Goal: Task Accomplishment & Management: Use online tool/utility

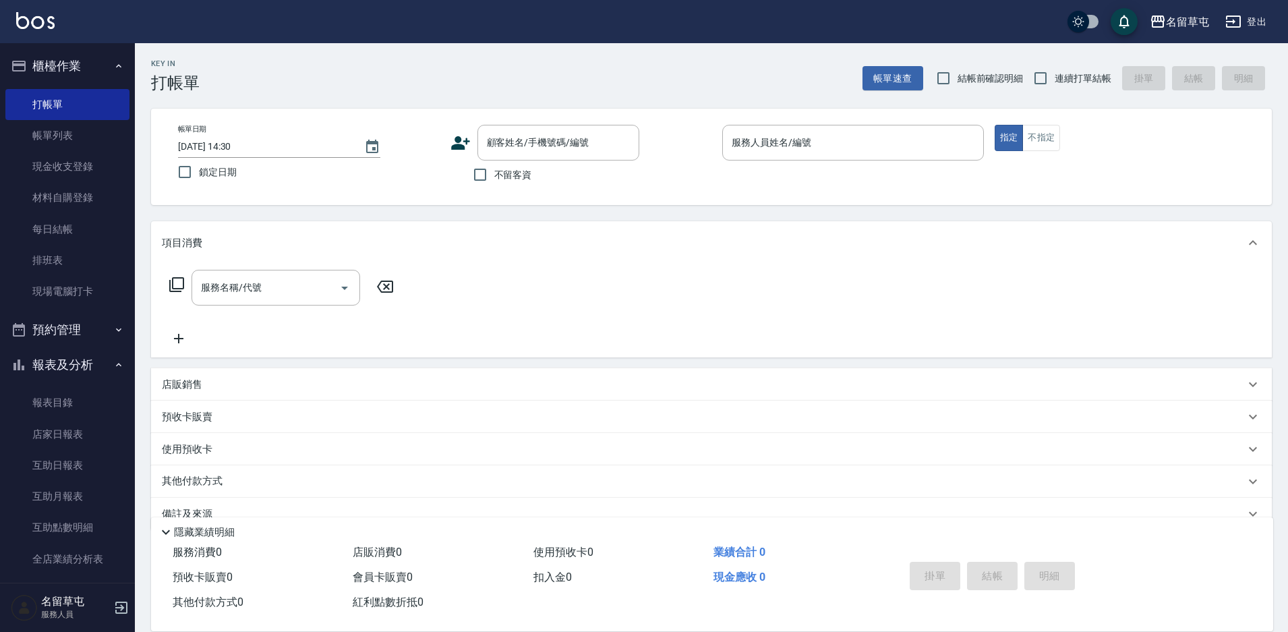
click at [519, 178] on span "不留客資" at bounding box center [513, 175] width 38 height 14
click at [494, 178] on input "不留客資" at bounding box center [480, 174] width 28 height 28
checkbox input "true"
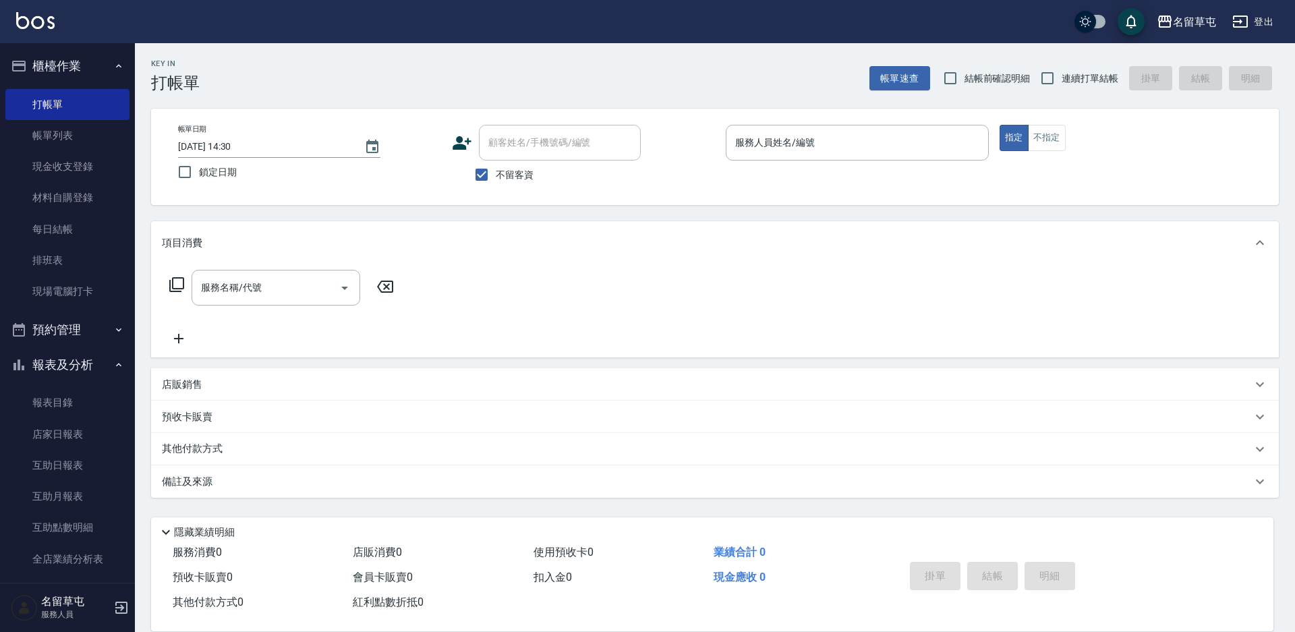
click at [1093, 76] on span "連續打單結帳" at bounding box center [1089, 78] width 57 height 14
click at [1061, 76] on input "連續打單結帳" at bounding box center [1047, 78] width 28 height 28
checkbox input "true"
click at [864, 142] on input "服務人員姓名/編號" at bounding box center [857, 143] width 251 height 24
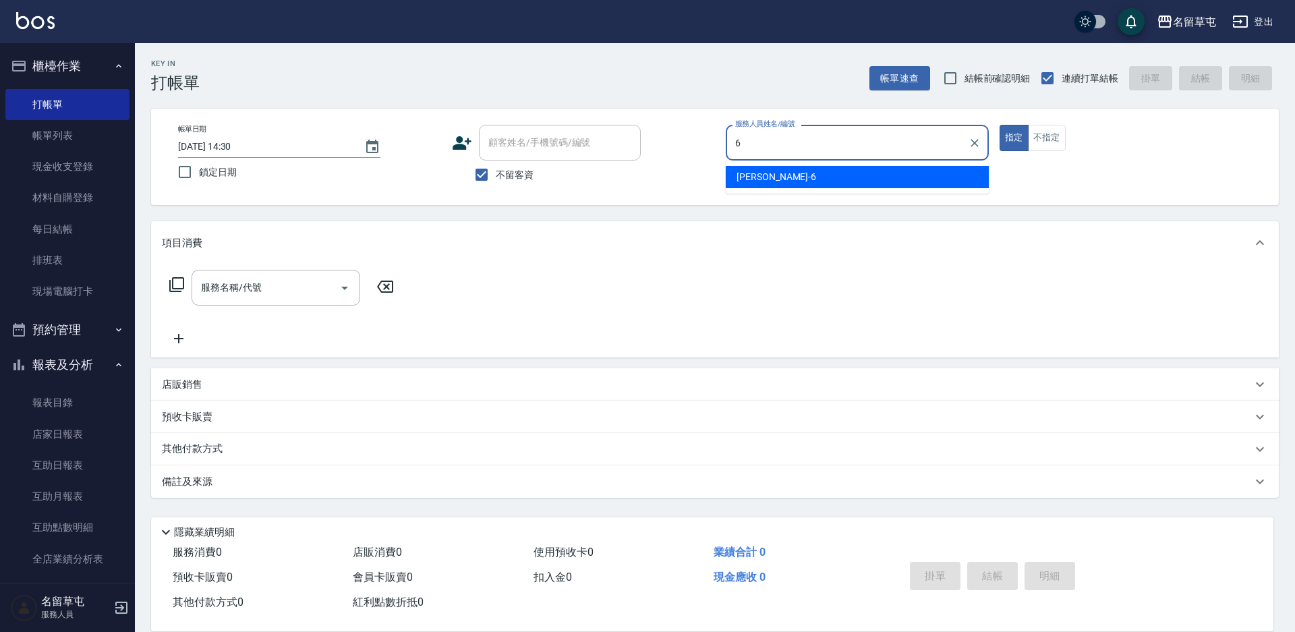
type input "[PERSON_NAME]-6"
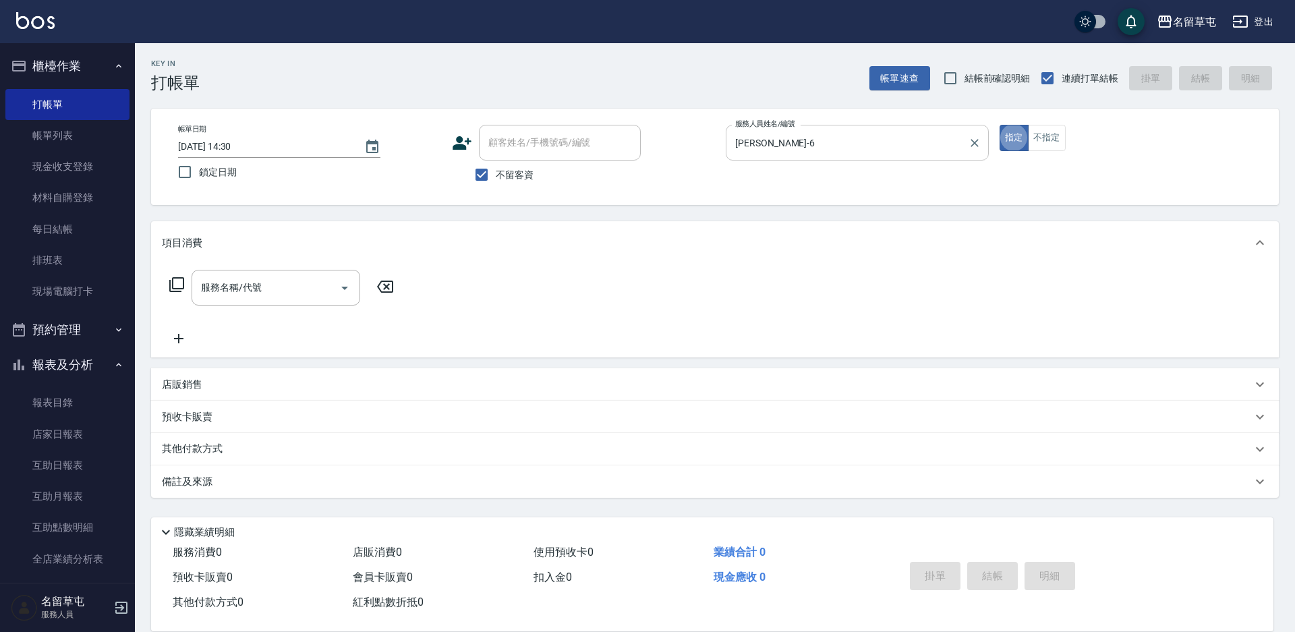
type button "true"
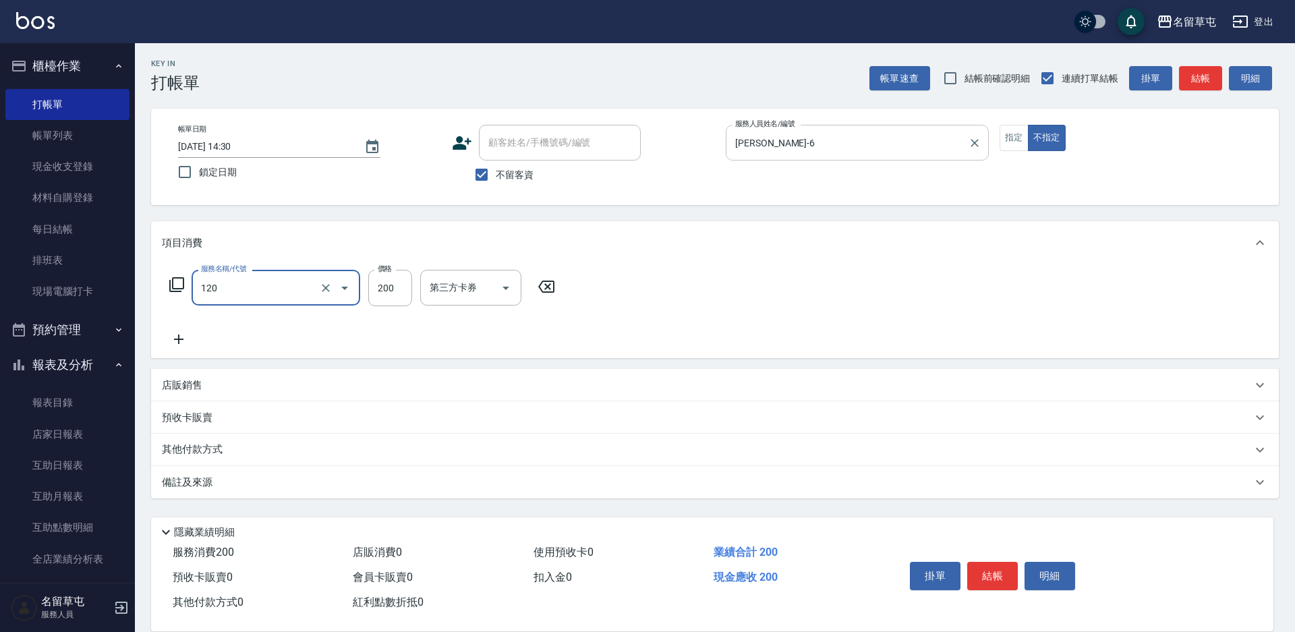
type input "New洗200(120)"
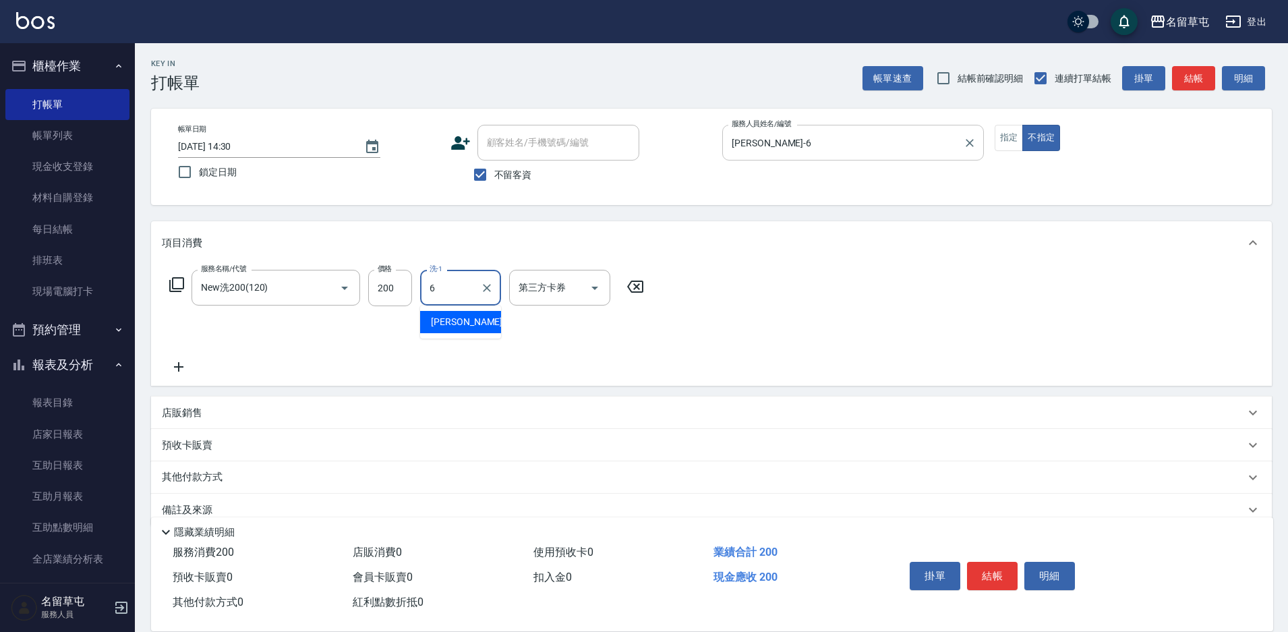
type input "[PERSON_NAME]-6"
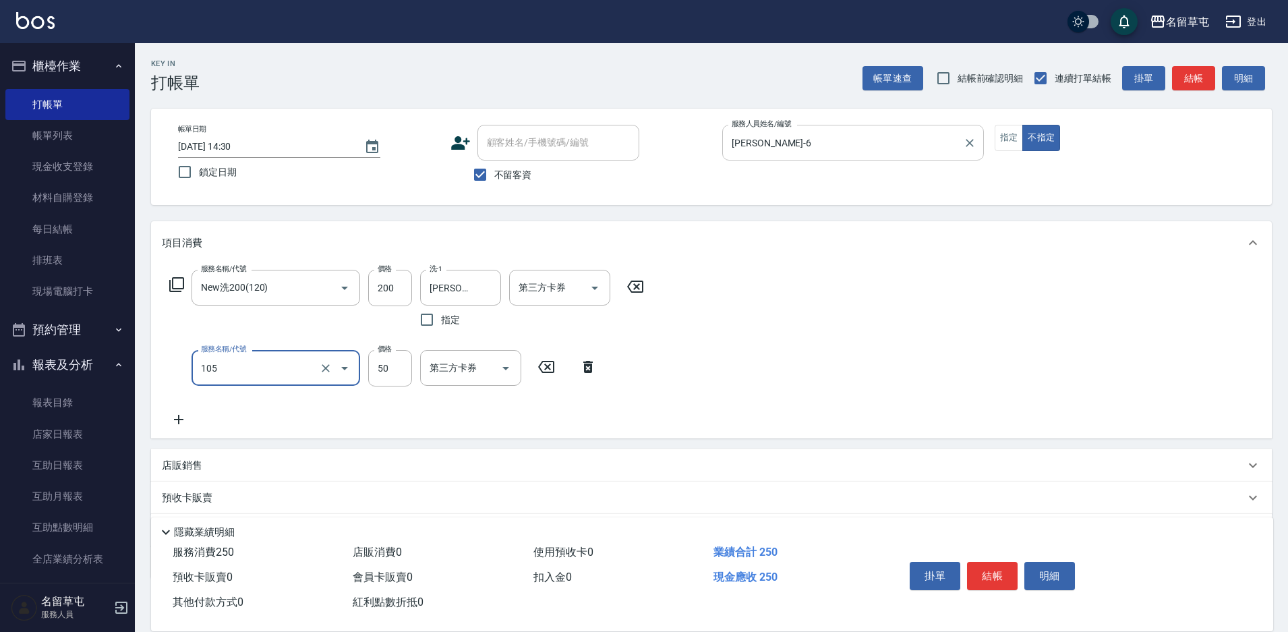
type input "精油50(105)"
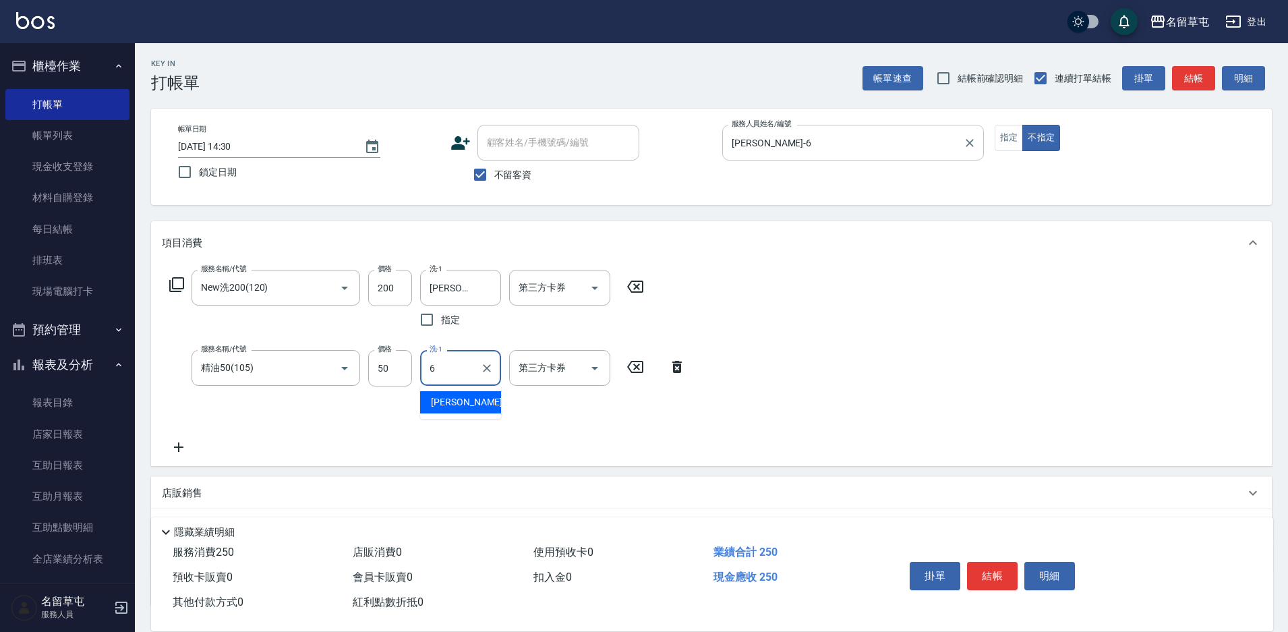
type input "[PERSON_NAME]-6"
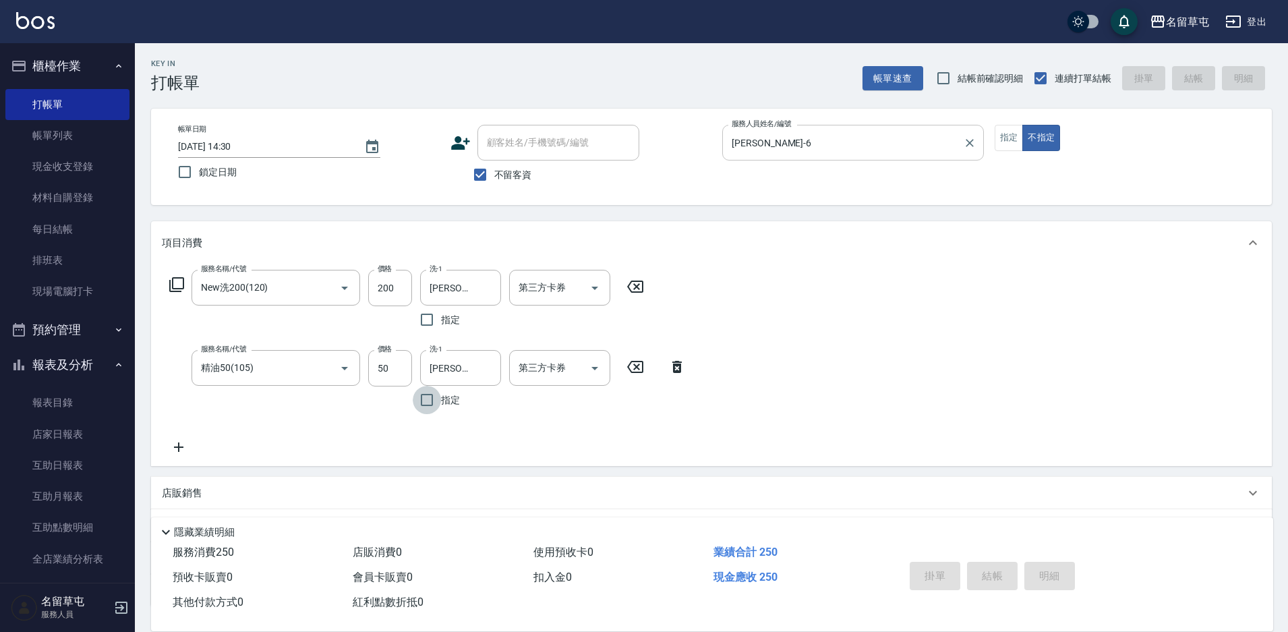
type input "[DATE] 19:18"
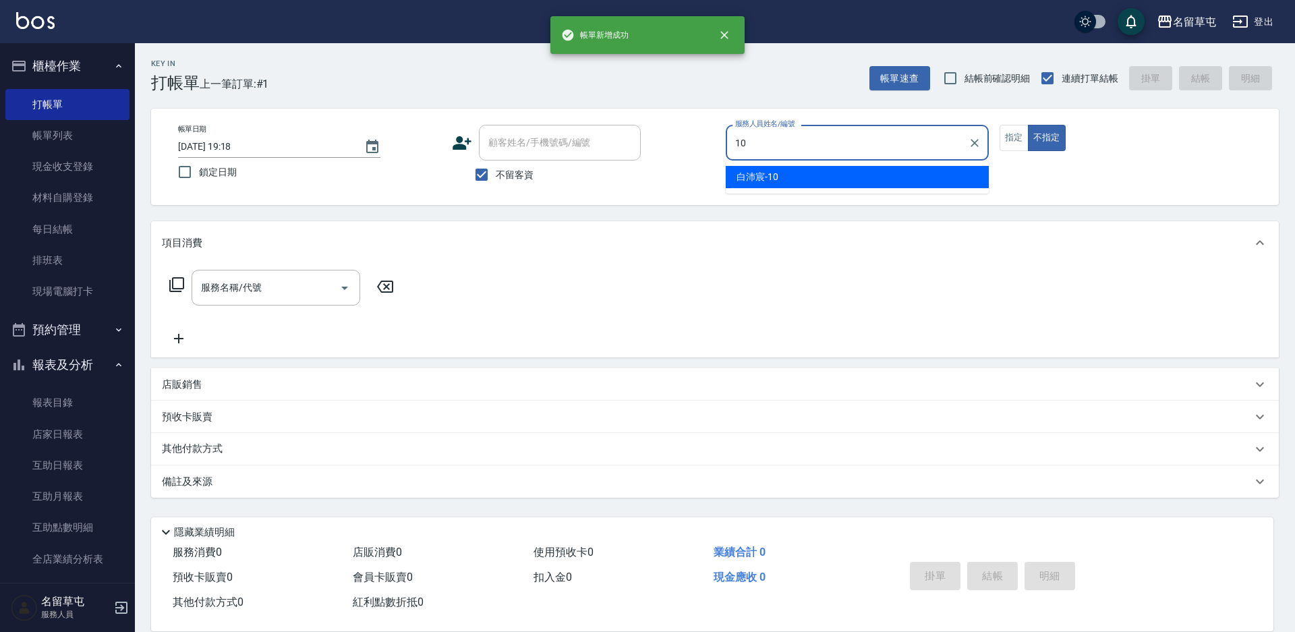
type input "[PERSON_NAME]-10"
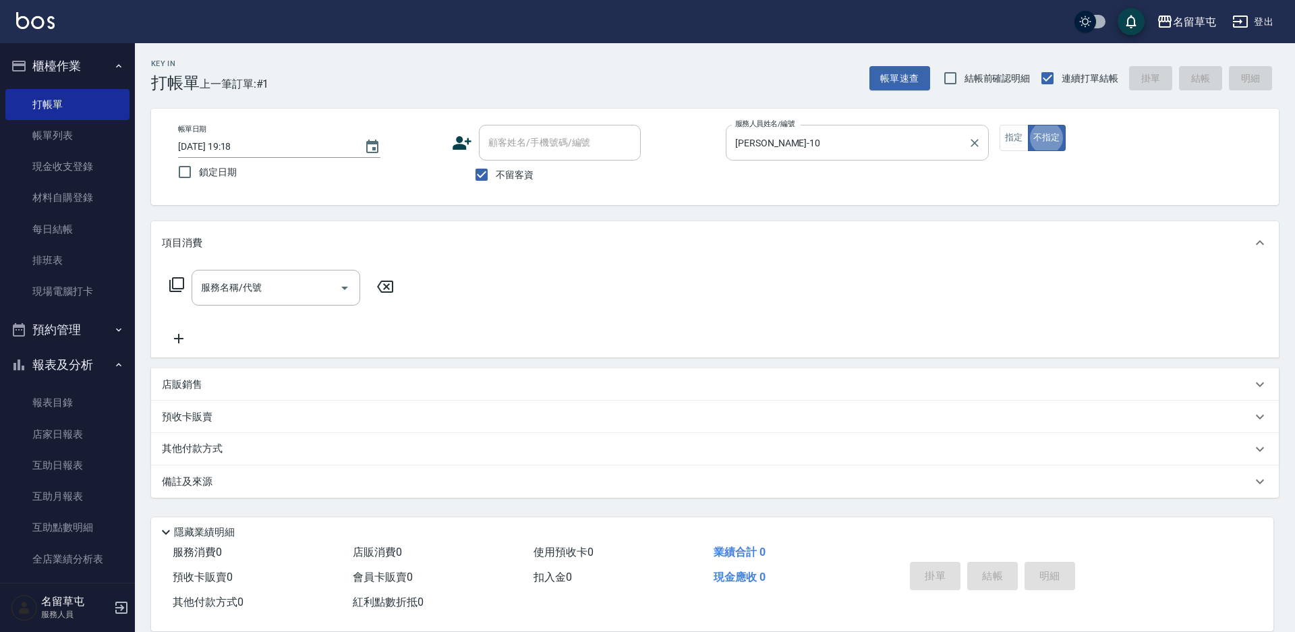
type button "false"
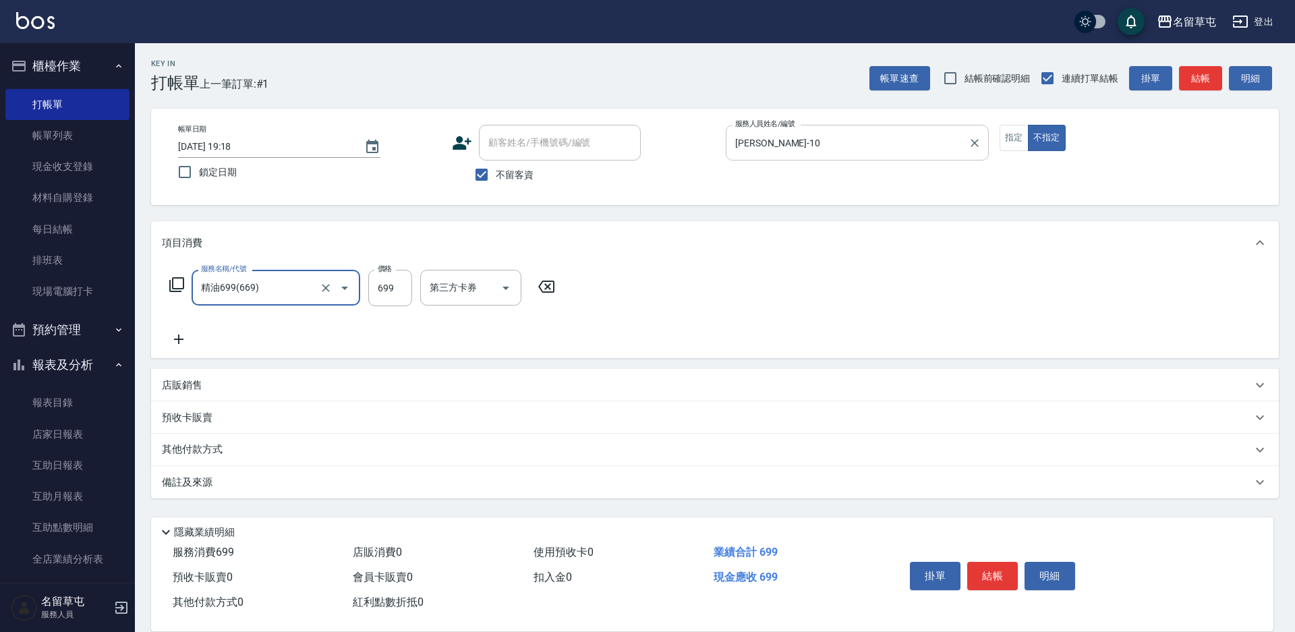
type input "精油699(669)"
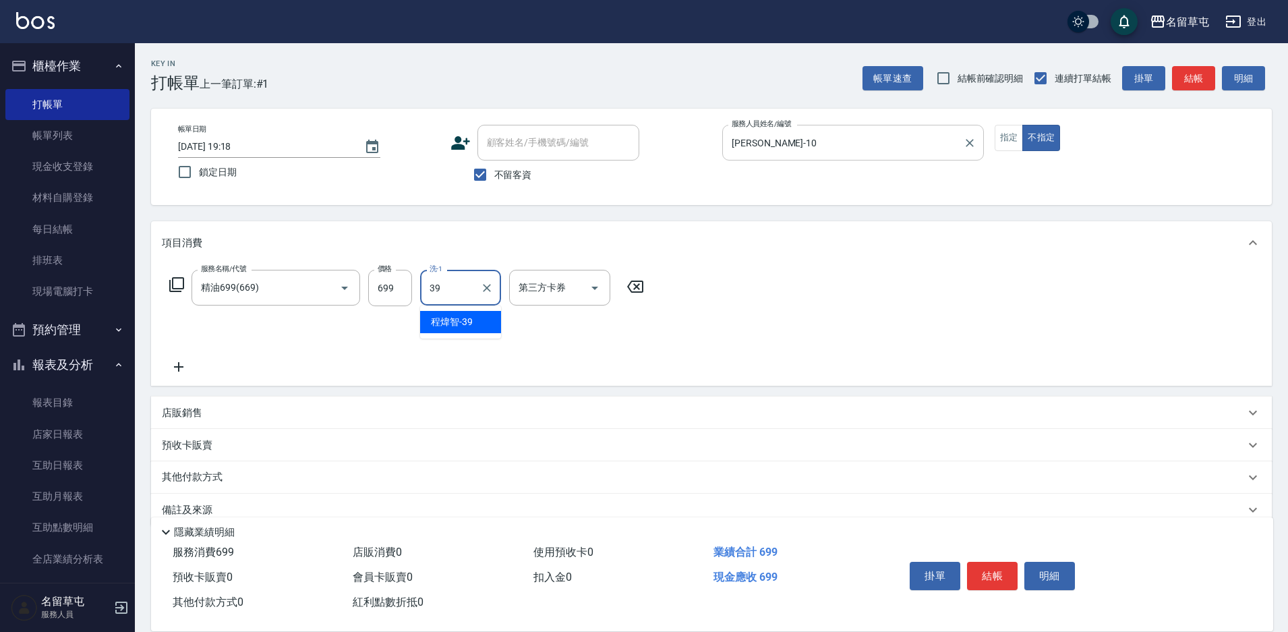
type input "[PERSON_NAME]-39"
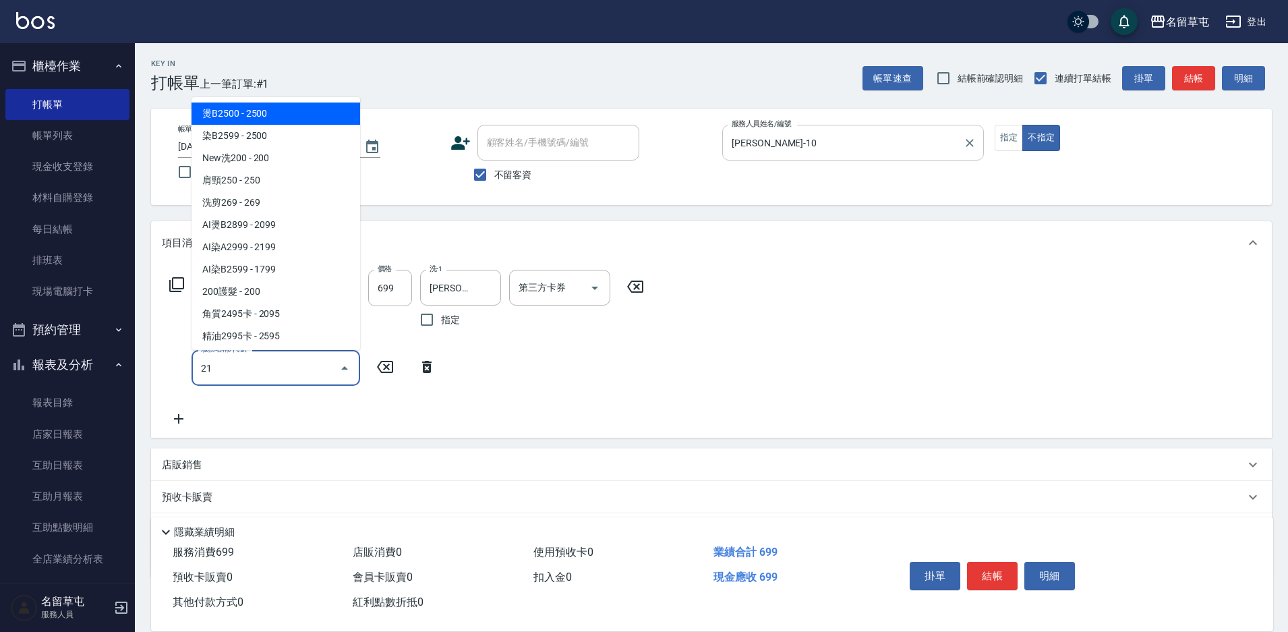
type input "216"
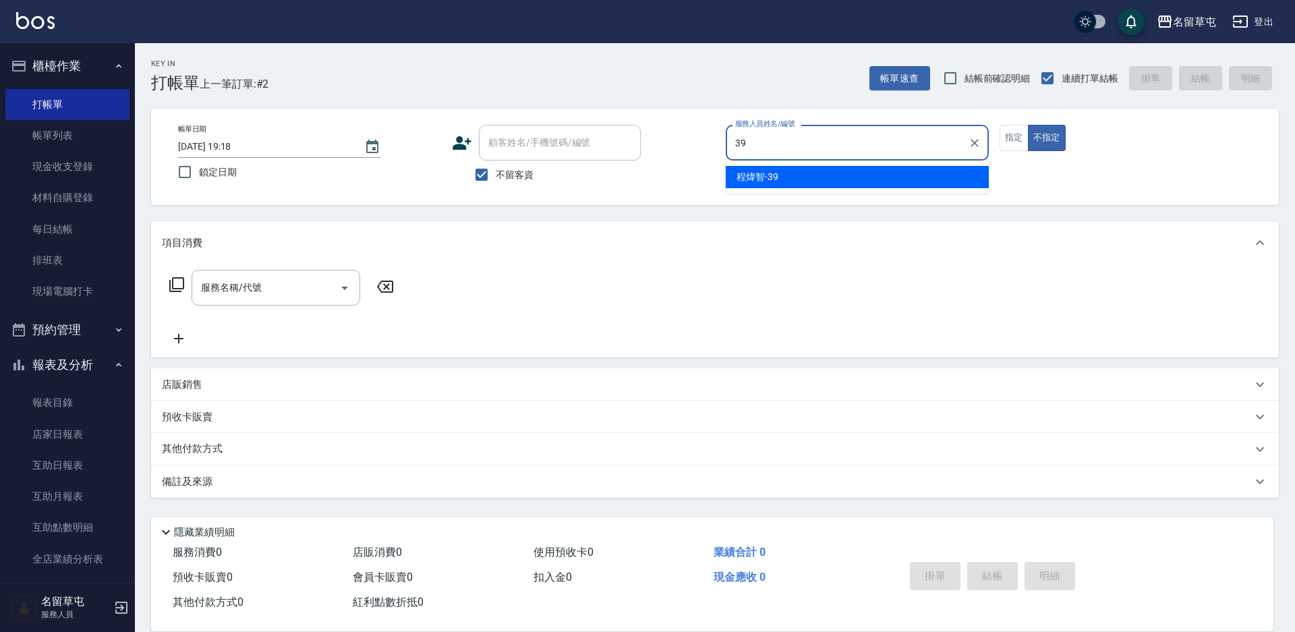
type input "[PERSON_NAME]-39"
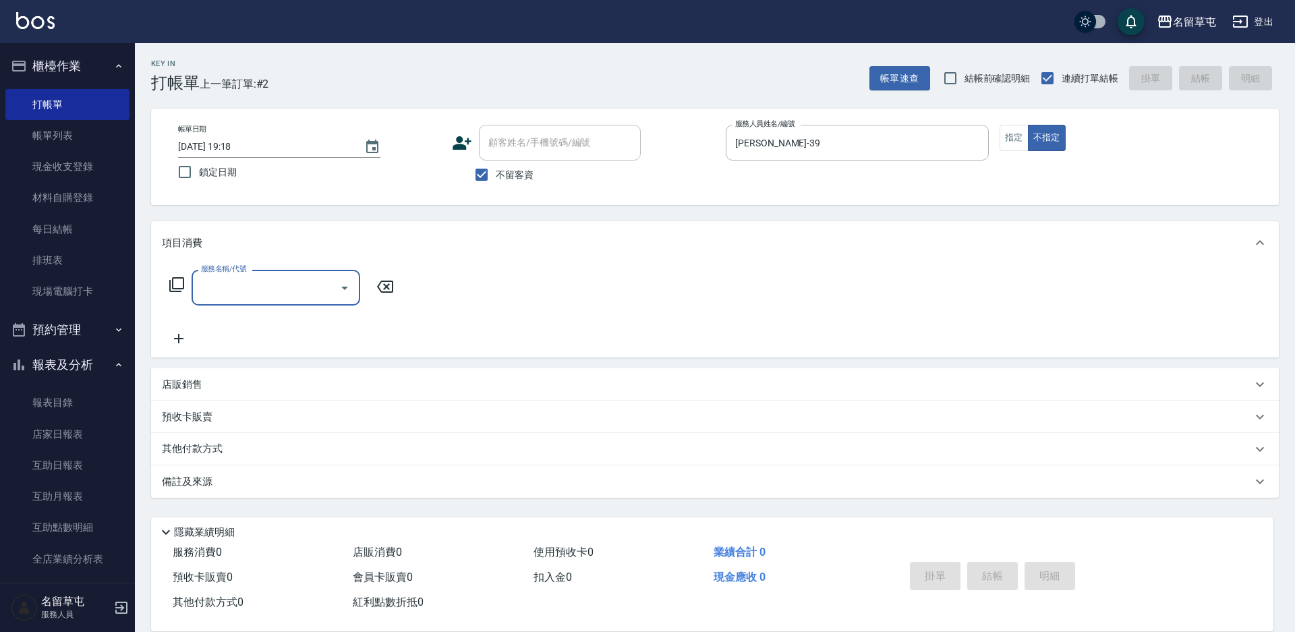
click at [196, 376] on div "店販銷售" at bounding box center [714, 384] width 1127 height 32
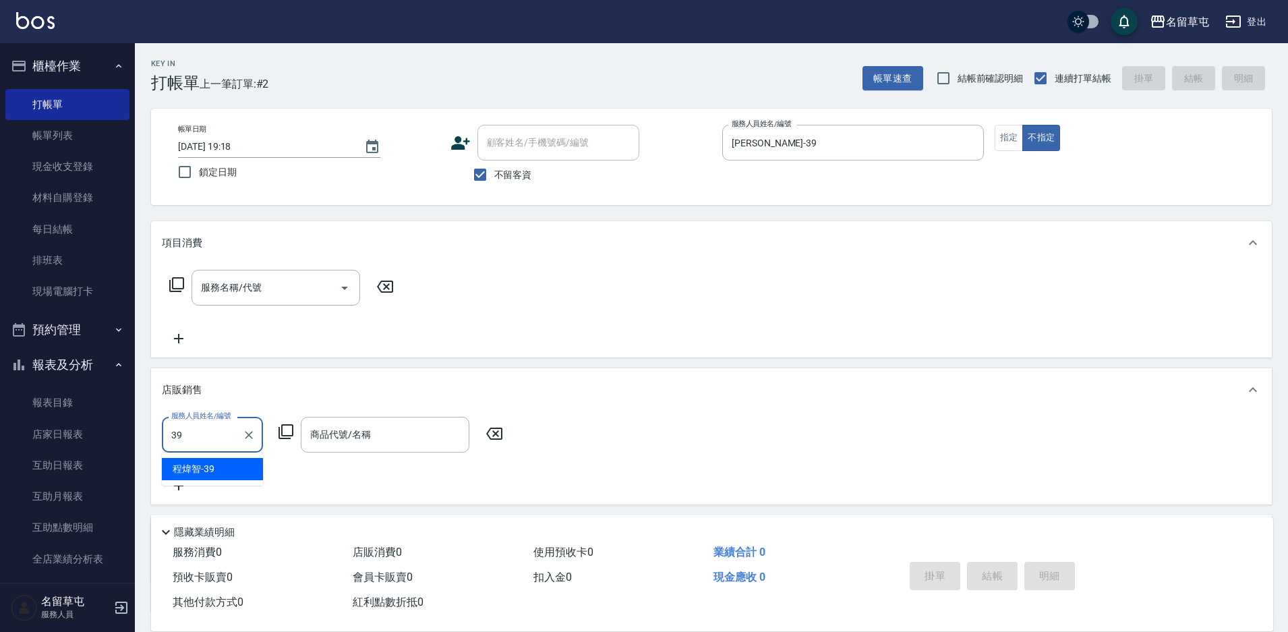
type input "[PERSON_NAME]-39"
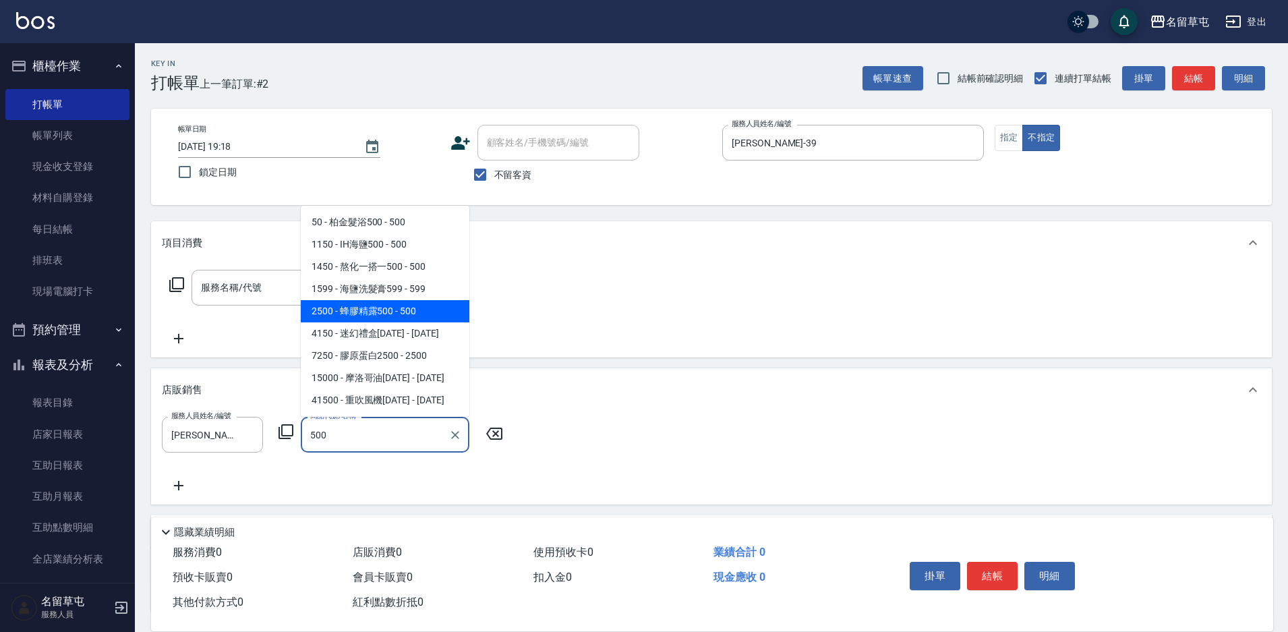
type input "蜂膠精露500"
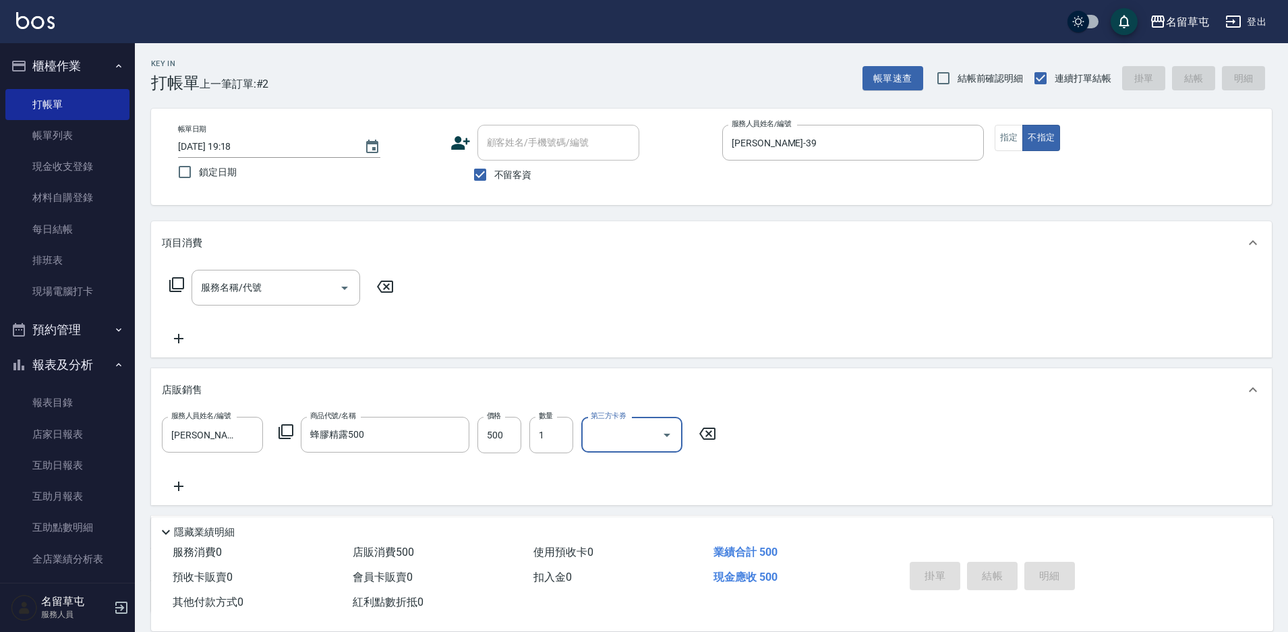
type input "[DATE] 19:19"
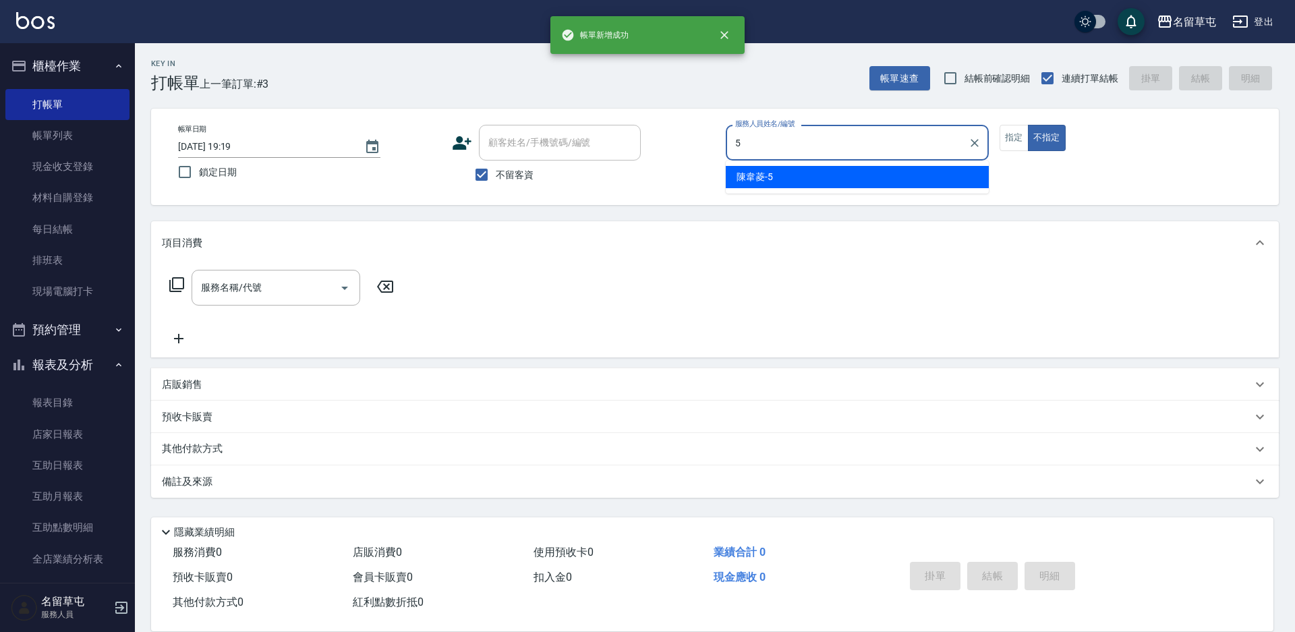
type input "[PERSON_NAME]-5"
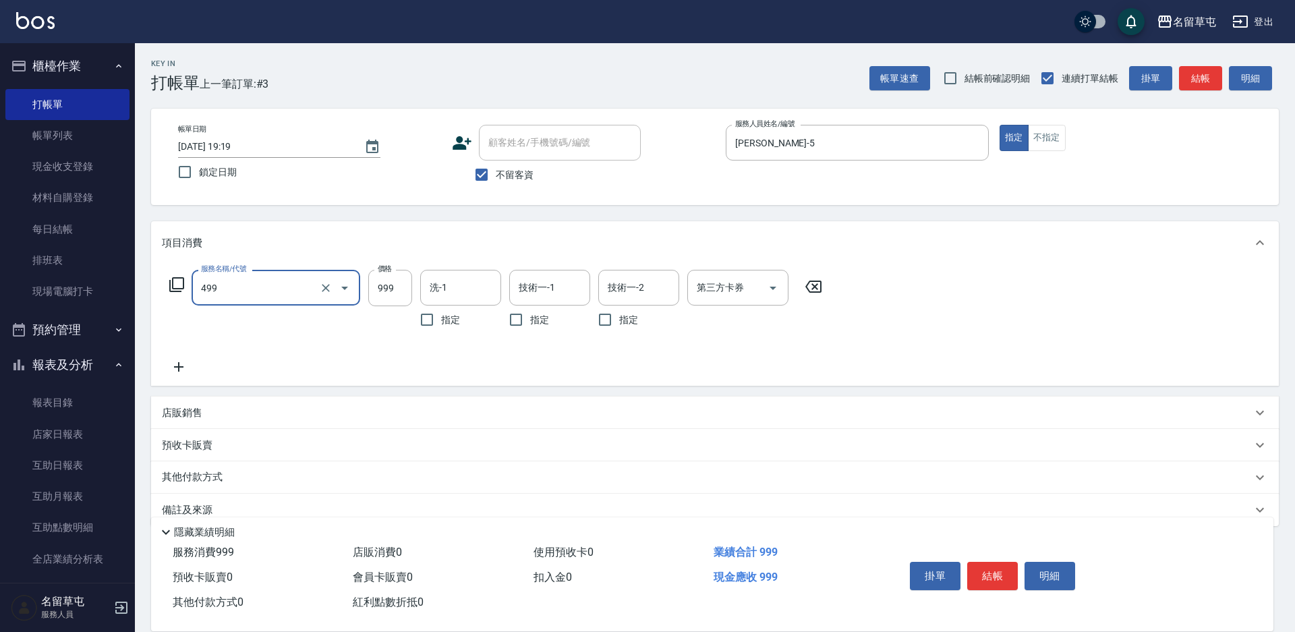
type input "染髮999(499)"
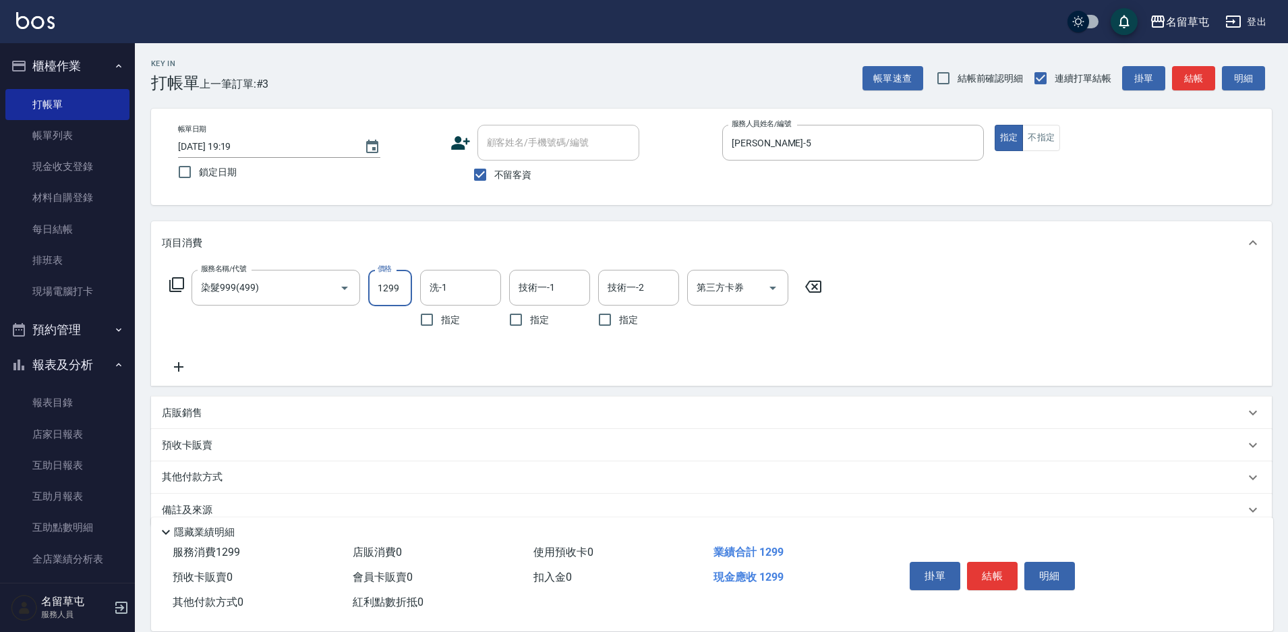
type input "1299"
click at [451, 286] on input "洗-1" at bounding box center [460, 288] width 69 height 24
type input "[PERSON_NAME]-39"
click at [535, 279] on div "技術一-1 技術一-1" at bounding box center [549, 288] width 81 height 36
type input "[PERSON_NAME]-39"
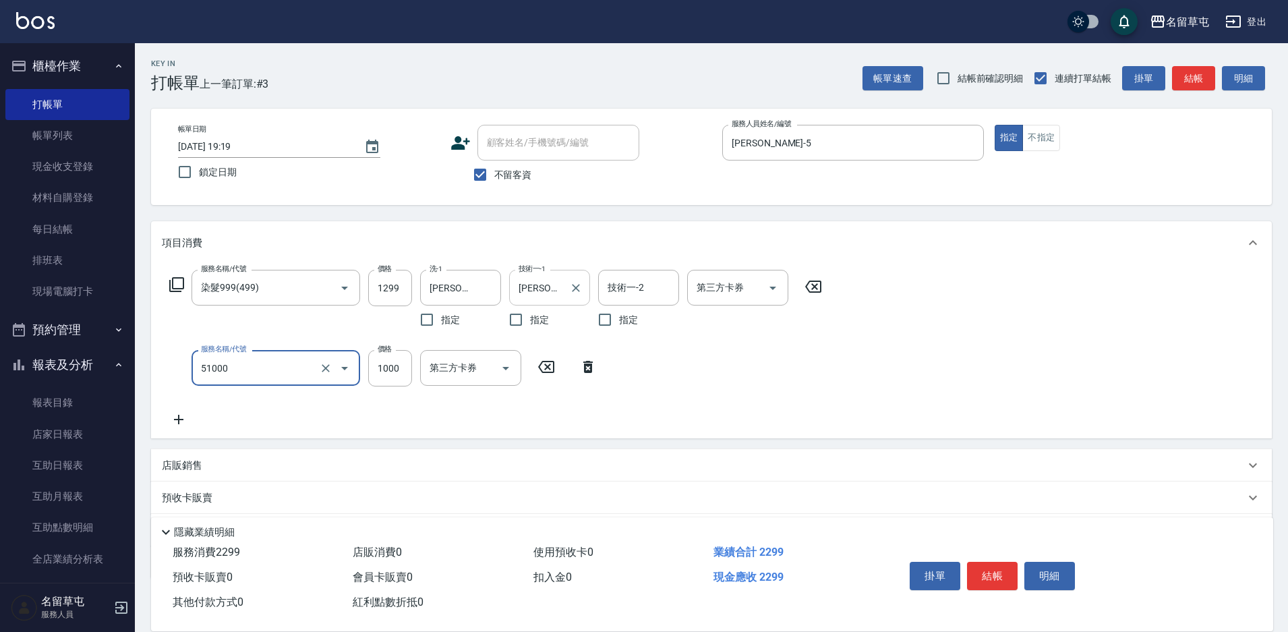
type input "酵素護1000(51000)"
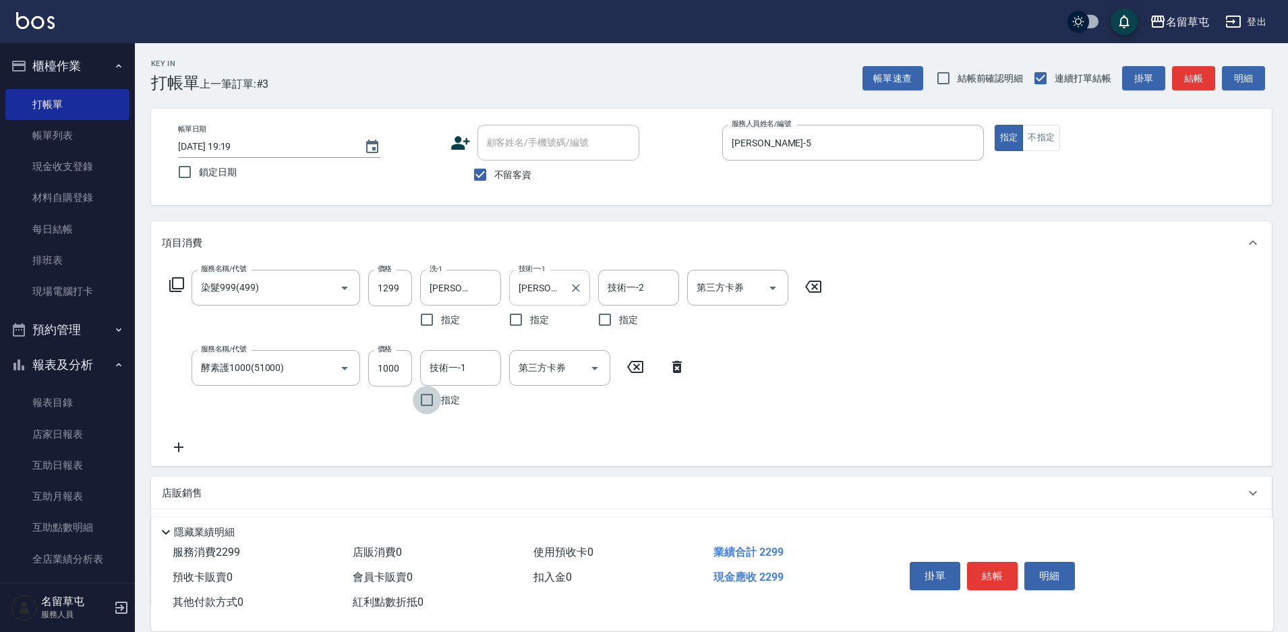
click at [535, 279] on input "[PERSON_NAME]-39" at bounding box center [539, 288] width 49 height 24
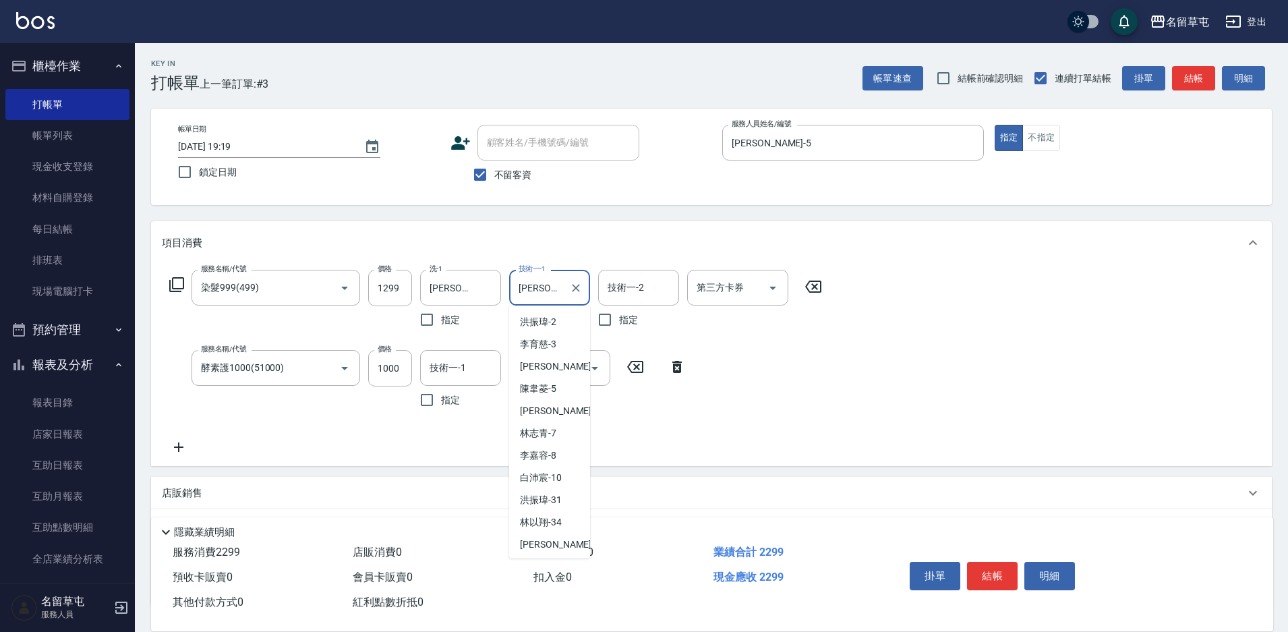
scroll to position [64, 0]
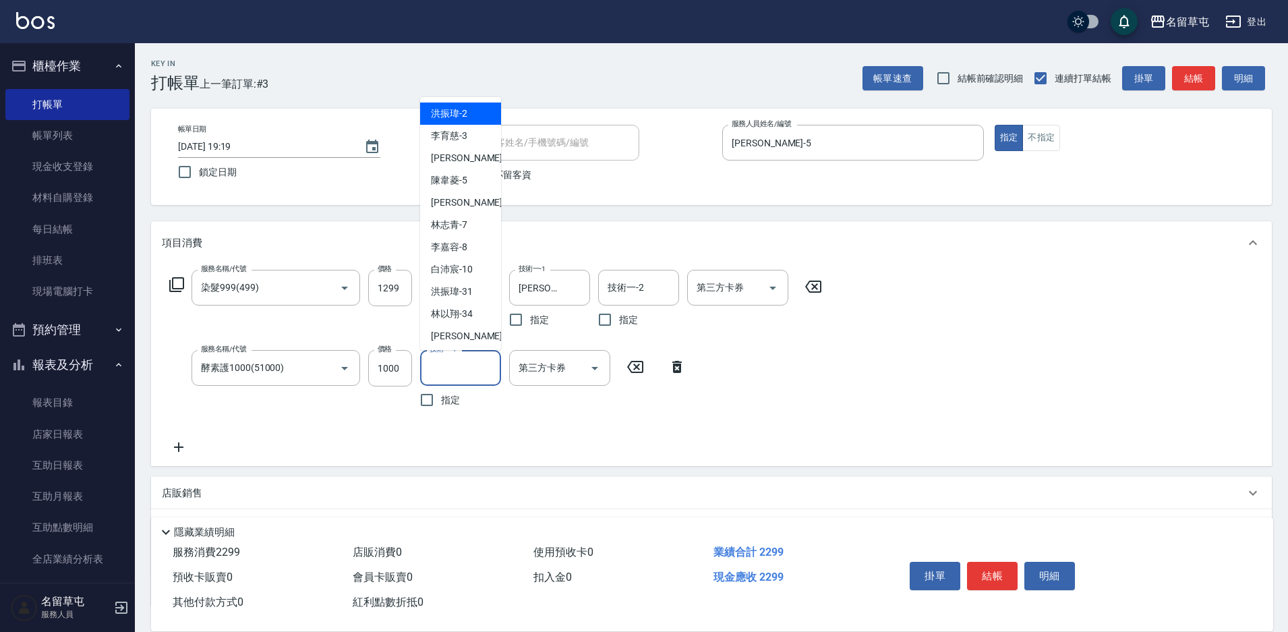
click at [452, 377] on input "技術一-1" at bounding box center [460, 368] width 69 height 24
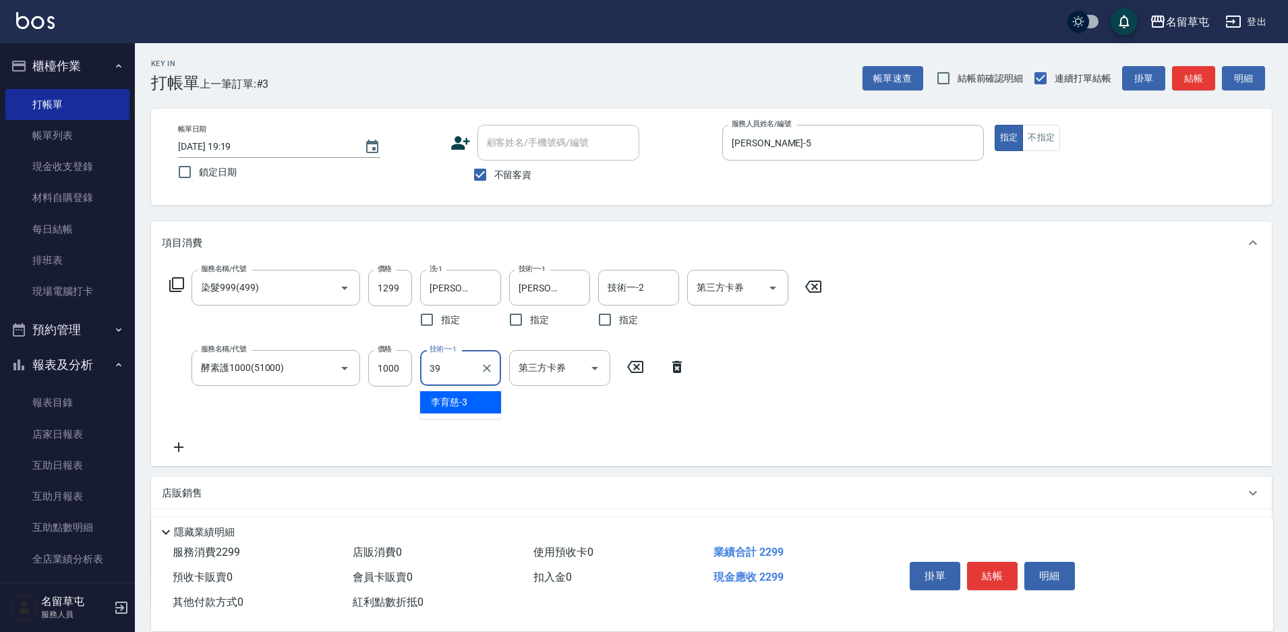
type input "[PERSON_NAME]-39"
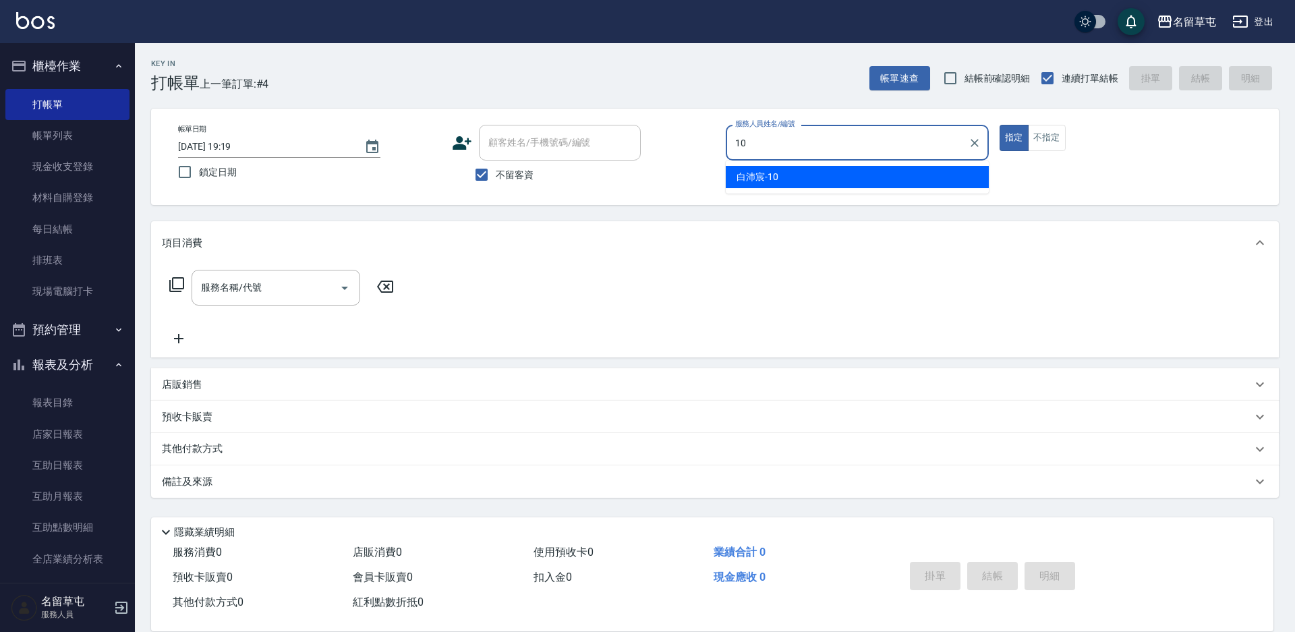
type input "[PERSON_NAME]-10"
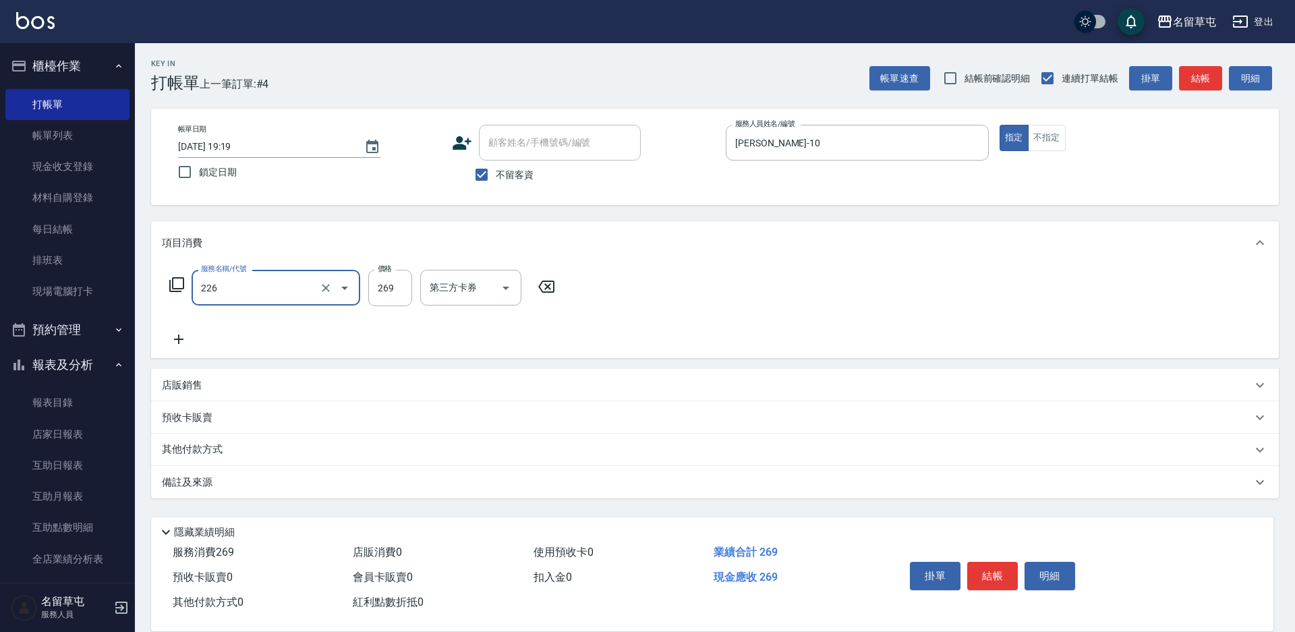
type input "洗剪269(226)"
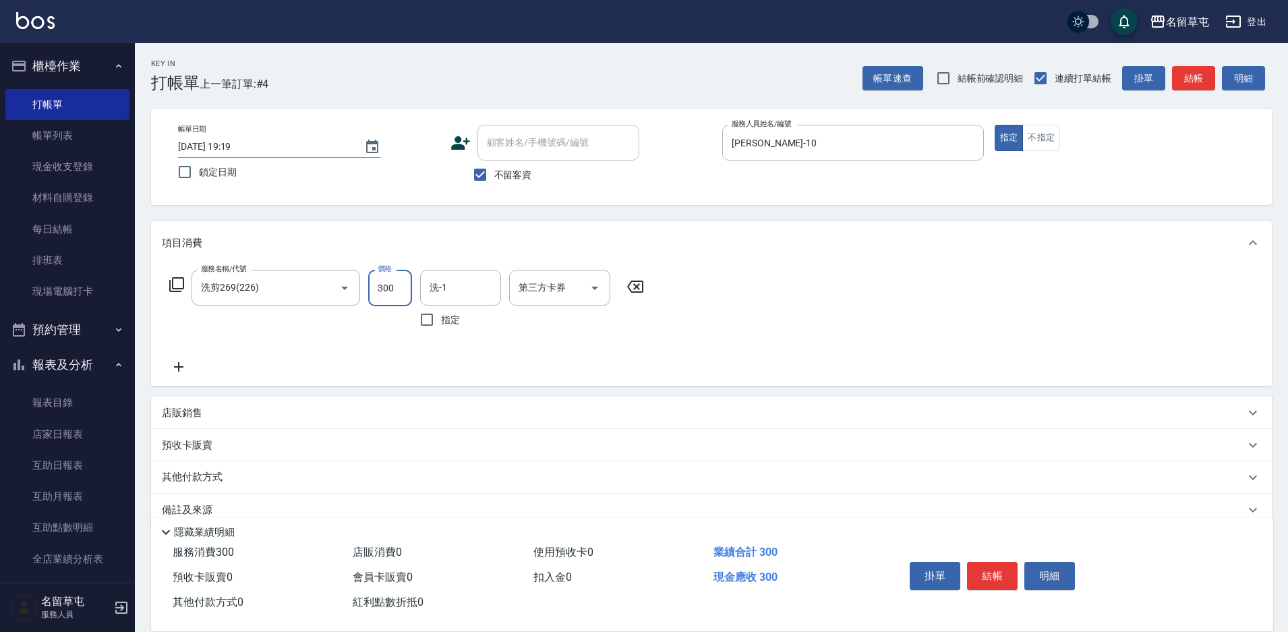
type input "300"
type input "[PERSON_NAME]-10"
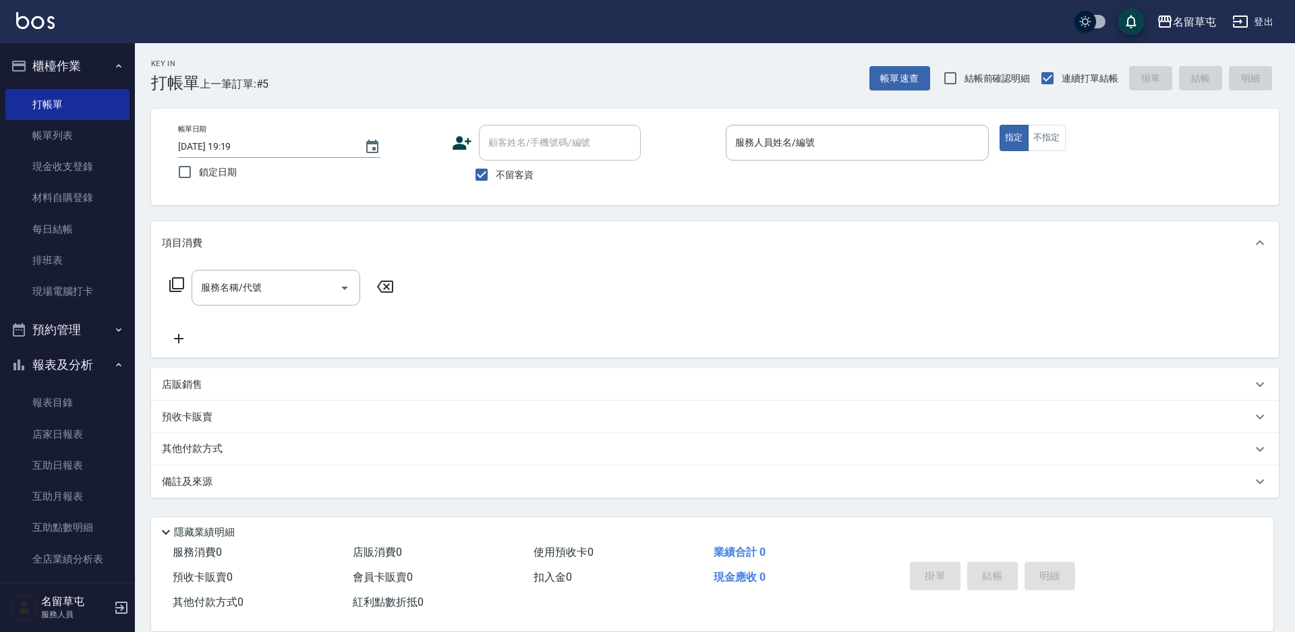
click at [510, 172] on span "不留客資" at bounding box center [515, 175] width 38 height 14
click at [496, 172] on input "不留客資" at bounding box center [481, 174] width 28 height 28
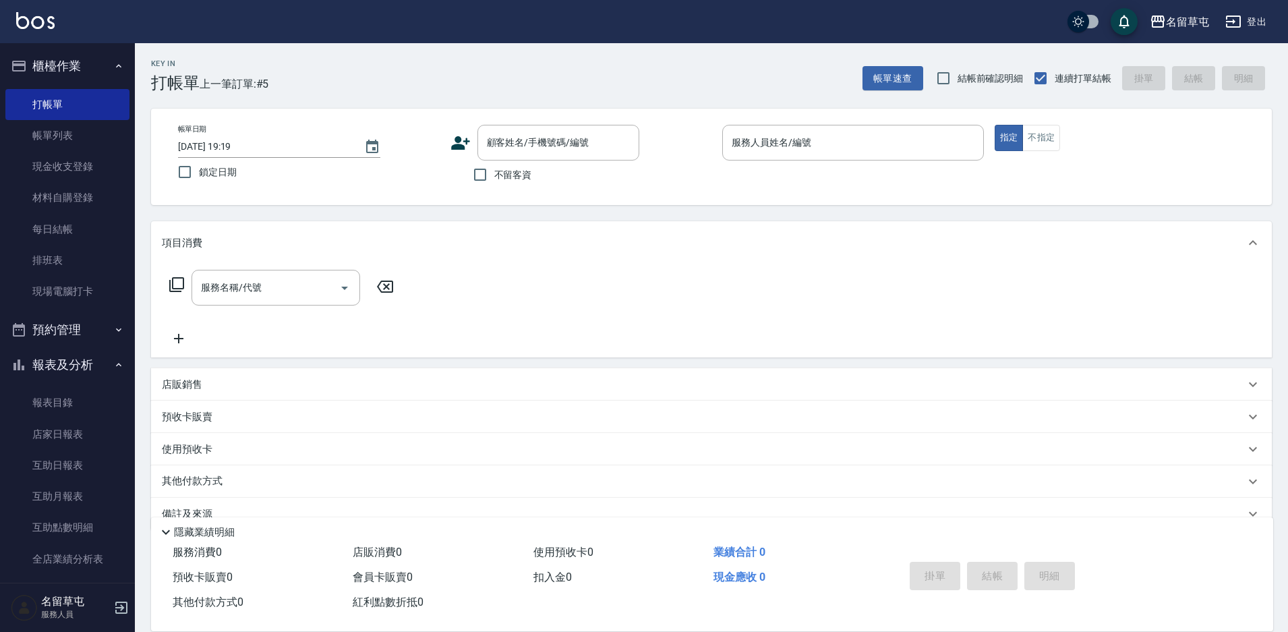
click at [466, 160] on input "不留客資" at bounding box center [480, 174] width 28 height 28
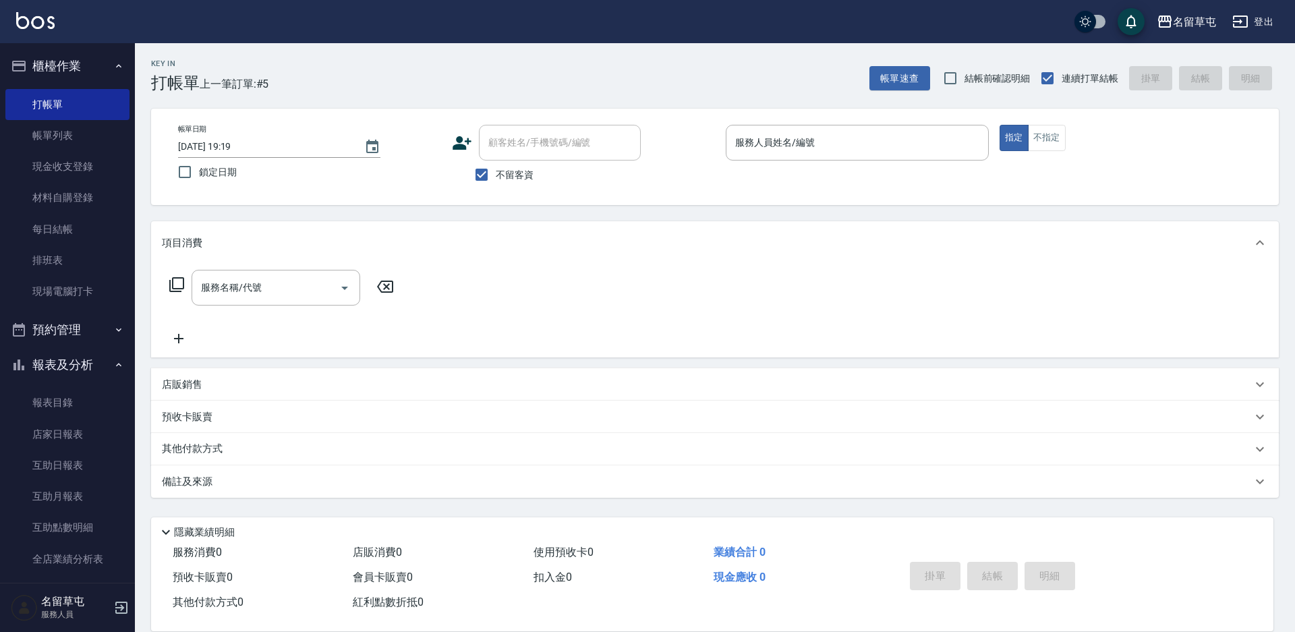
click at [517, 144] on input "顧客姓名/手機號碼/編號" at bounding box center [560, 143] width 150 height 24
click at [496, 200] on div "帳單日期 [DATE] 19:19 鎖定日期 顧客姓名/手機號碼/編號 顧客姓名/手機號碼/編號 不留客資 服務人員姓名/編號 服務人員姓名/編號 指定 不指定" at bounding box center [714, 157] width 1127 height 96
click at [508, 170] on span "不留客資" at bounding box center [515, 175] width 38 height 14
click at [496, 170] on input "不留客資" at bounding box center [481, 174] width 28 height 28
checkbox input "false"
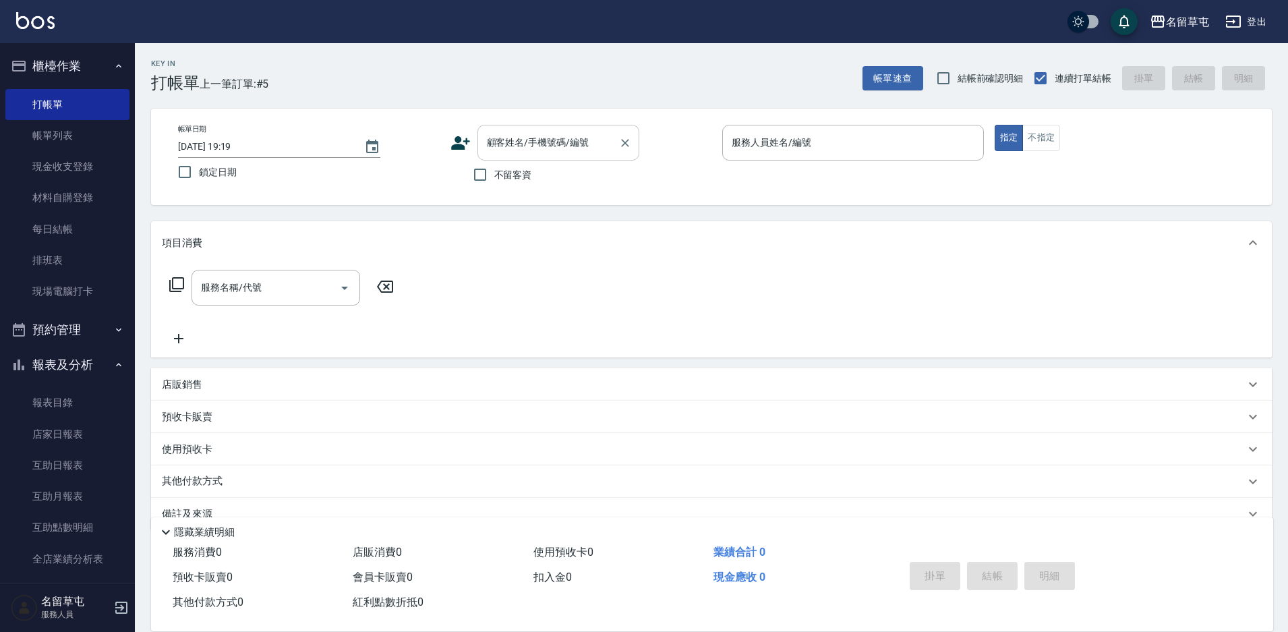
click at [511, 147] on div "顧客姓名/手機號碼/編號 顧客姓名/手機號碼/編號" at bounding box center [558, 143] width 162 height 36
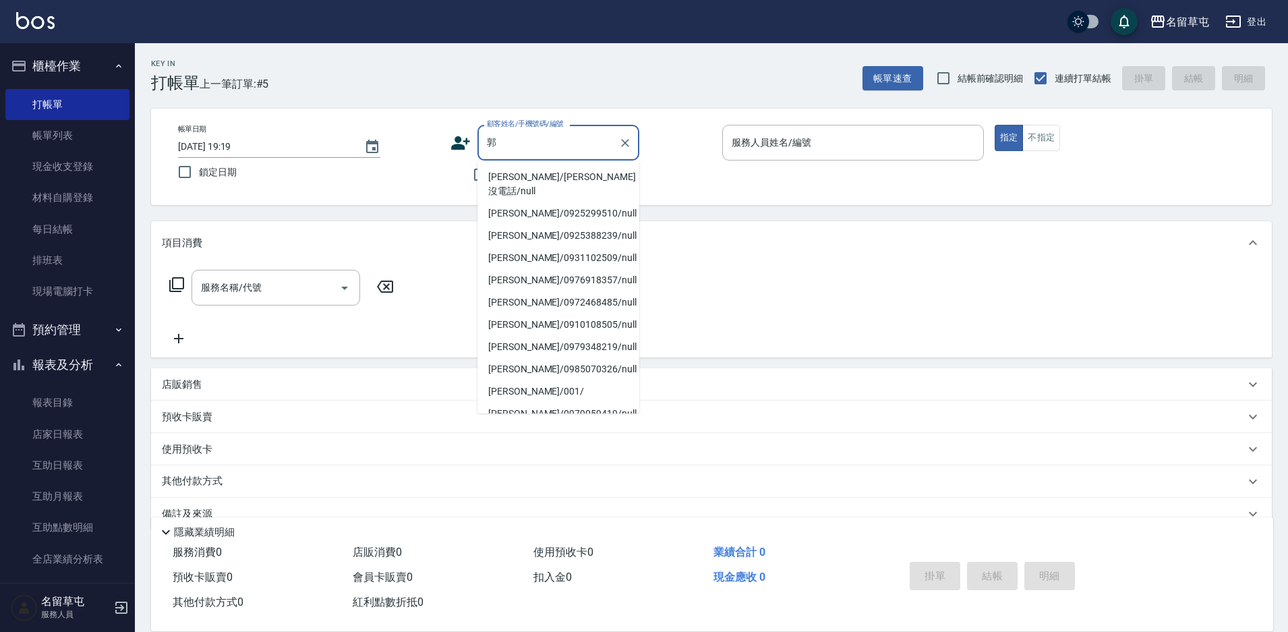
click at [519, 184] on li "[PERSON_NAME]/[PERSON_NAME]沒電話/null" at bounding box center [558, 184] width 162 height 36
type input "[PERSON_NAME]/[PERSON_NAME]沒電話/null"
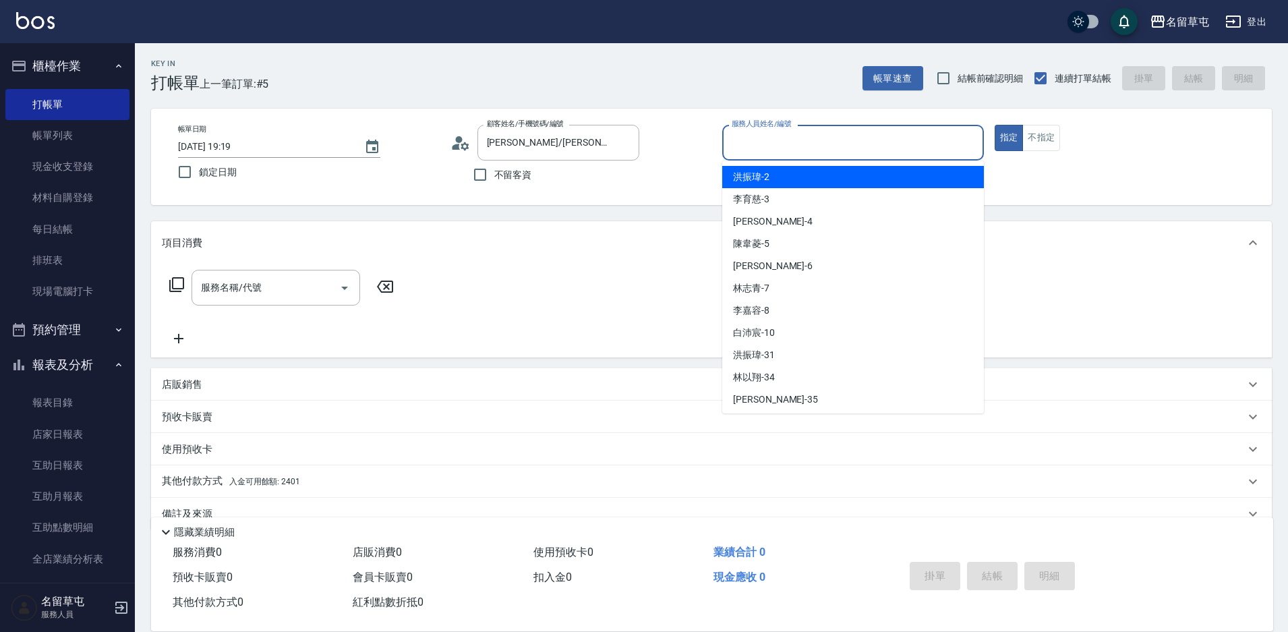
click at [831, 138] on input "服務人員姓名/編號" at bounding box center [852, 143] width 249 height 24
type input "[PERSON_NAME]-4"
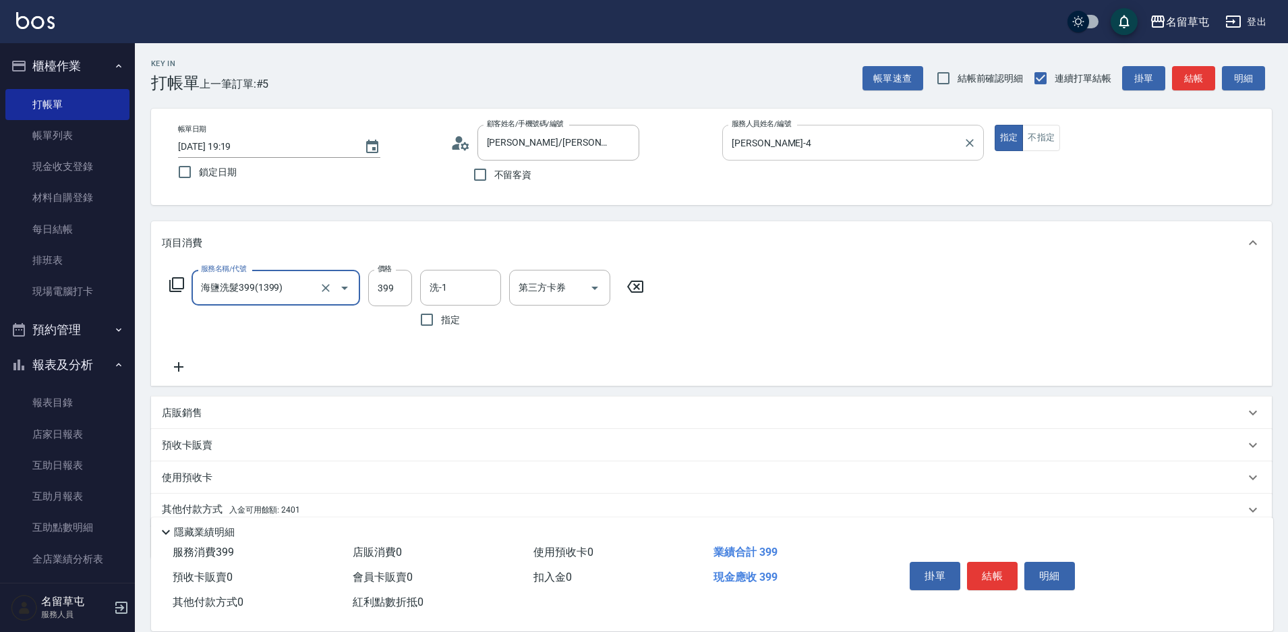
type input "海鹽洗髮399(1399)"
type input "400"
type input "[PERSON_NAME]-4"
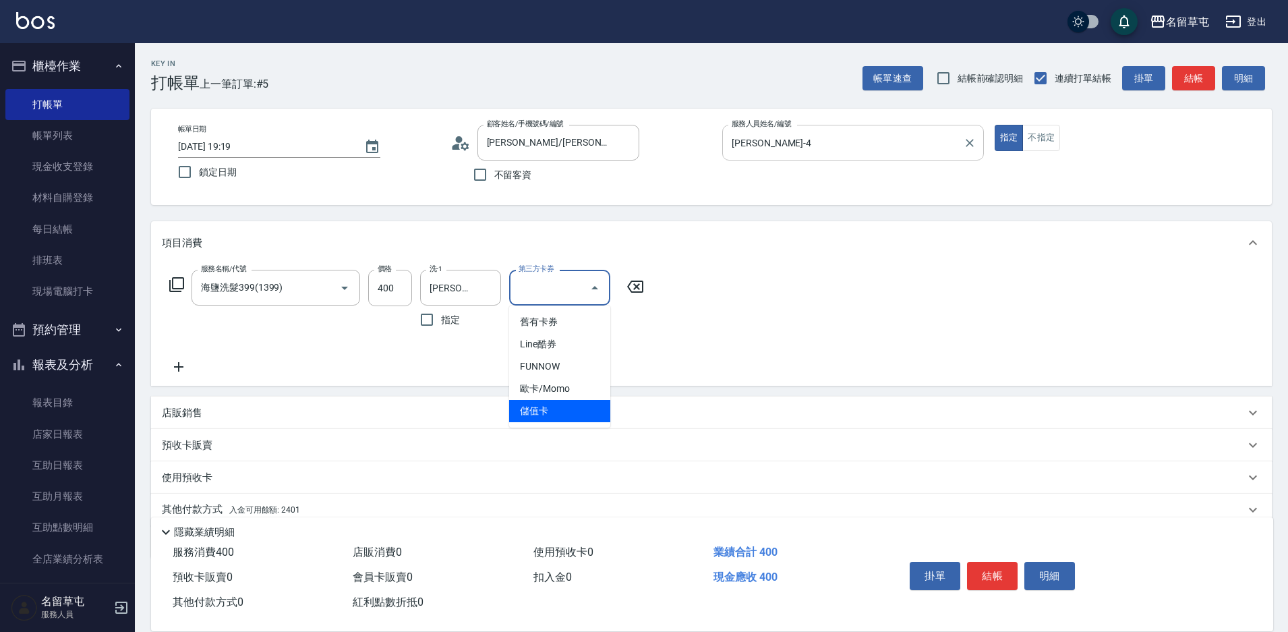
type input "儲值卡"
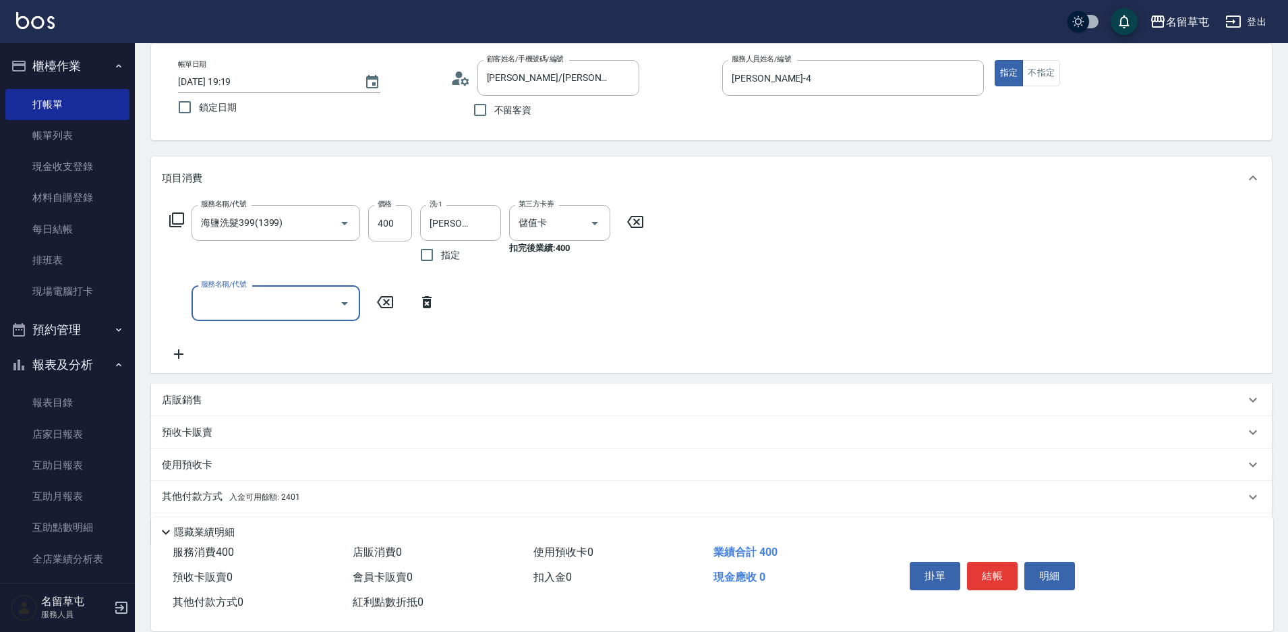
scroll to position [108, 0]
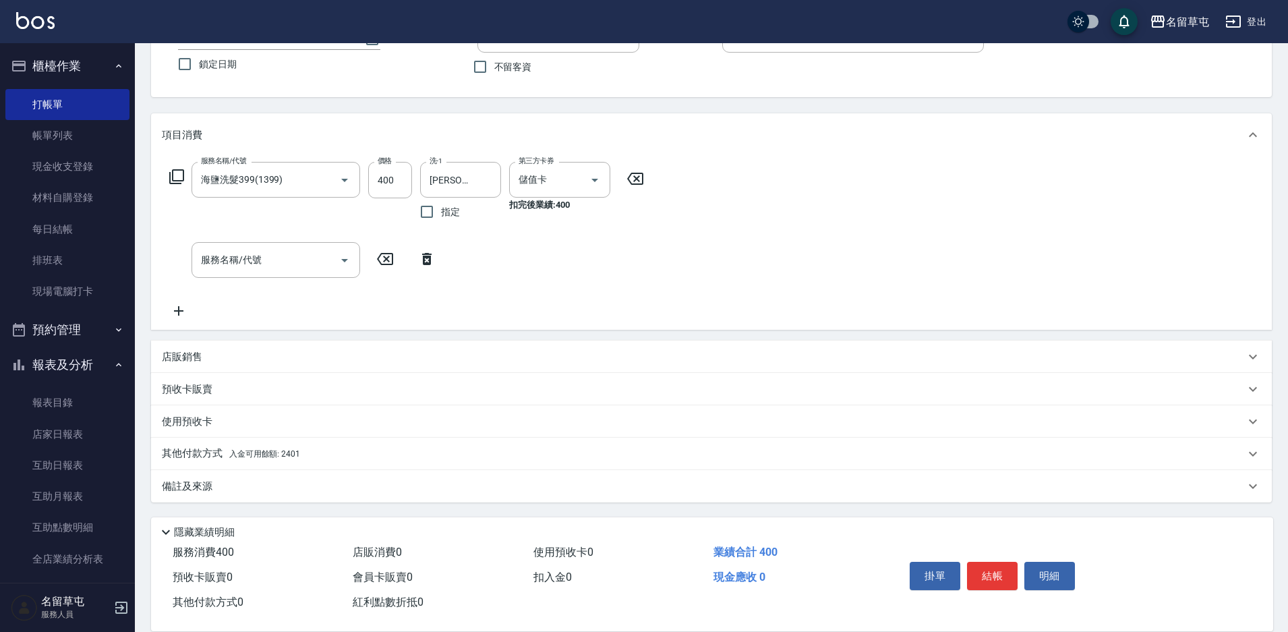
click at [200, 450] on p "其他付款方式 入金可用餘額: 2401" at bounding box center [231, 453] width 138 height 15
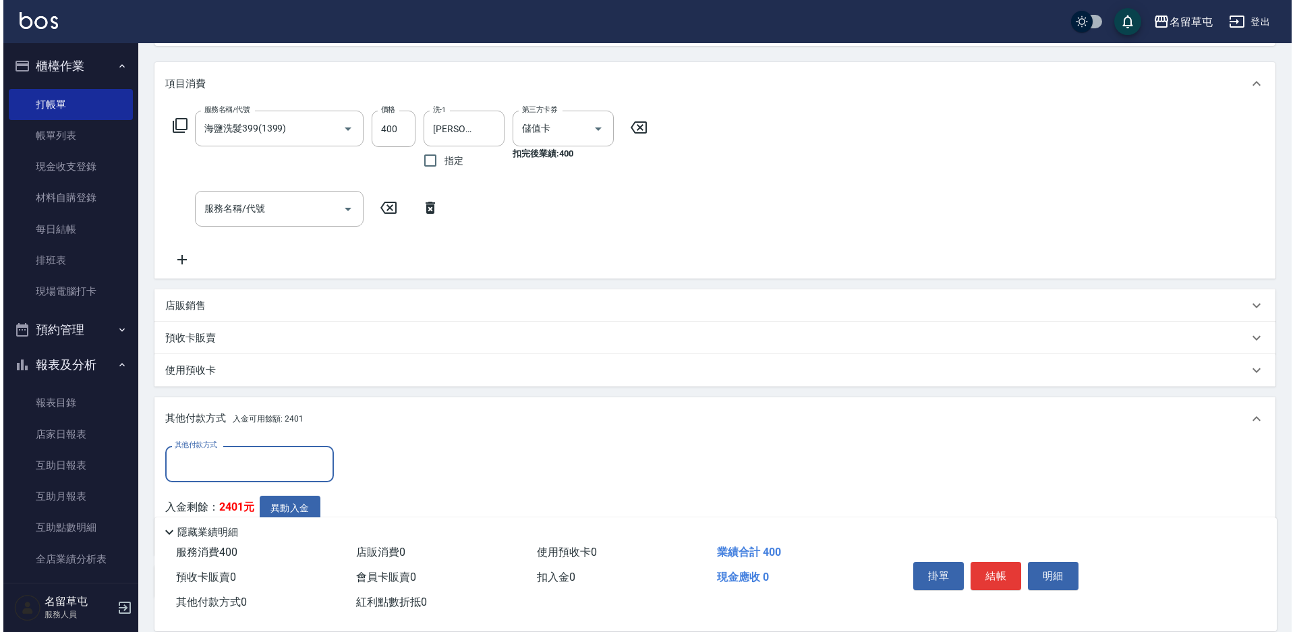
scroll to position [255, 0]
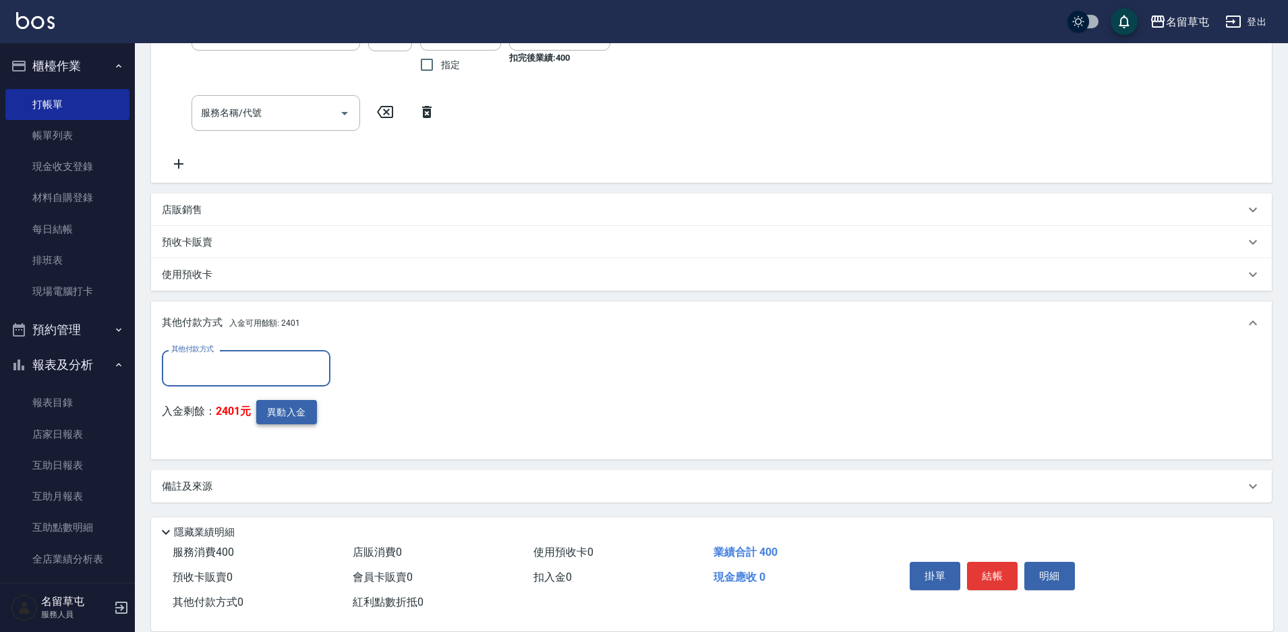
click at [277, 403] on button "異動入金" at bounding box center [286, 412] width 61 height 25
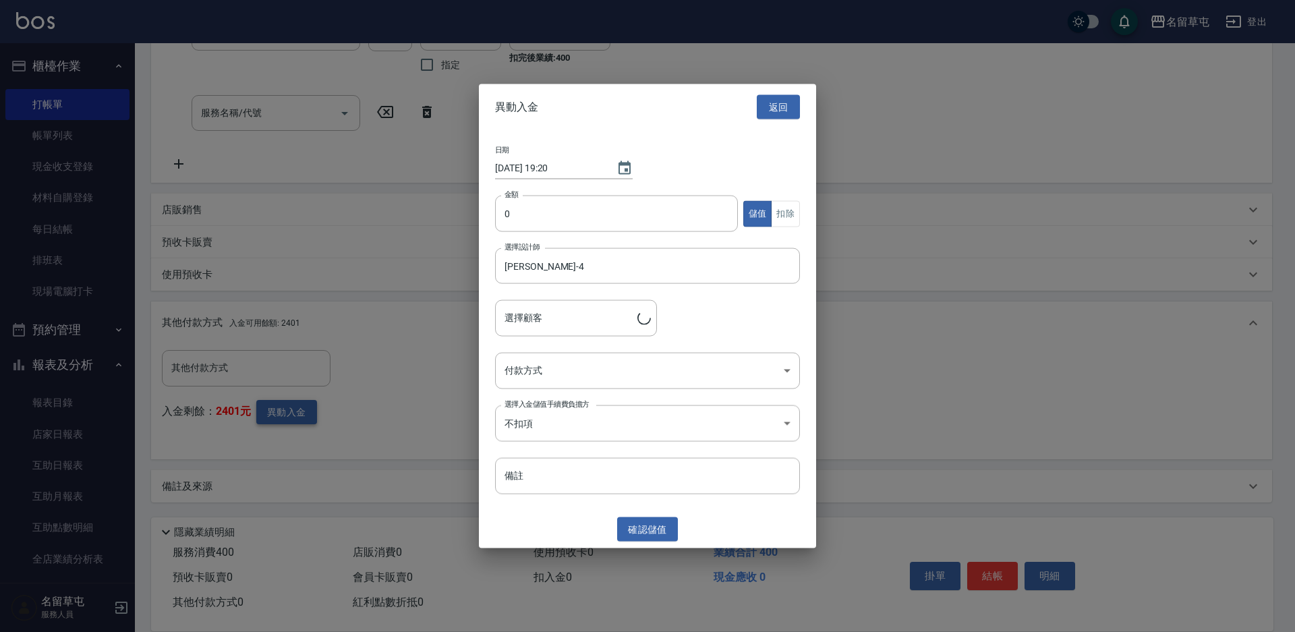
type input "[PERSON_NAME]/[PERSON_NAME]沒電話"
click at [572, 212] on input "0" at bounding box center [616, 214] width 243 height 36
type input "400"
click at [796, 216] on button "扣除" at bounding box center [785, 213] width 29 height 26
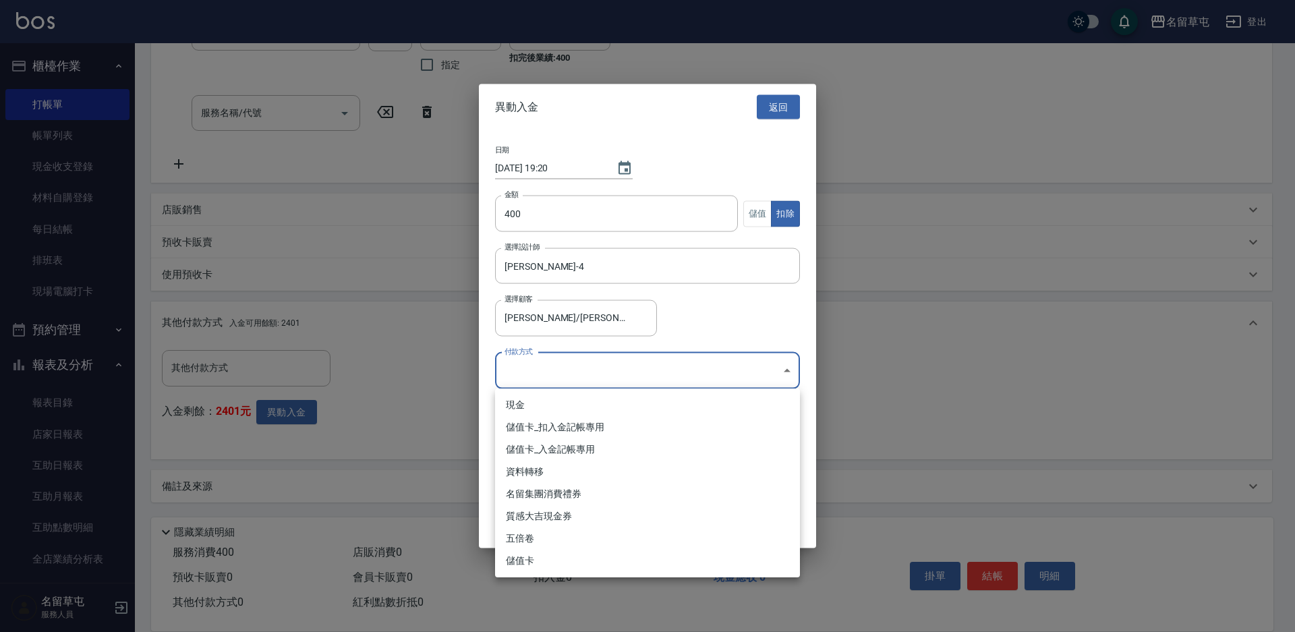
click at [539, 373] on body "名留草屯 登出 櫃檯作業 打帳單 帳單列表 現金收支登錄 材料自購登錄 每日結帳 排班表 現場電腦打卡 預約管理 預約管理 單日預約紀錄 單週預約紀錄 報表及…" at bounding box center [647, 188] width 1295 height 887
click at [560, 430] on li "儲值卡_扣入金記帳專用" at bounding box center [647, 427] width 305 height 22
type input "儲值卡_扣入金記帳專用"
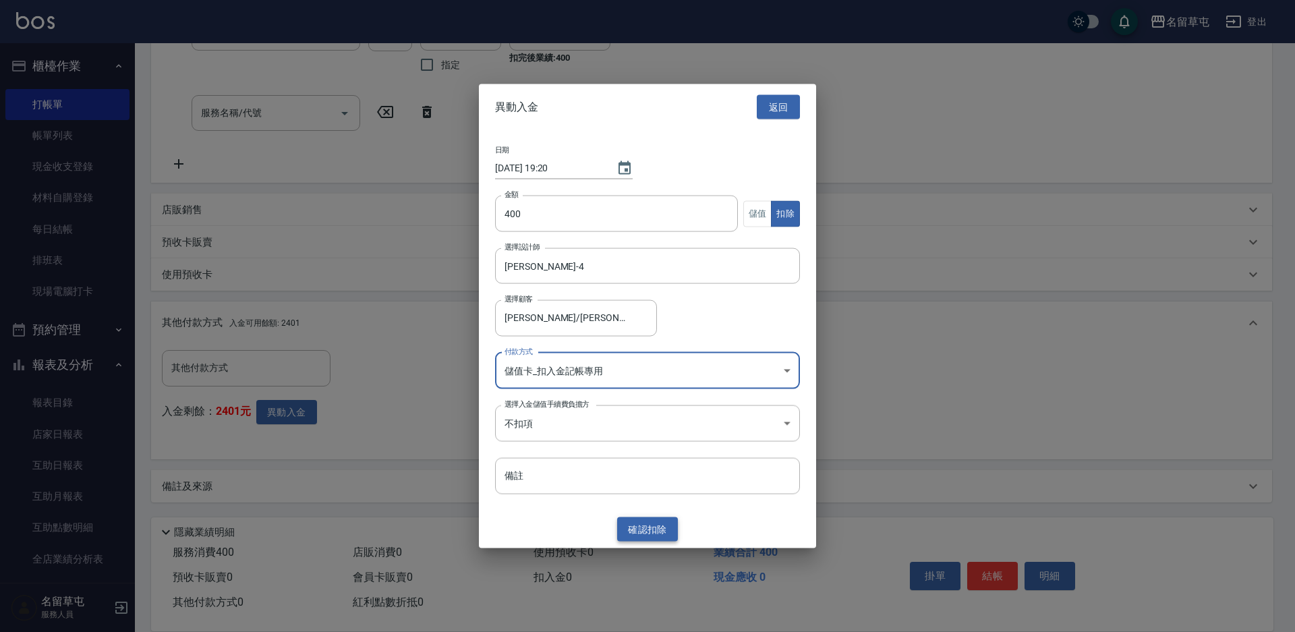
click at [626, 533] on button "確認 扣除" at bounding box center [647, 528] width 61 height 25
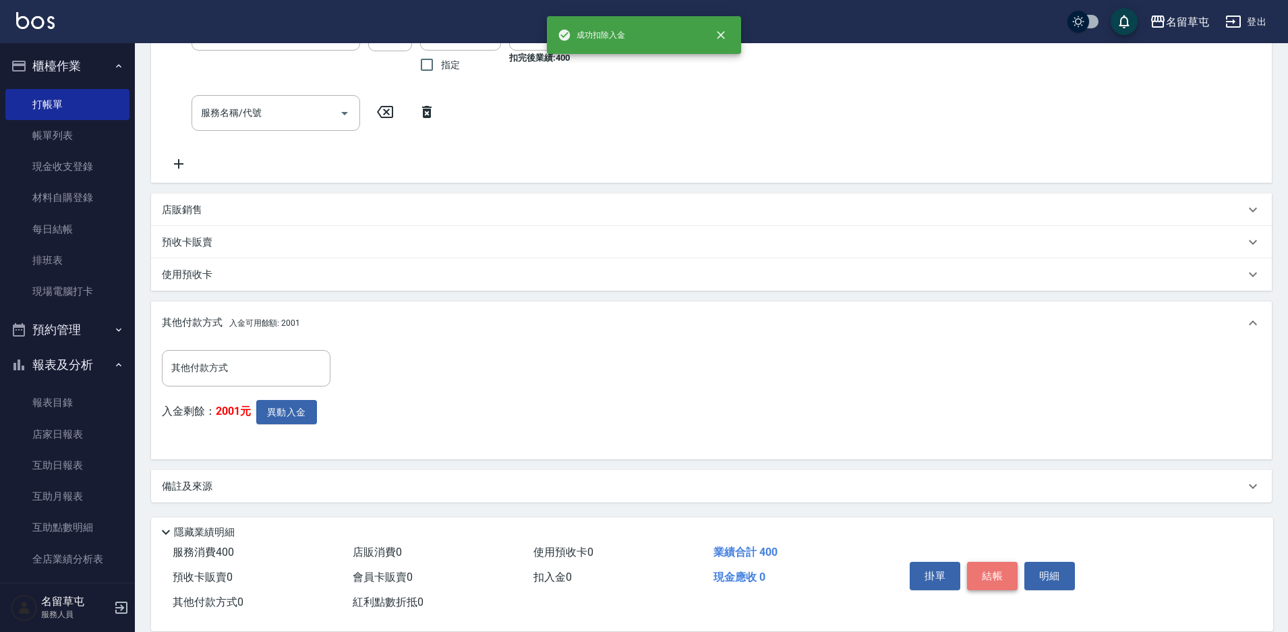
click at [988, 571] on button "結帳" at bounding box center [992, 576] width 51 height 28
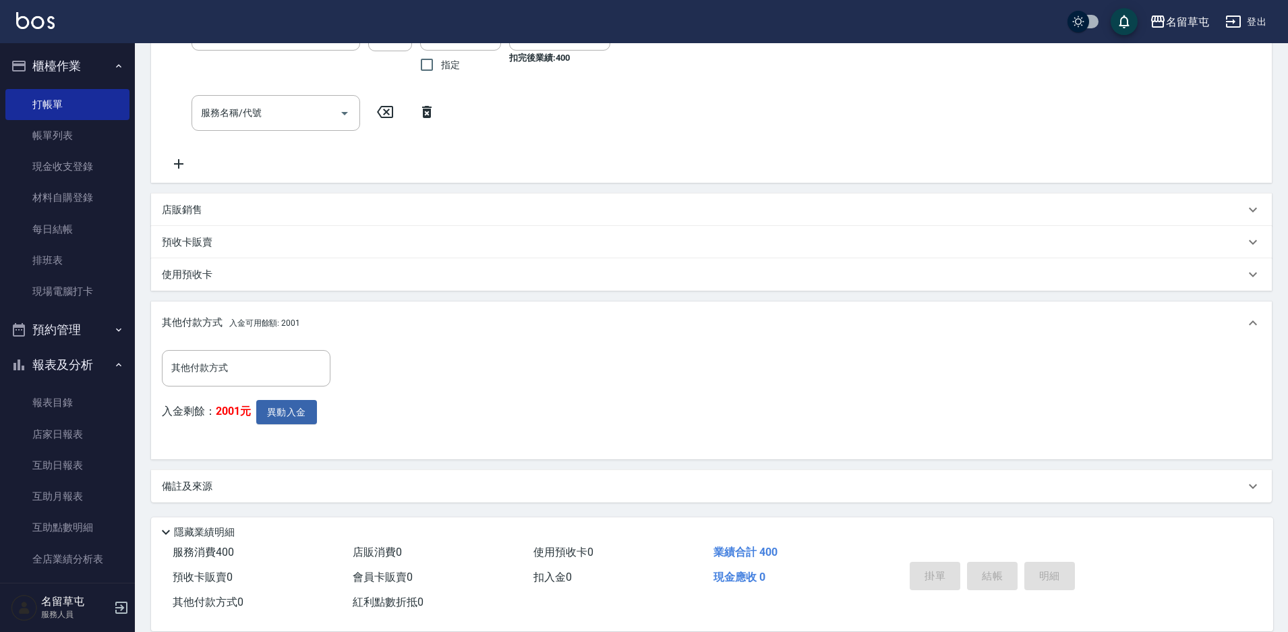
type input "[DATE] 19:20"
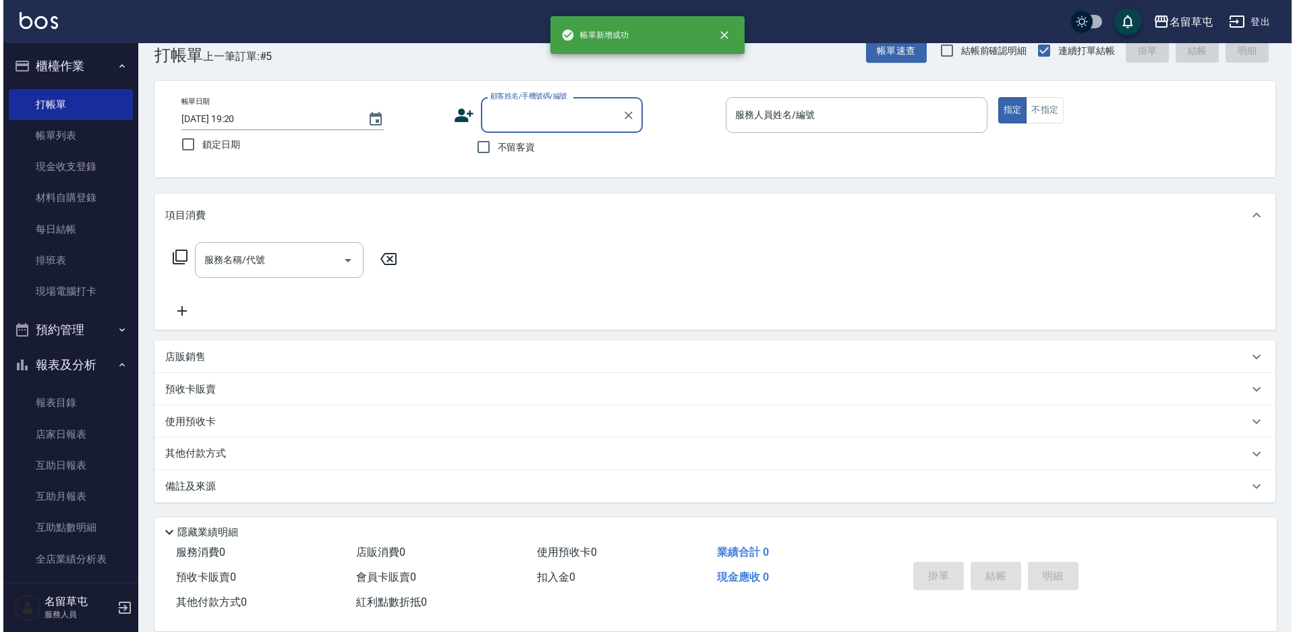
scroll to position [0, 0]
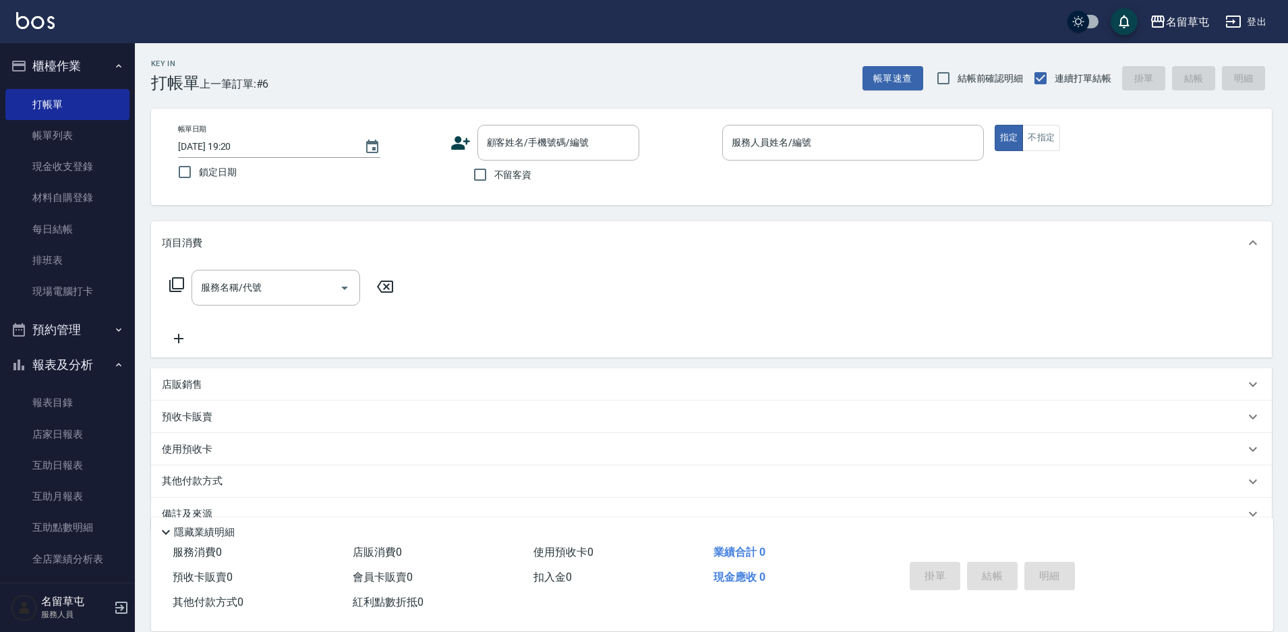
click at [514, 177] on span "不留客資" at bounding box center [513, 175] width 38 height 14
click at [494, 177] on input "不留客資" at bounding box center [480, 174] width 28 height 28
checkbox input "true"
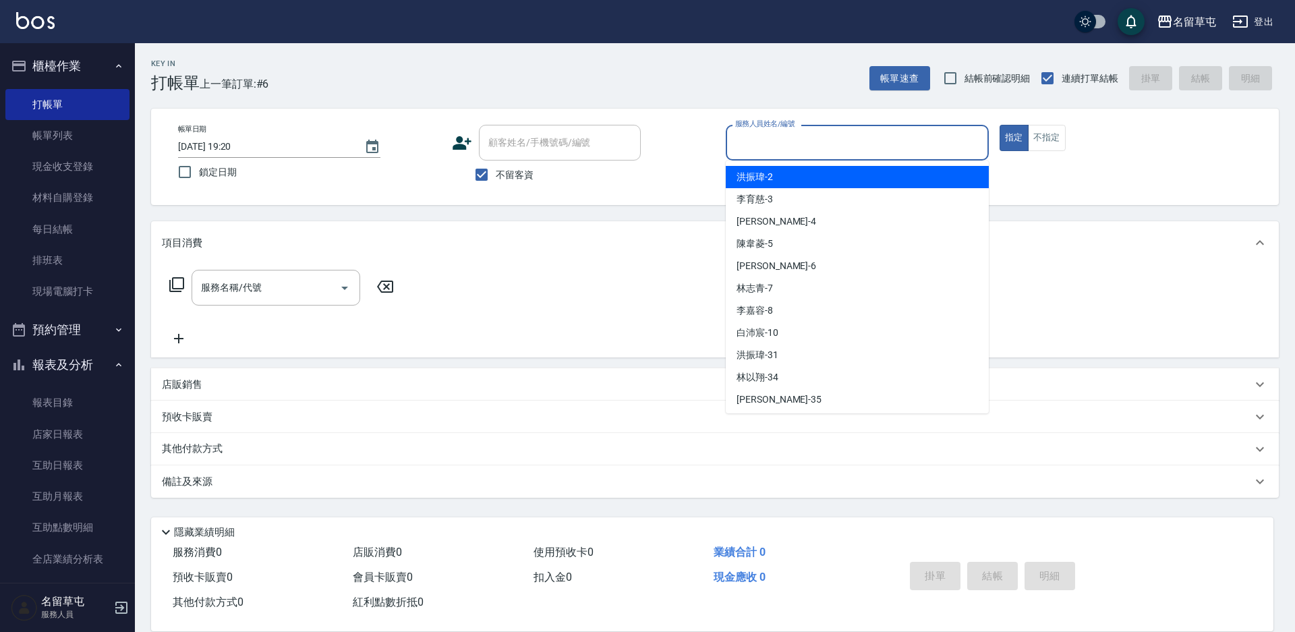
click at [813, 150] on input "服務人員姓名/編號" at bounding box center [857, 143] width 251 height 24
type input "[PERSON_NAME]-4"
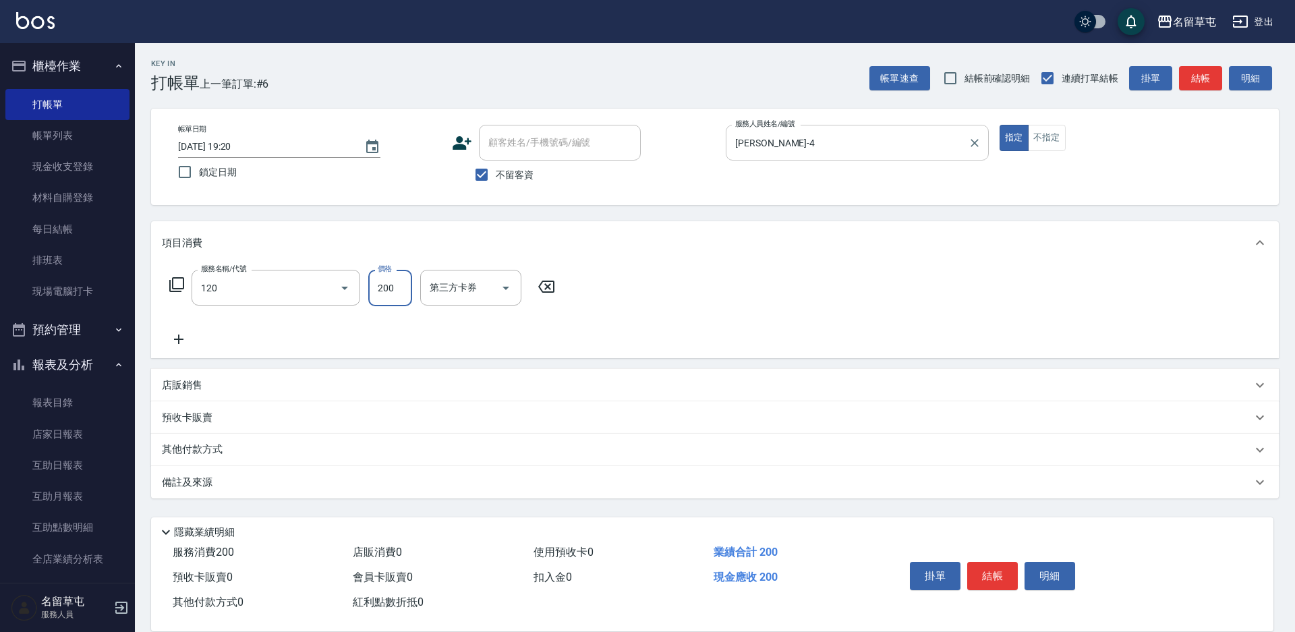
type input "New洗200(120)"
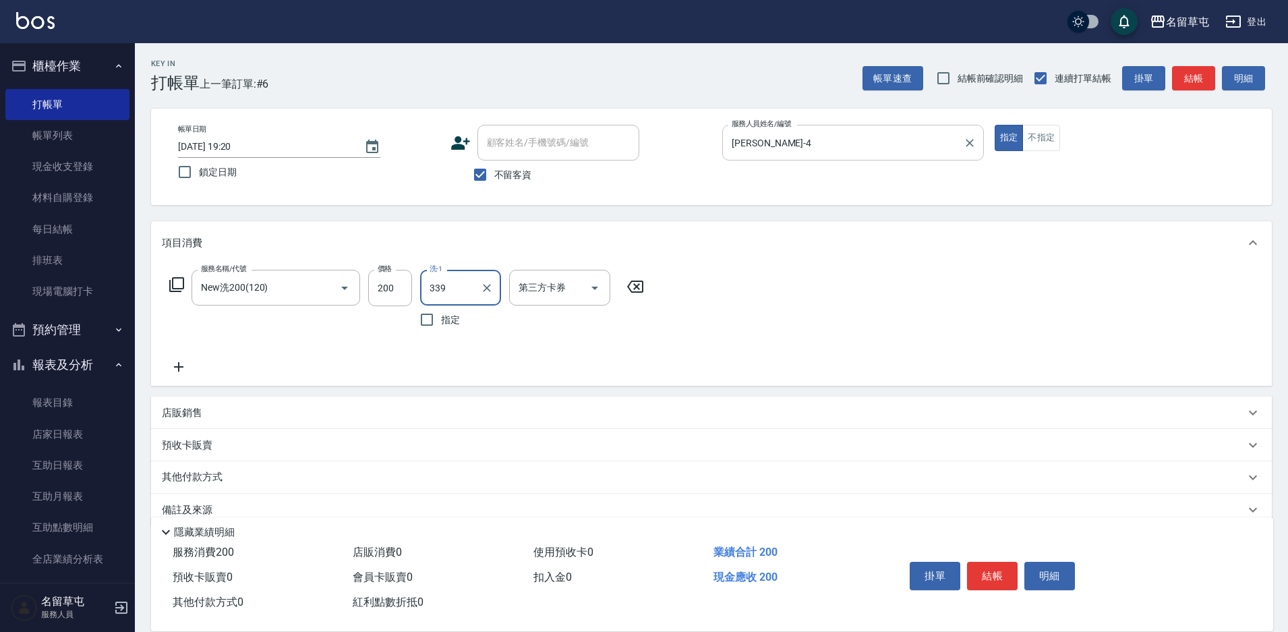
type input "339"
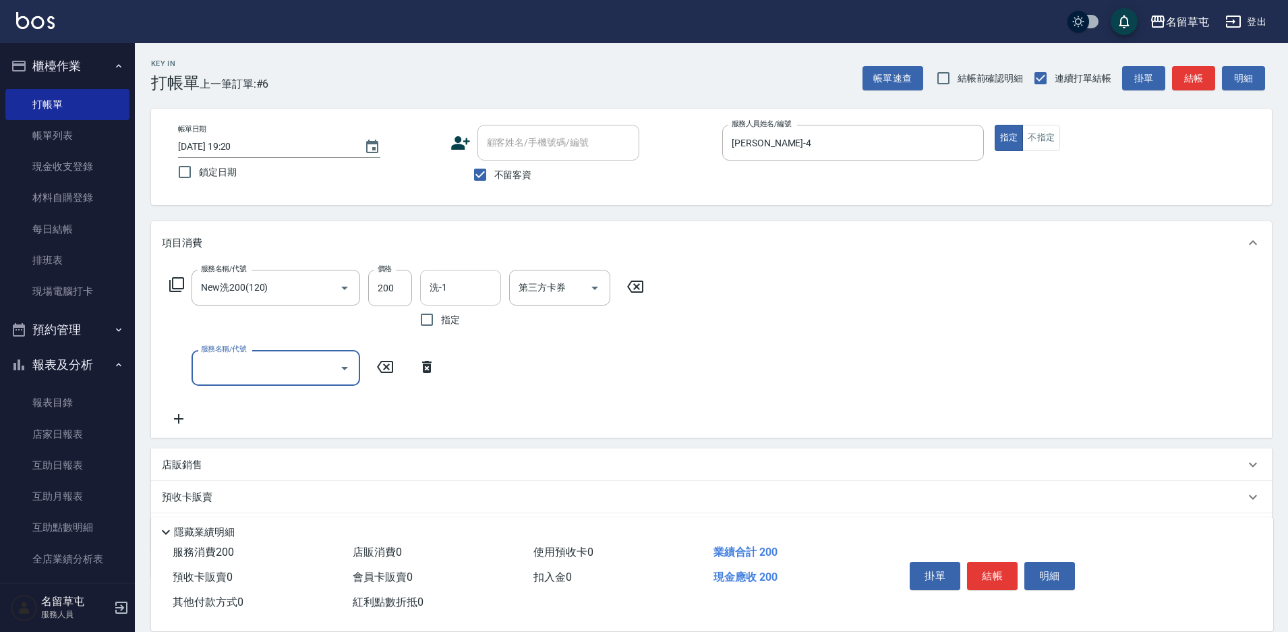
click at [437, 287] on div "洗-1 洗-1" at bounding box center [460, 288] width 81 height 36
type input "[PERSON_NAME]-39"
type input "精油50(105)"
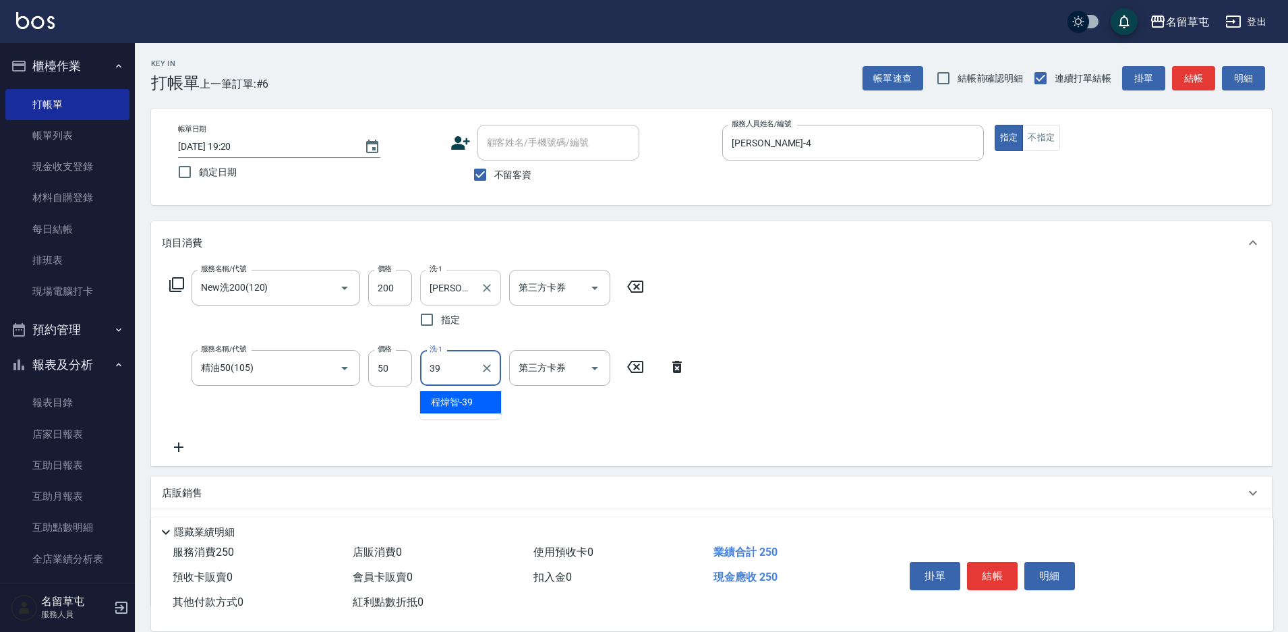
type input "[PERSON_NAME]-39"
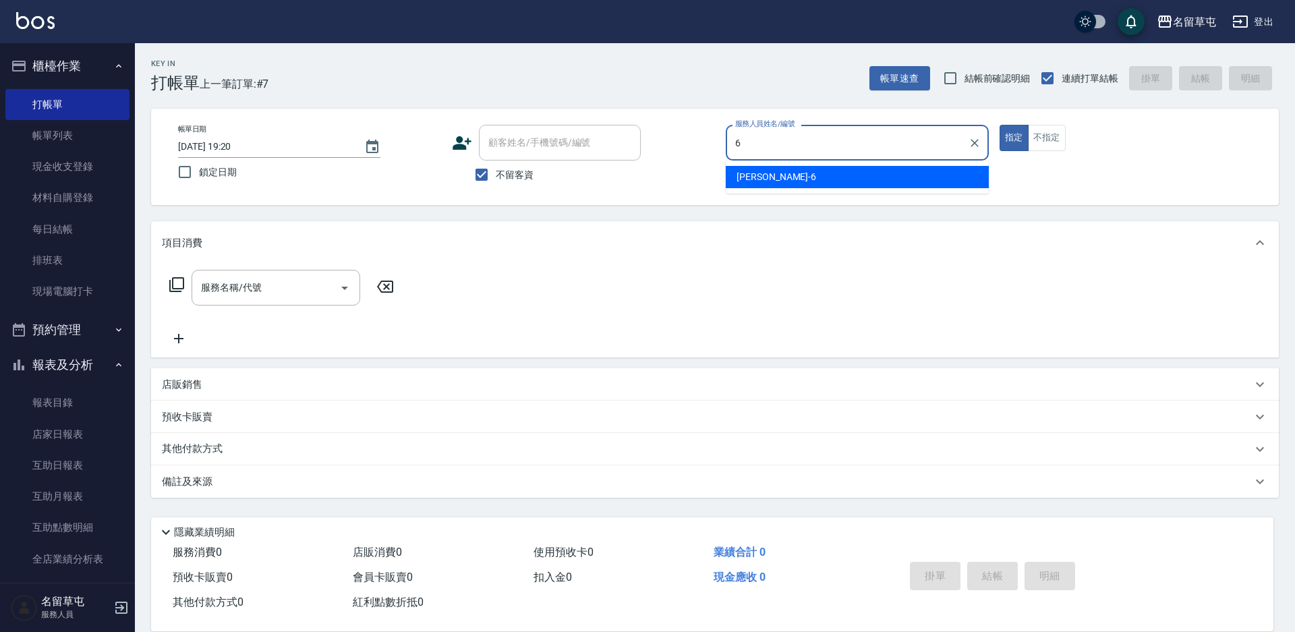
type input "[PERSON_NAME]-6"
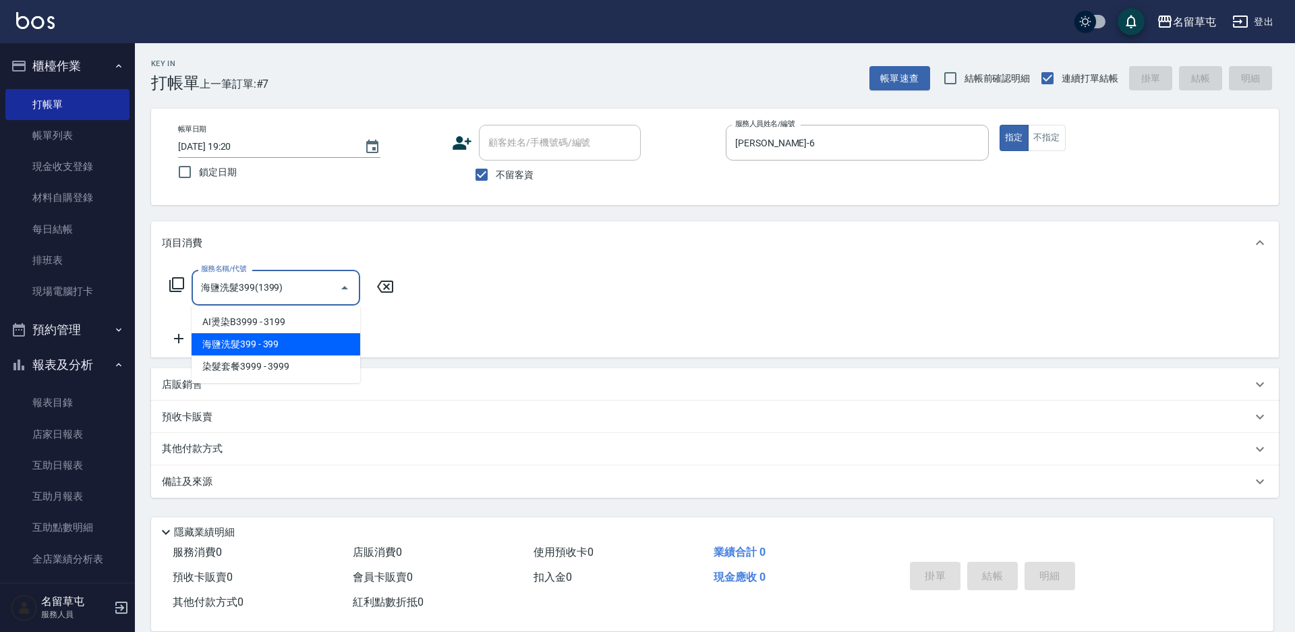
type input "海鹽洗髮399(1399)"
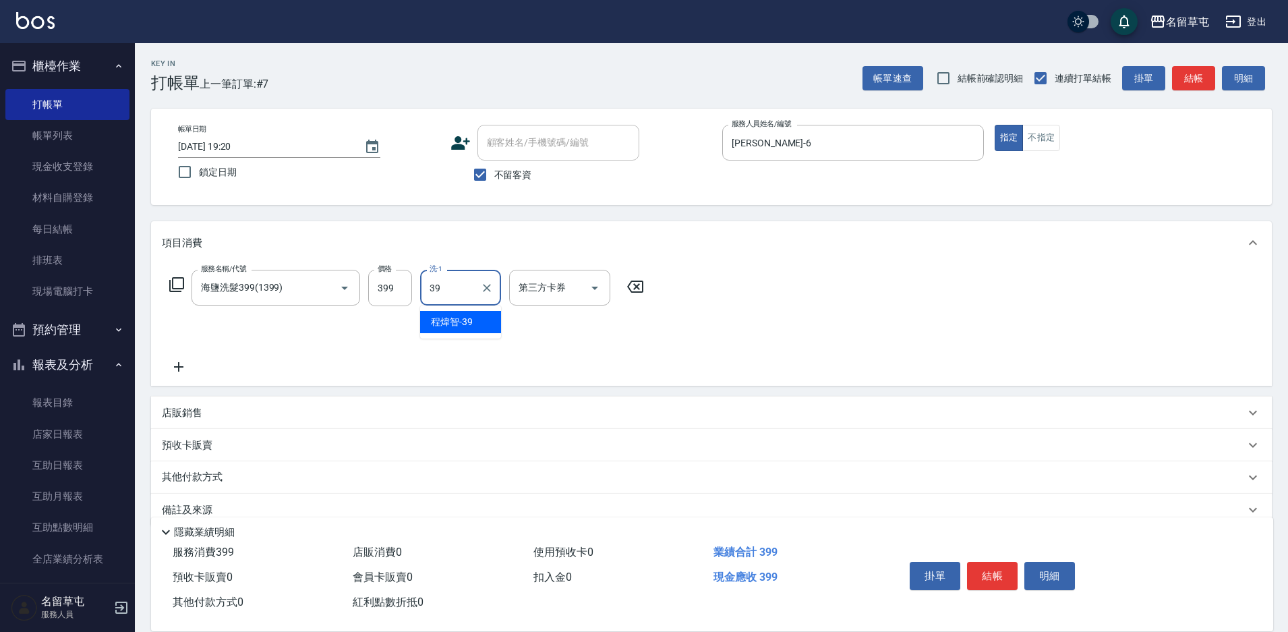
type input "[PERSON_NAME]-39"
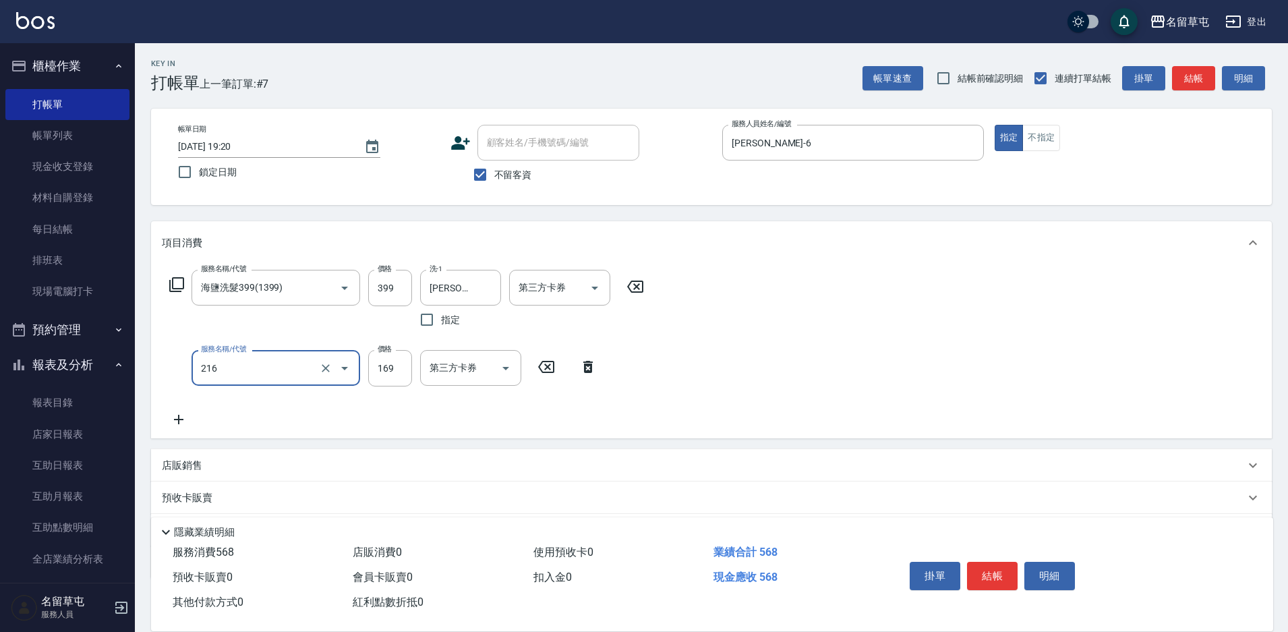
type input "剪髮169(216)"
type input "200"
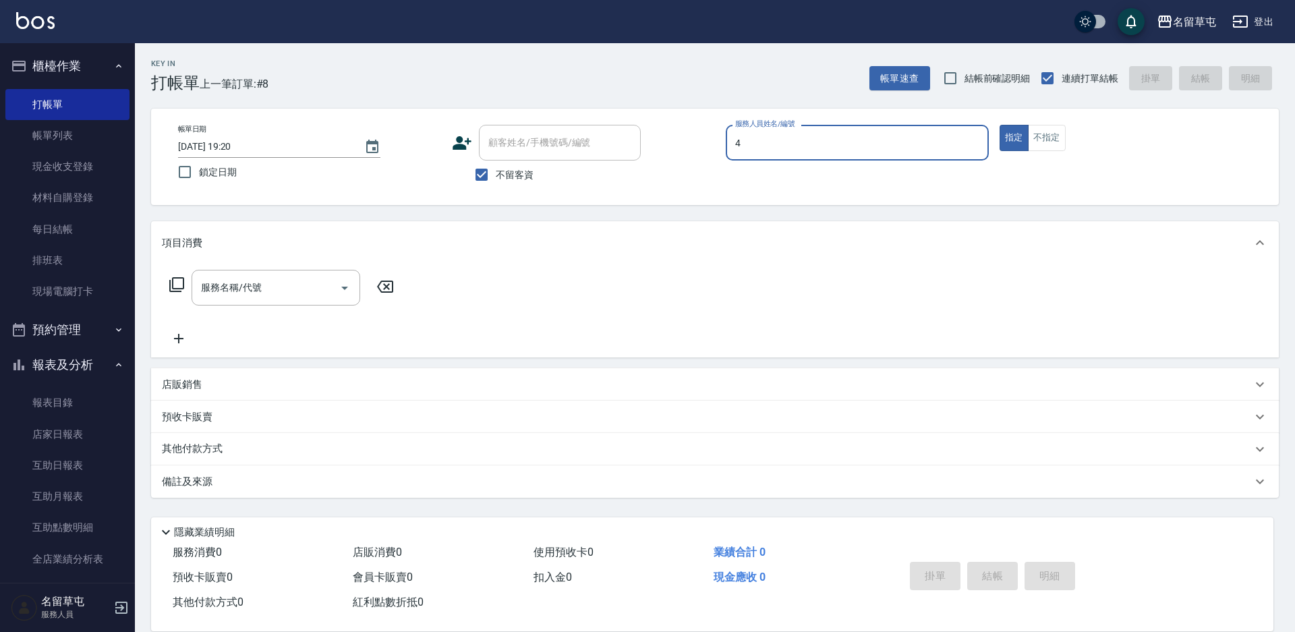
type input "[PERSON_NAME]-4"
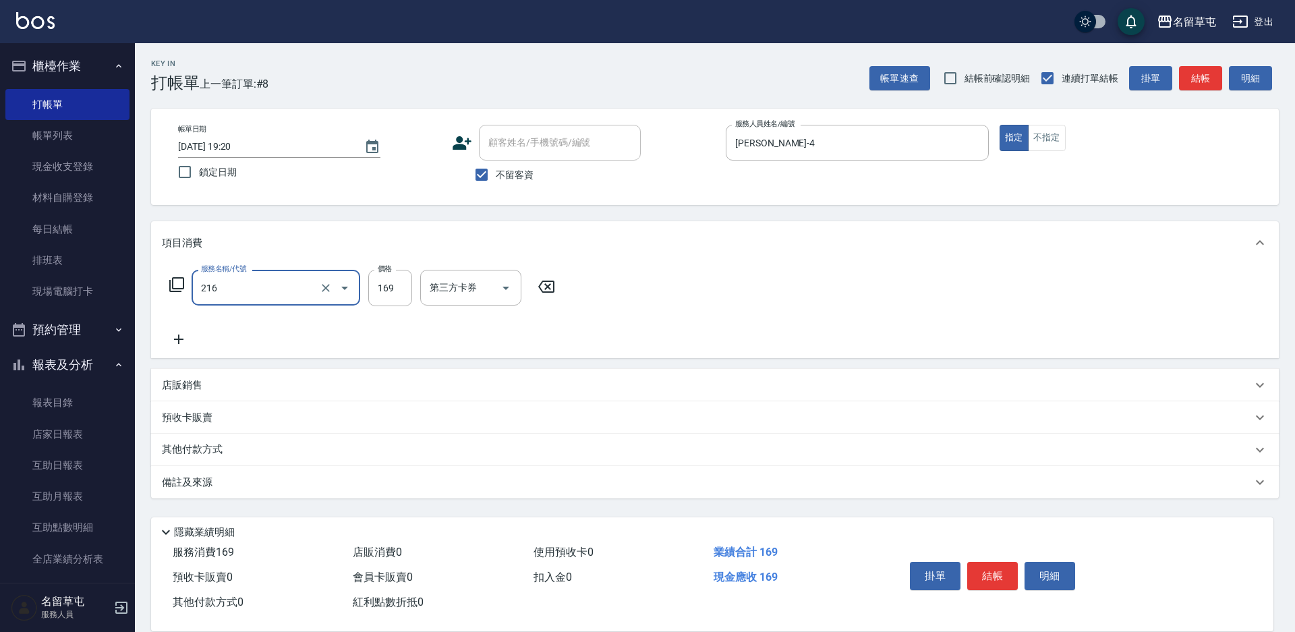
type input "剪髮169(216)"
type input "200"
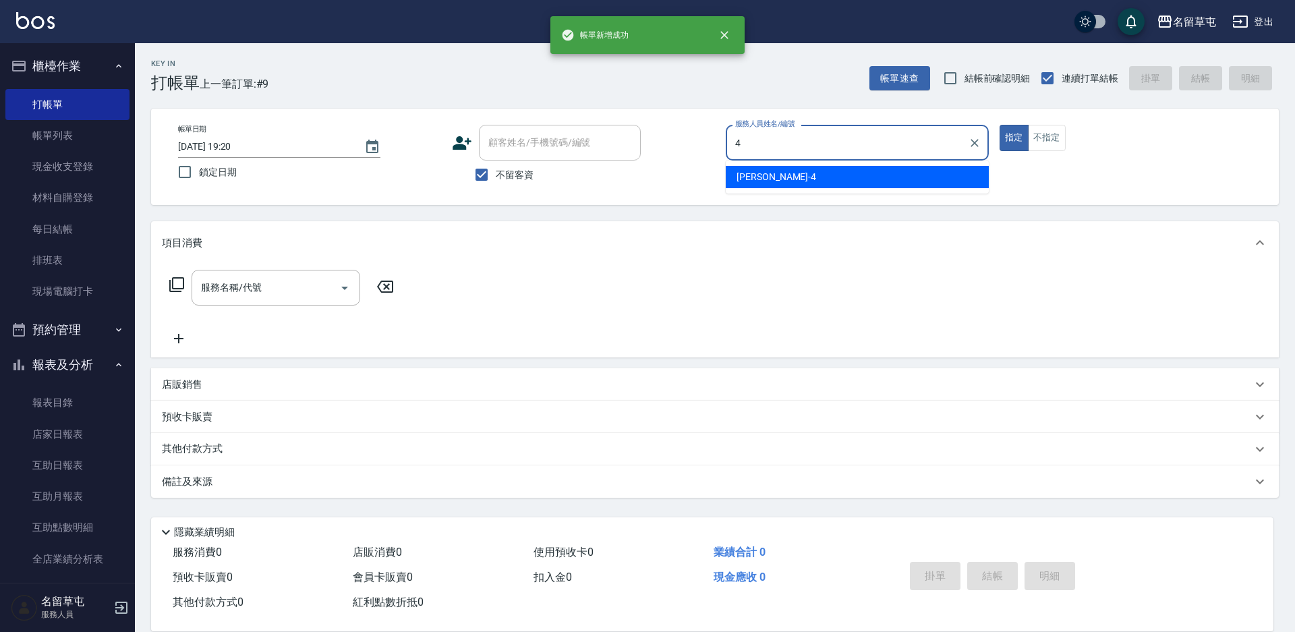
type input "[PERSON_NAME]-4"
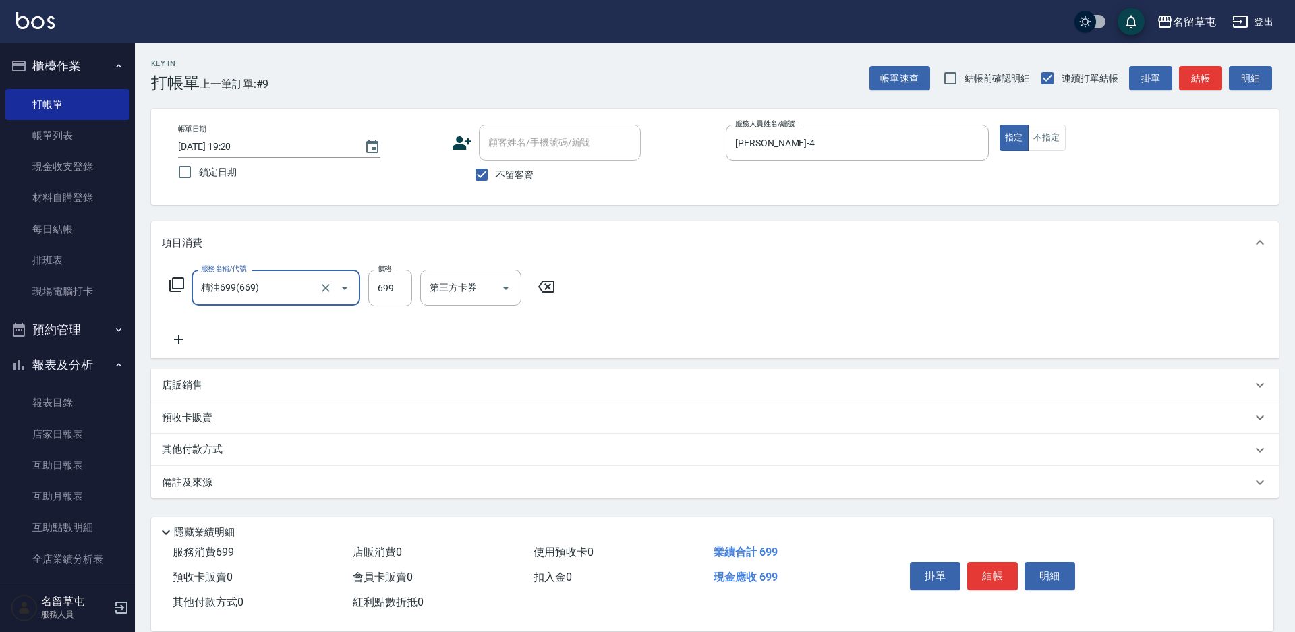
type input "精油699(669)"
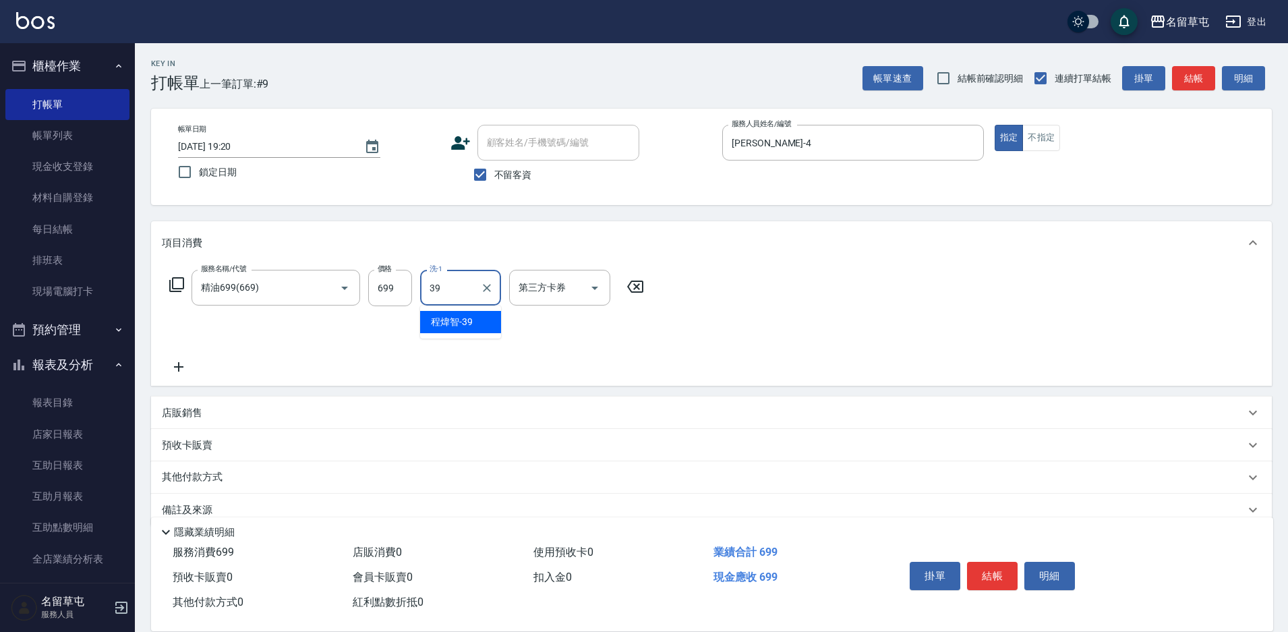
type input "[PERSON_NAME]-39"
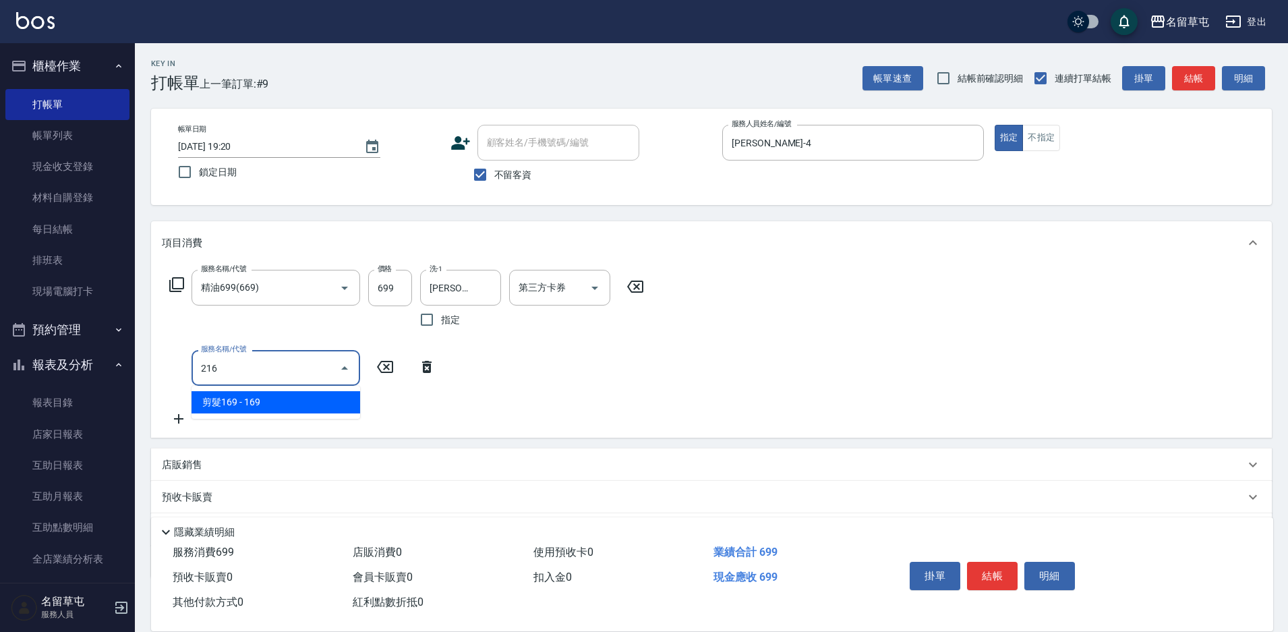
type input "剪髮169(216)"
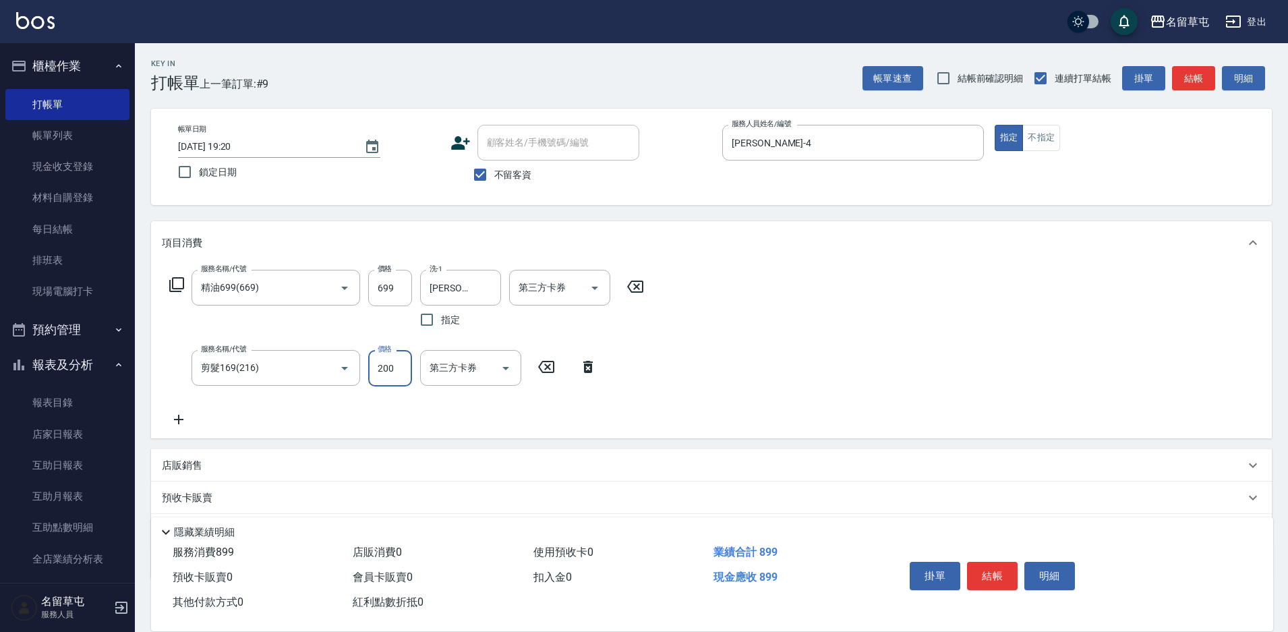
type input "200"
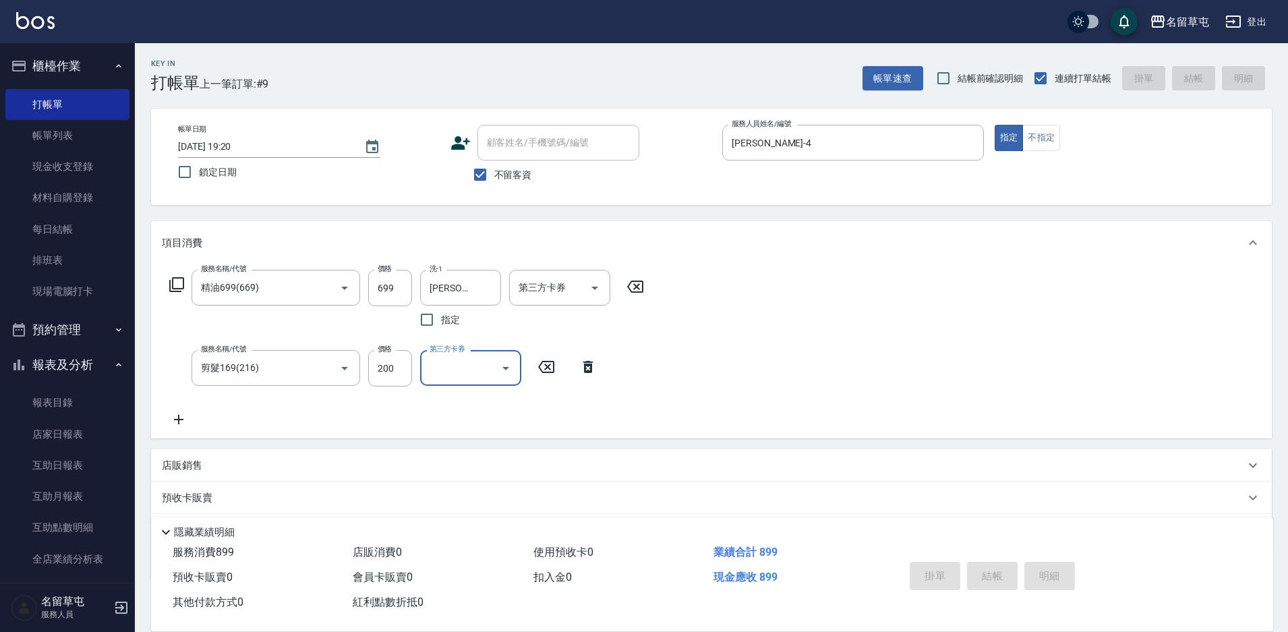
type input "[DATE] 19:21"
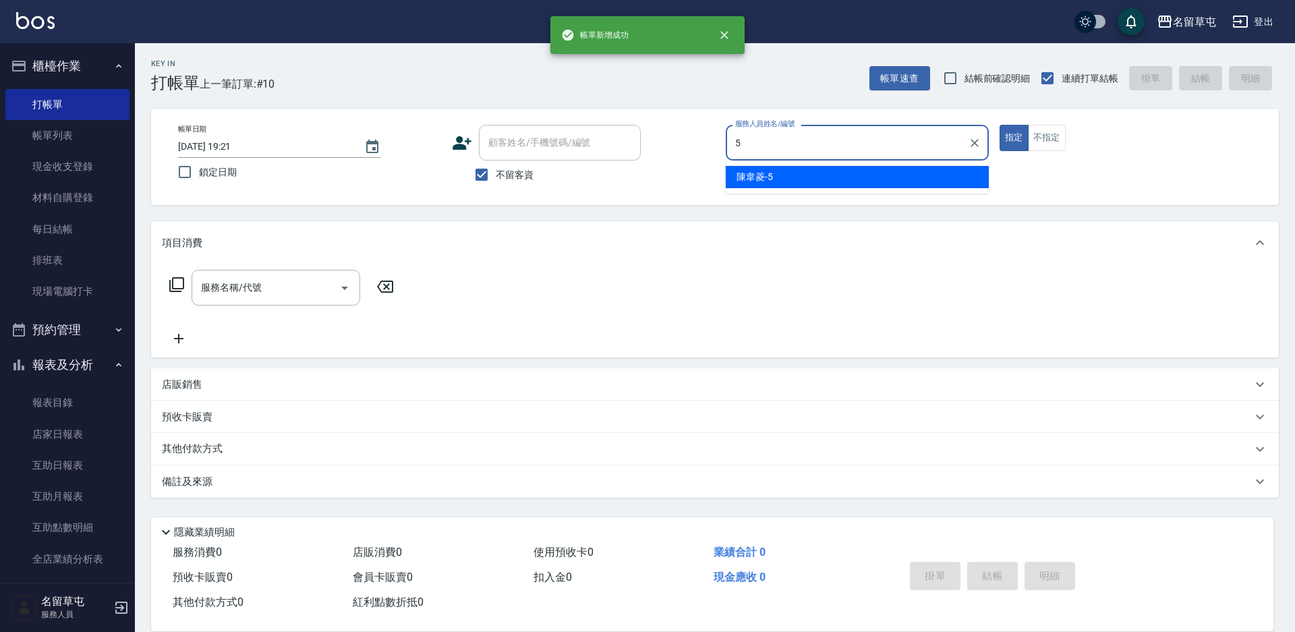
type input "[PERSON_NAME]-5"
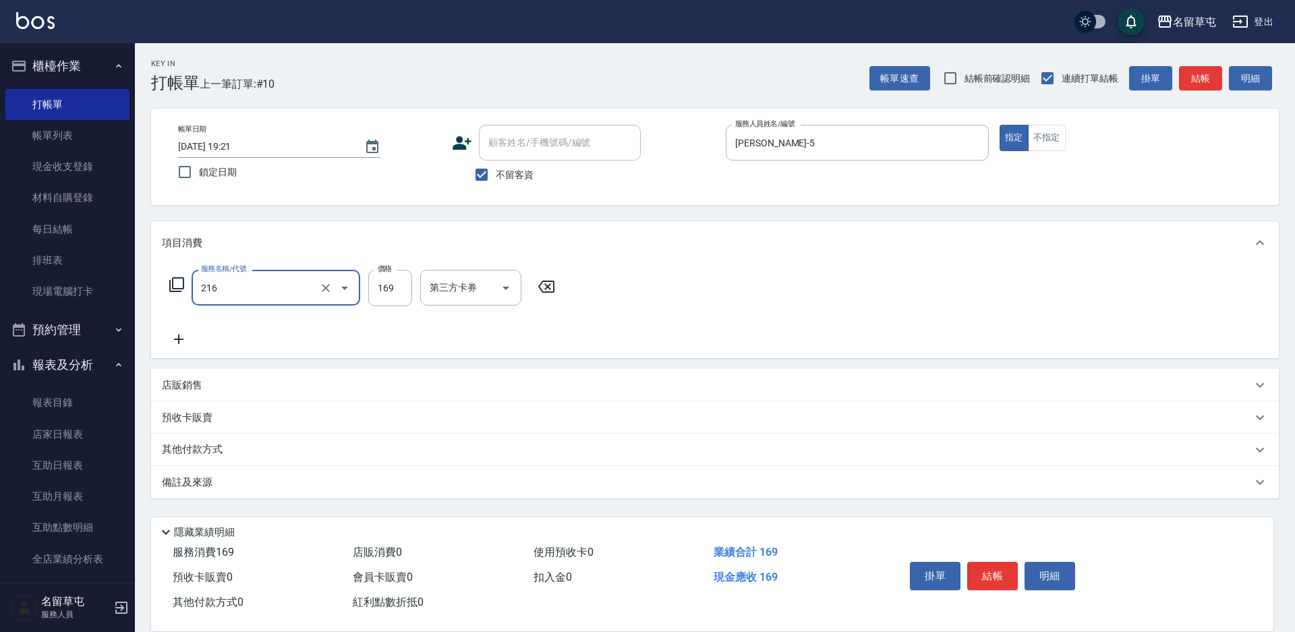
type input "剪髮169(216)"
type input "200"
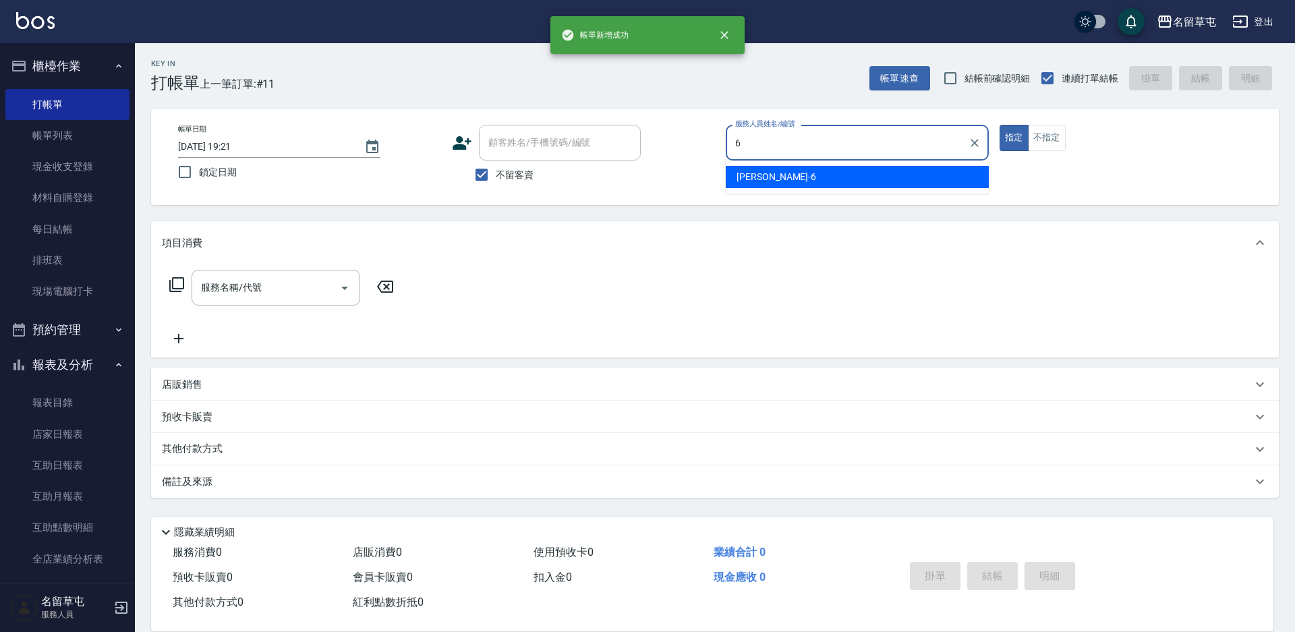
type input "[PERSON_NAME]-6"
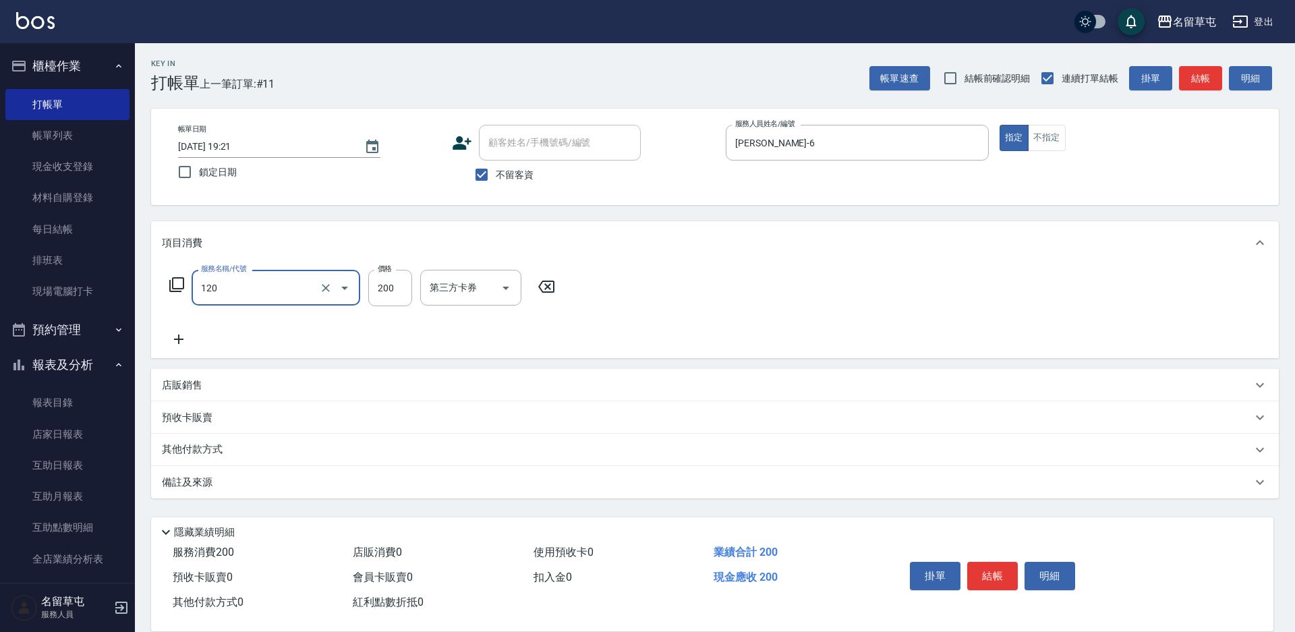
type input "New洗200(120)"
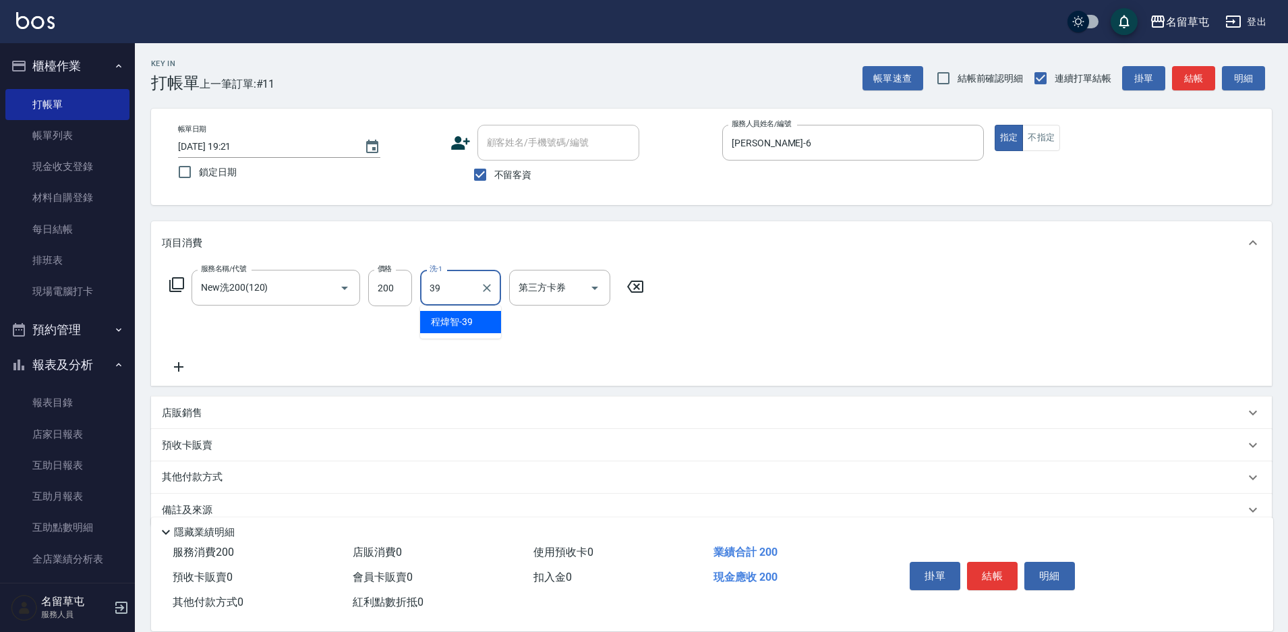
type input "[PERSON_NAME]-39"
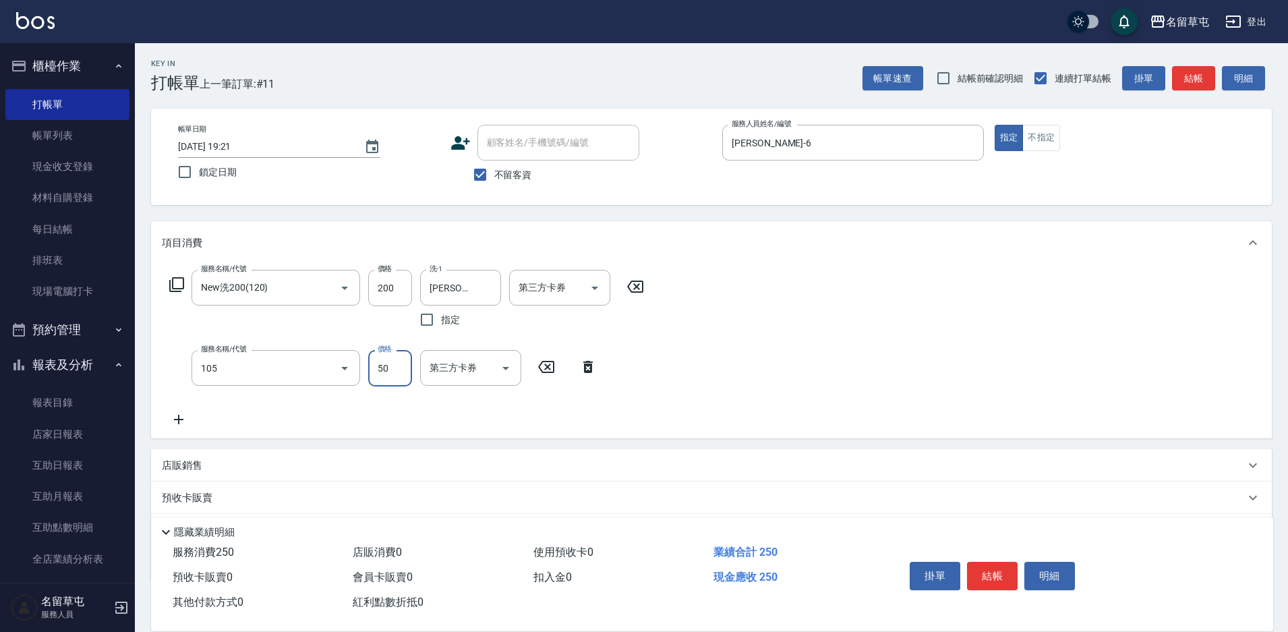
type input "精油50(105)"
type input "[PERSON_NAME]-39"
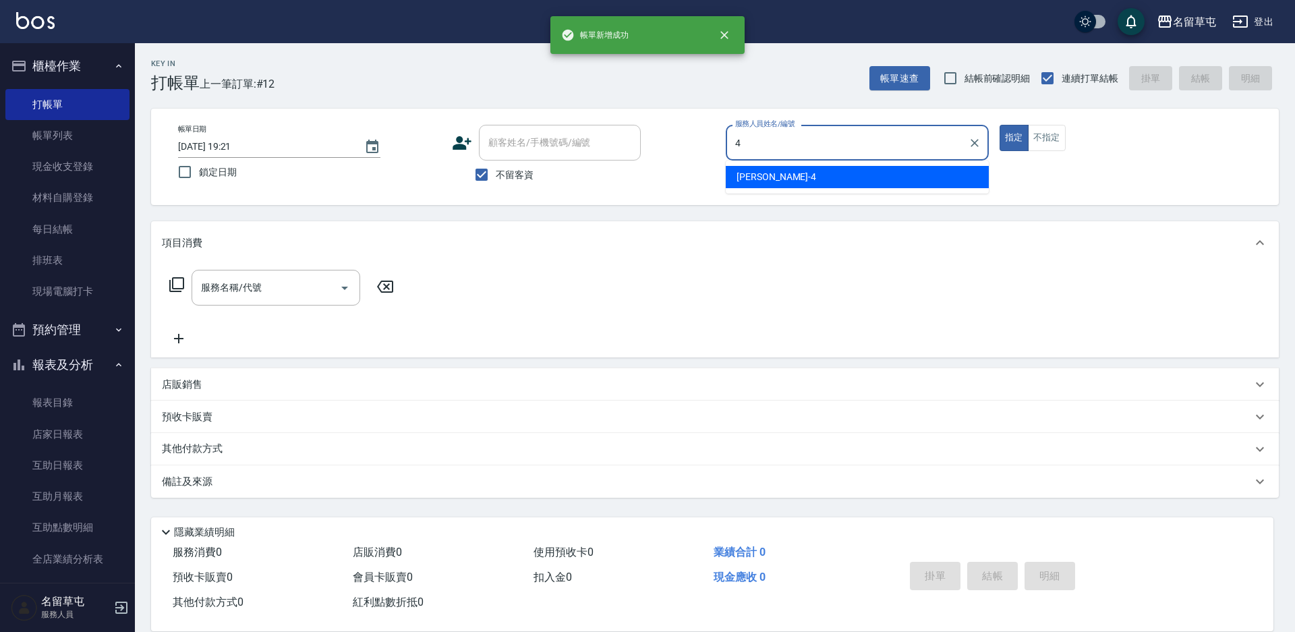
type input "[PERSON_NAME]-4"
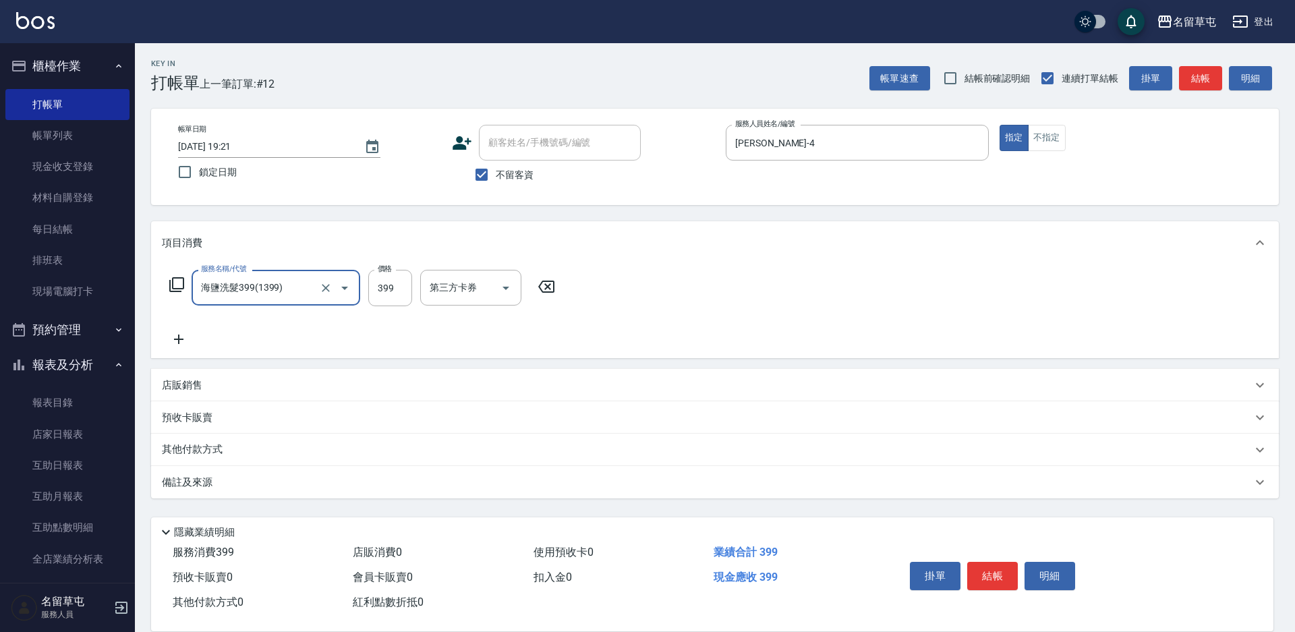
type input "海鹽洗髮399(1399)"
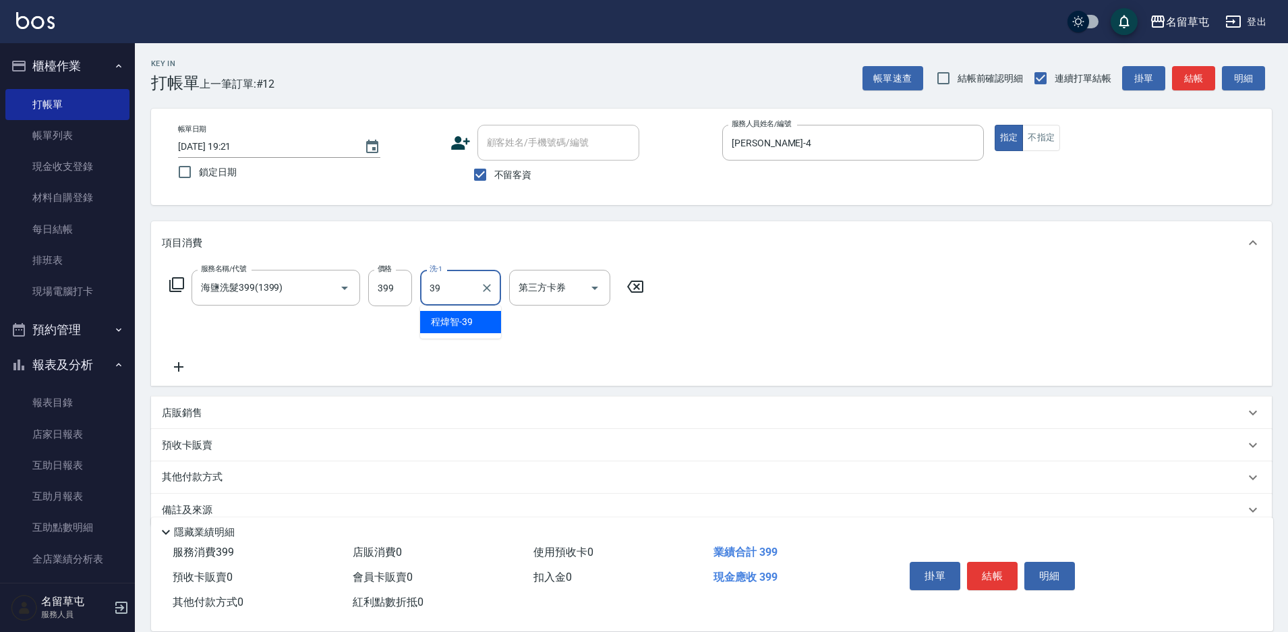
type input "[PERSON_NAME]-39"
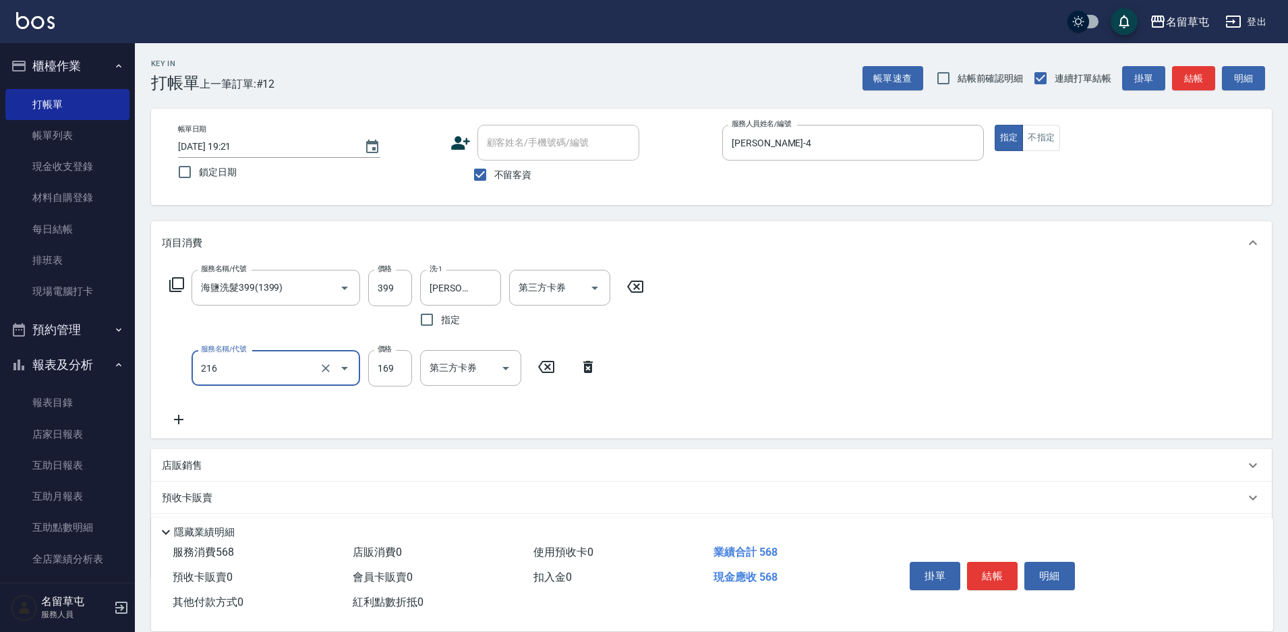
type input "剪髮169(216)"
type input "200"
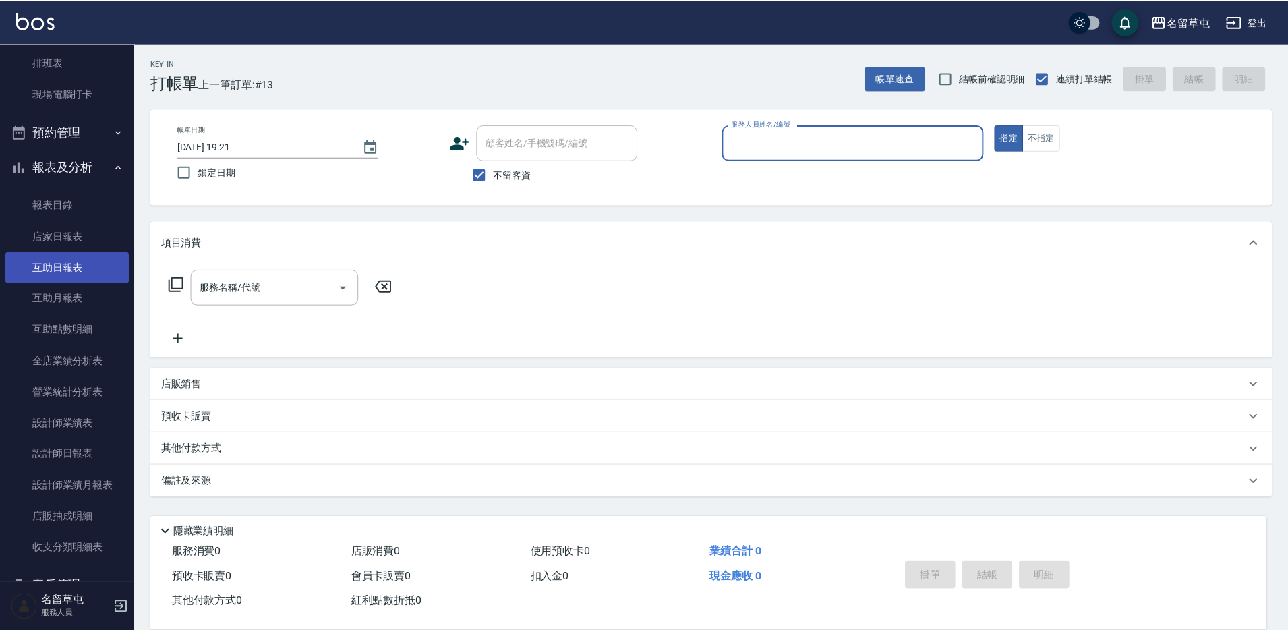
scroll to position [202, 0]
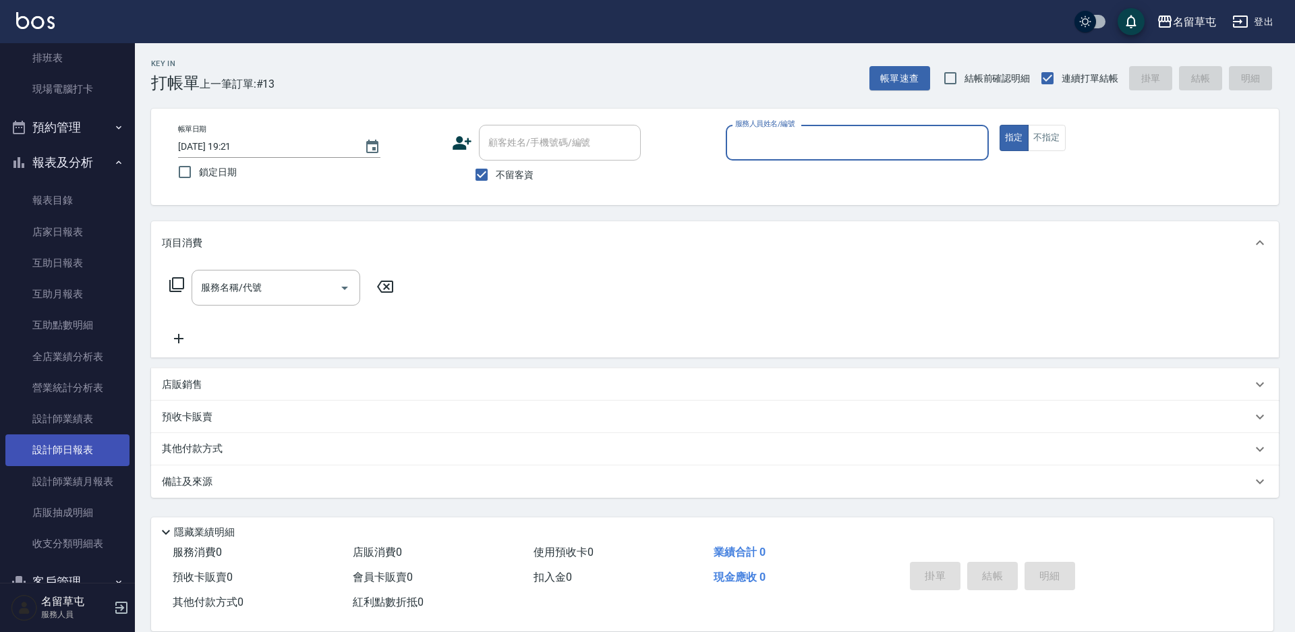
click at [90, 438] on link "設計師日報表" at bounding box center [67, 449] width 124 height 31
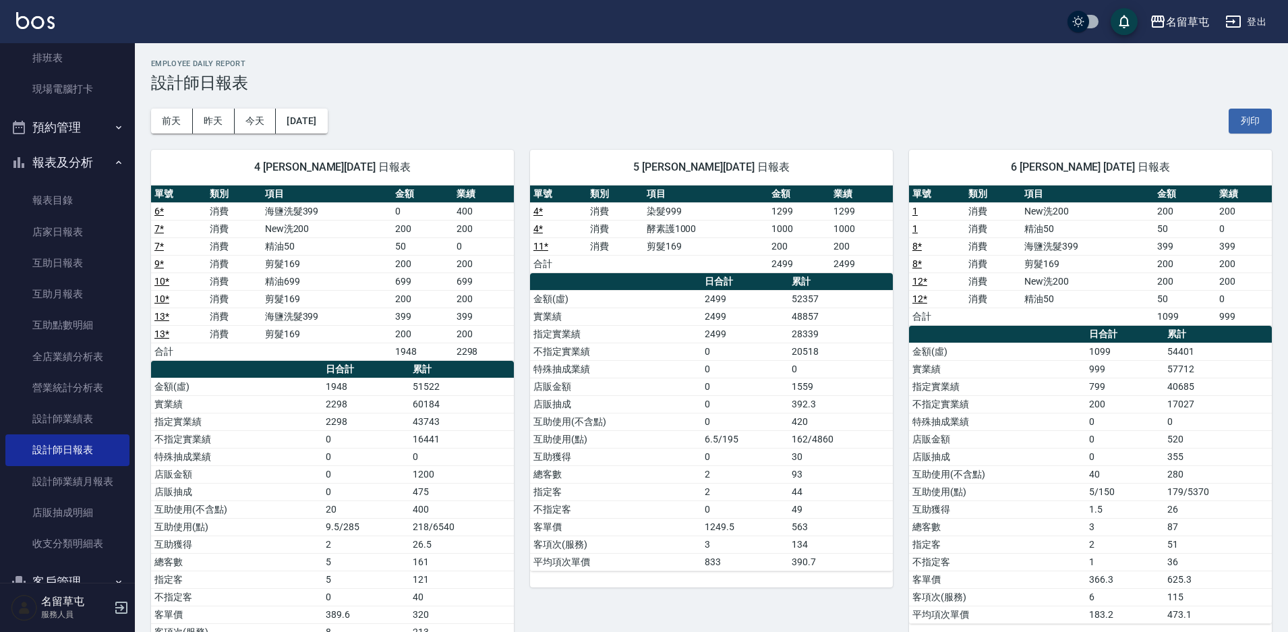
click at [779, 83] on h3 "設計師日報表" at bounding box center [711, 82] width 1121 height 19
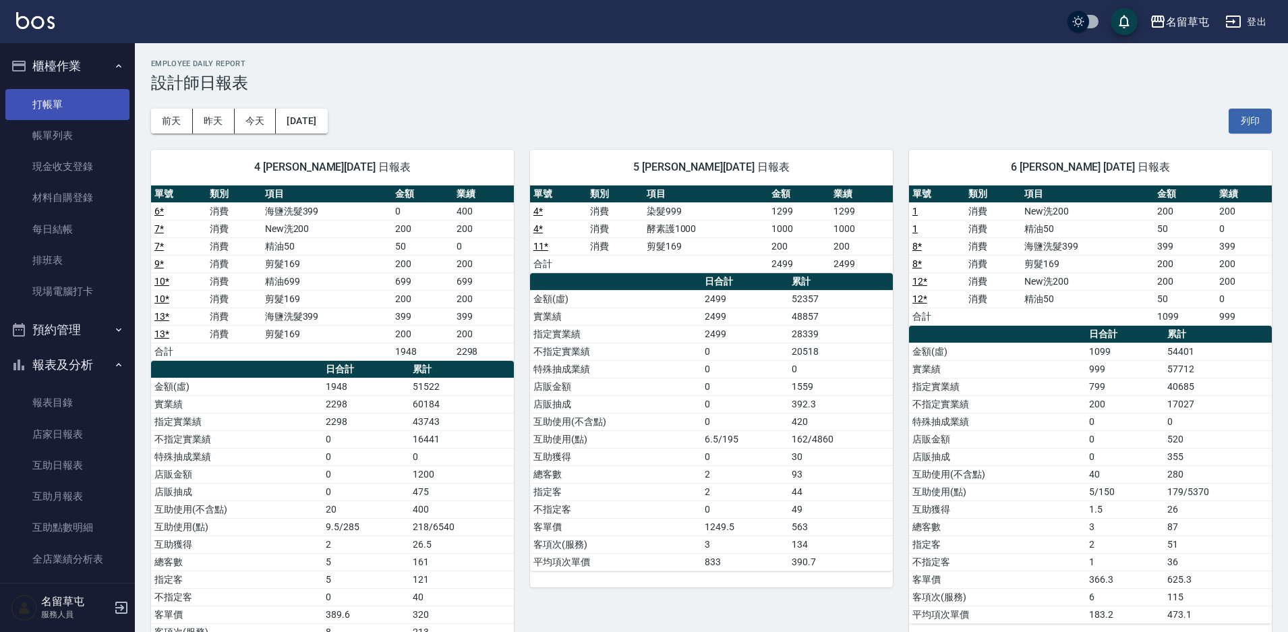
click at [40, 107] on link "打帳單" at bounding box center [67, 104] width 124 height 31
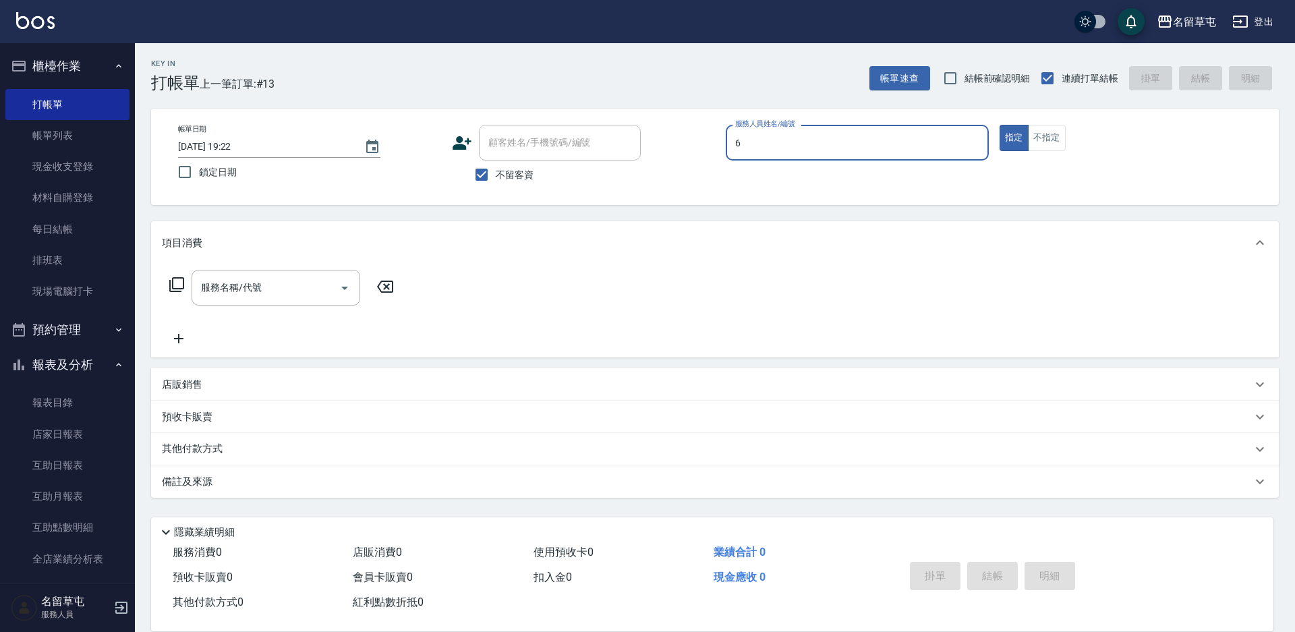
type input "[PERSON_NAME]-6"
type button "true"
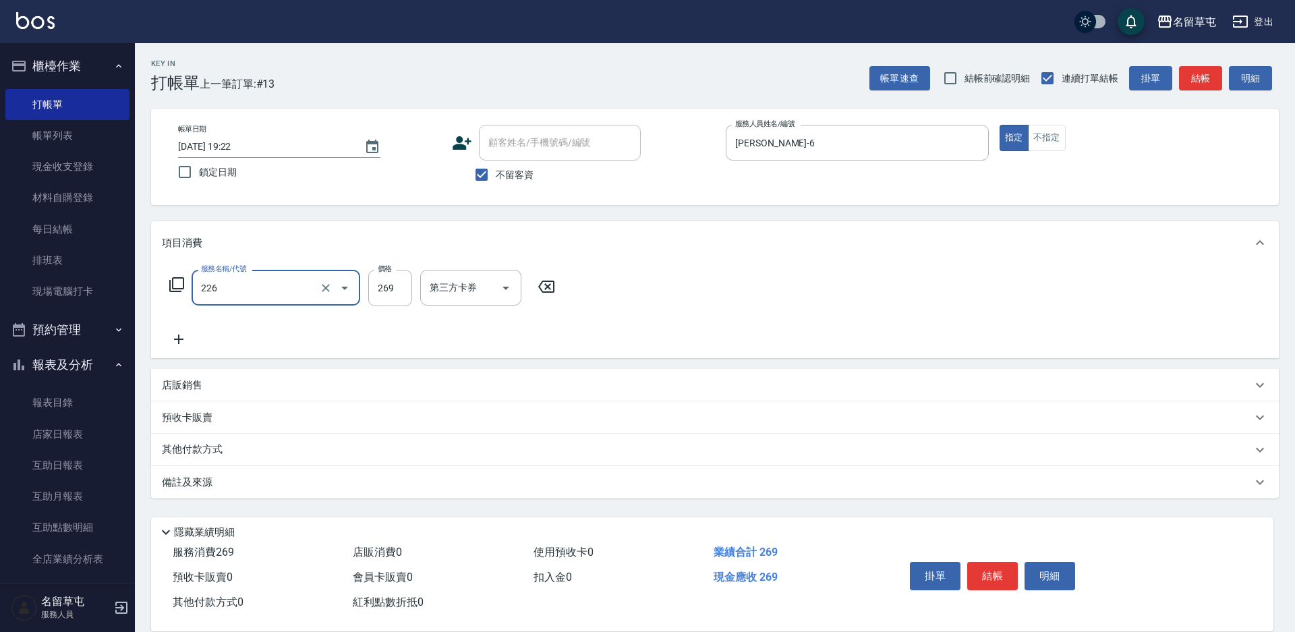
type input "洗剪269(226)"
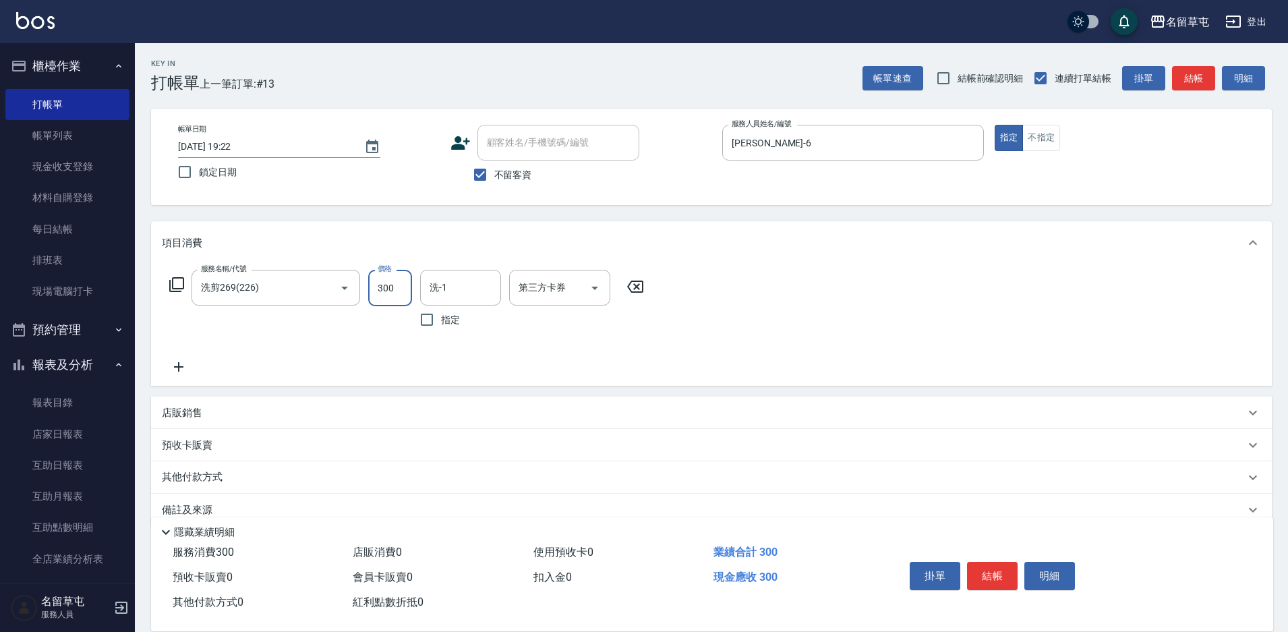
type input "300"
type input "[PERSON_NAME]-6"
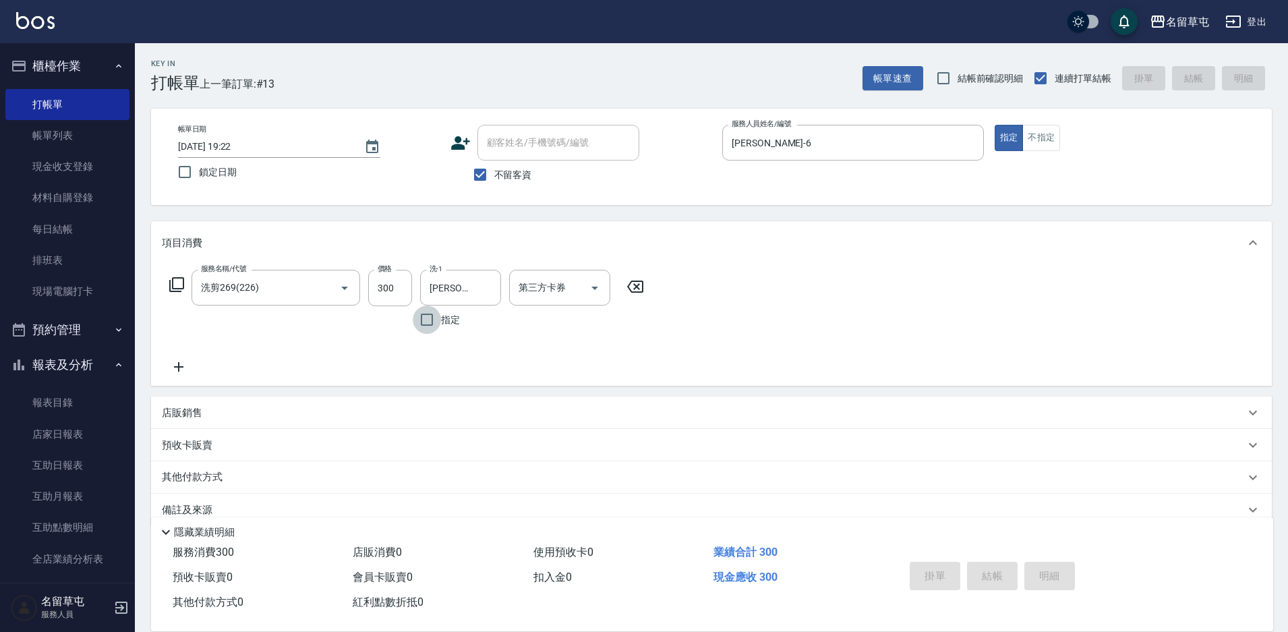
type input "[DATE] 19:35"
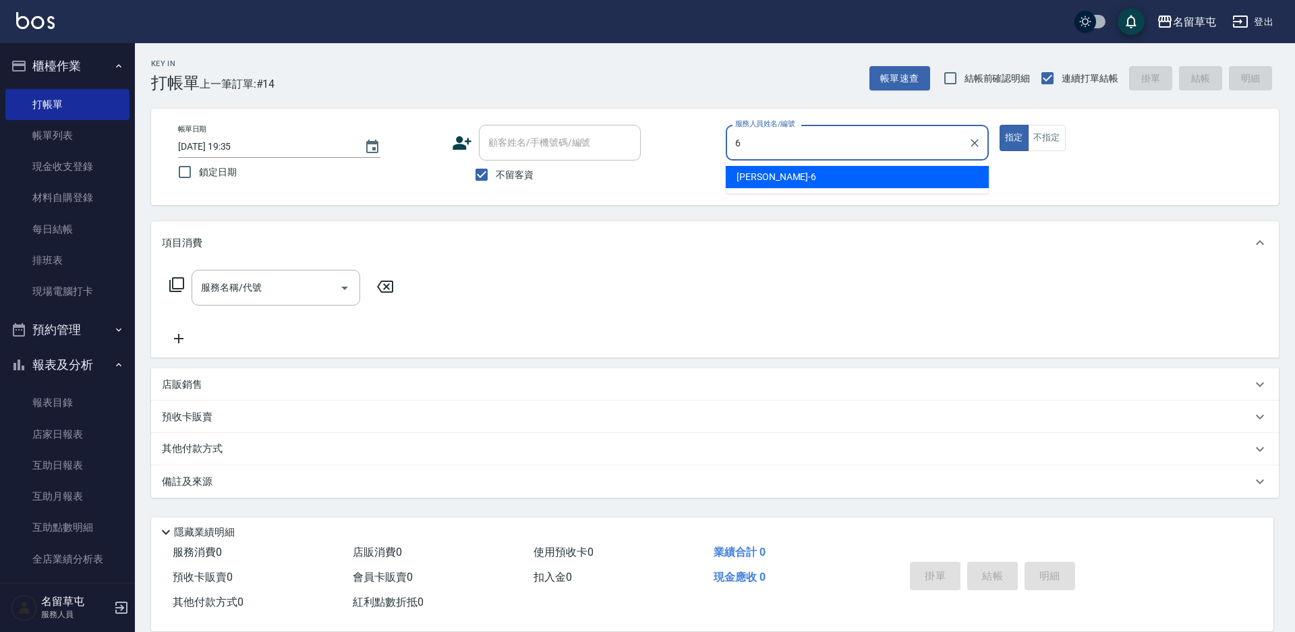
type input "[PERSON_NAME]-6"
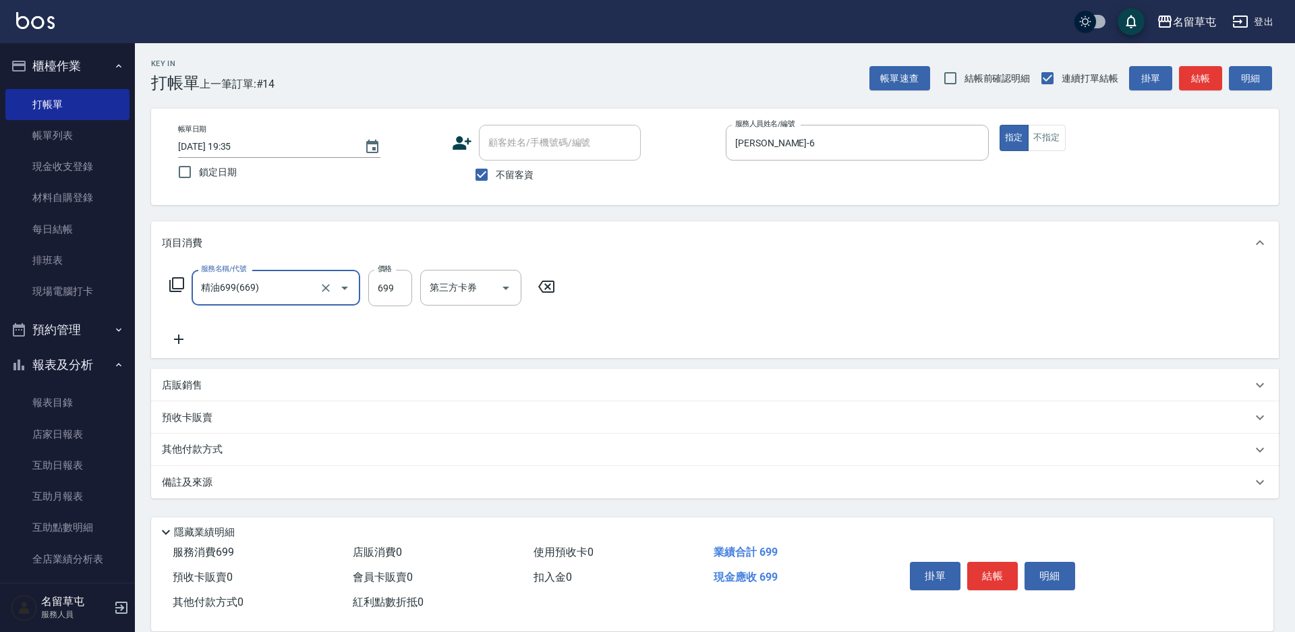
type input "精油699(669)"
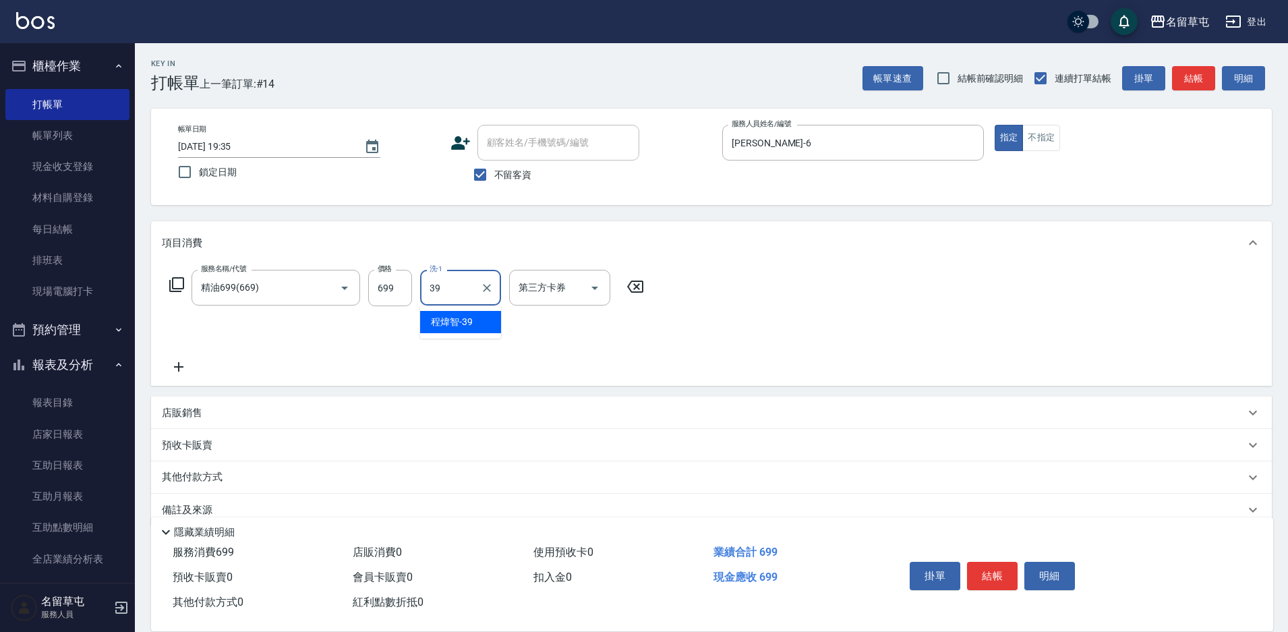
type input "[PERSON_NAME]-39"
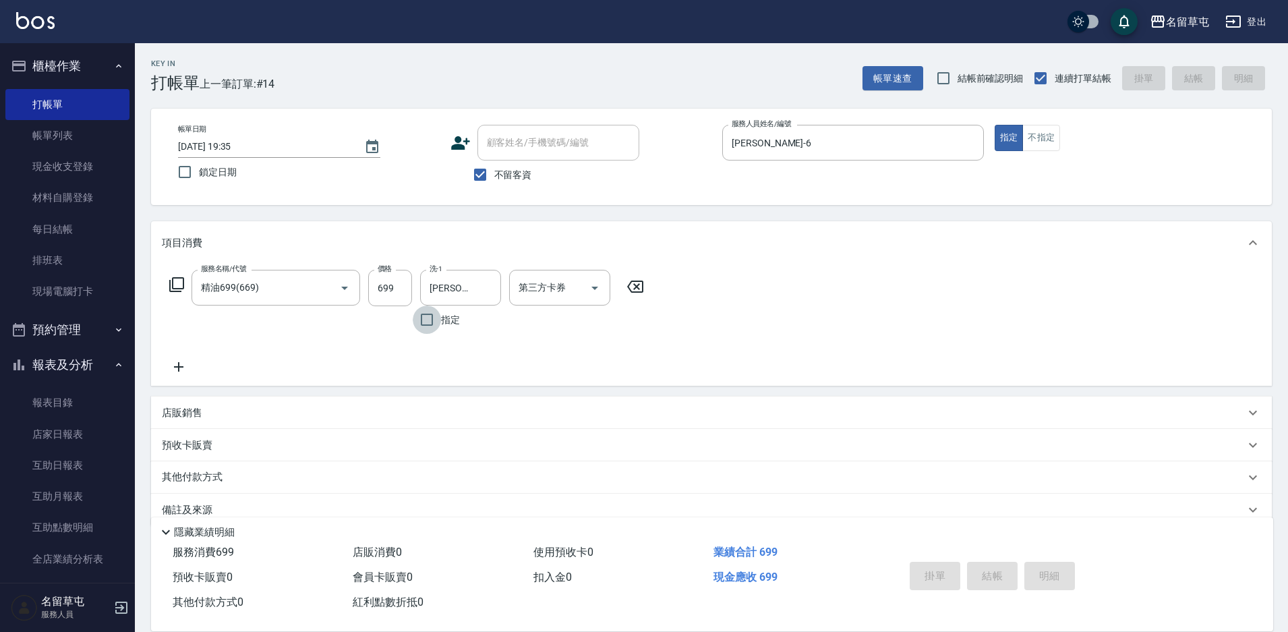
type input "[DATE] 19:54"
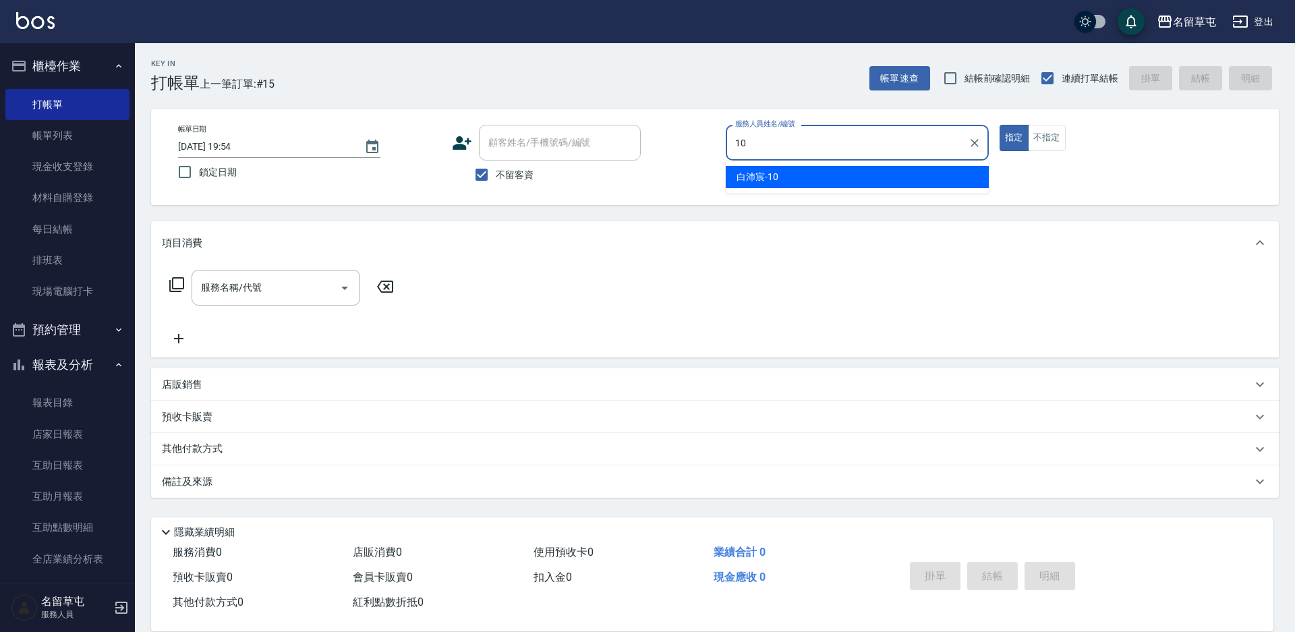
type input "[PERSON_NAME]-10"
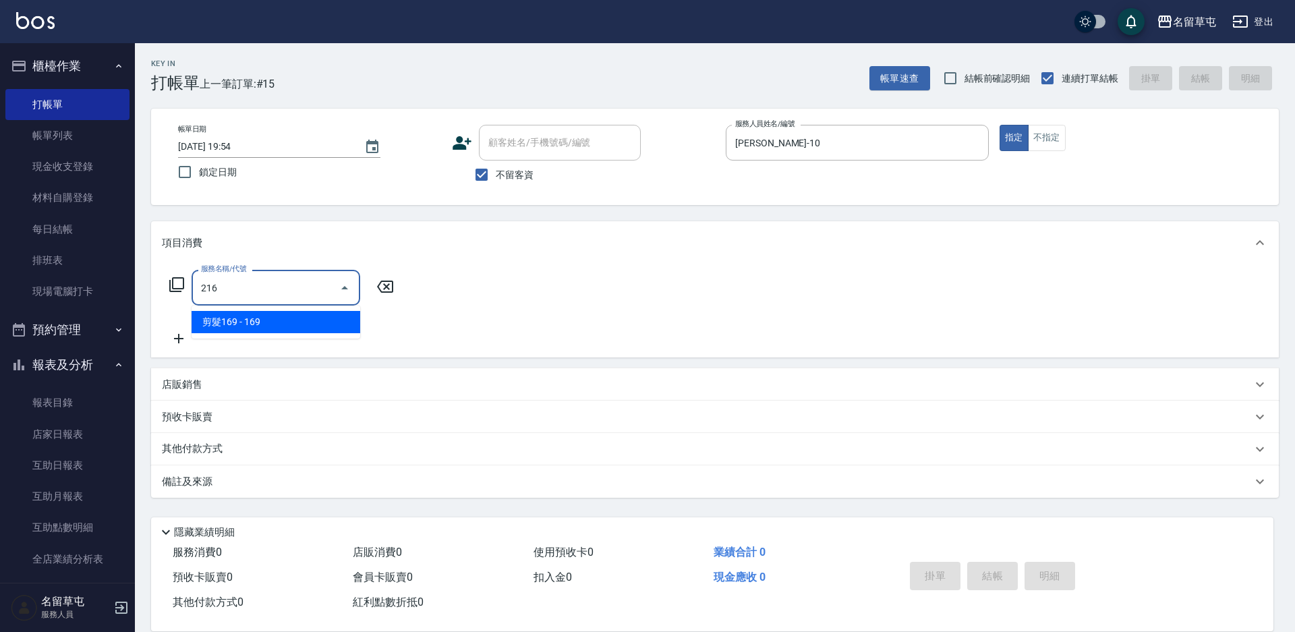
type input "剪髮169(216)"
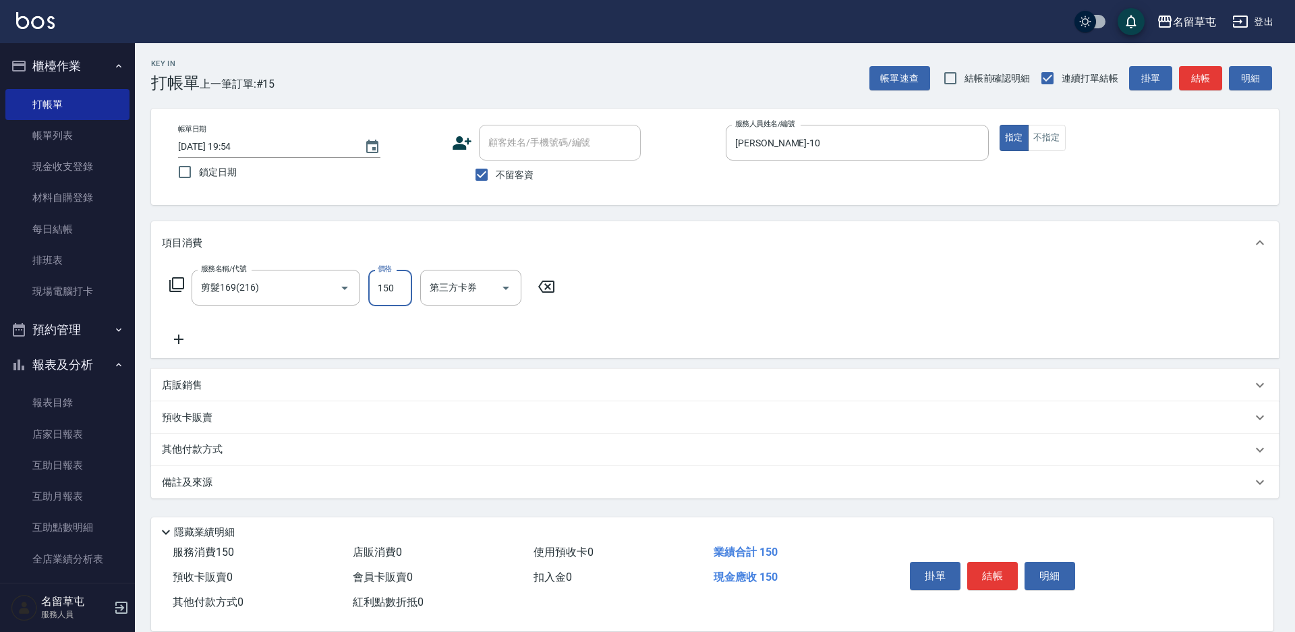
type input "150"
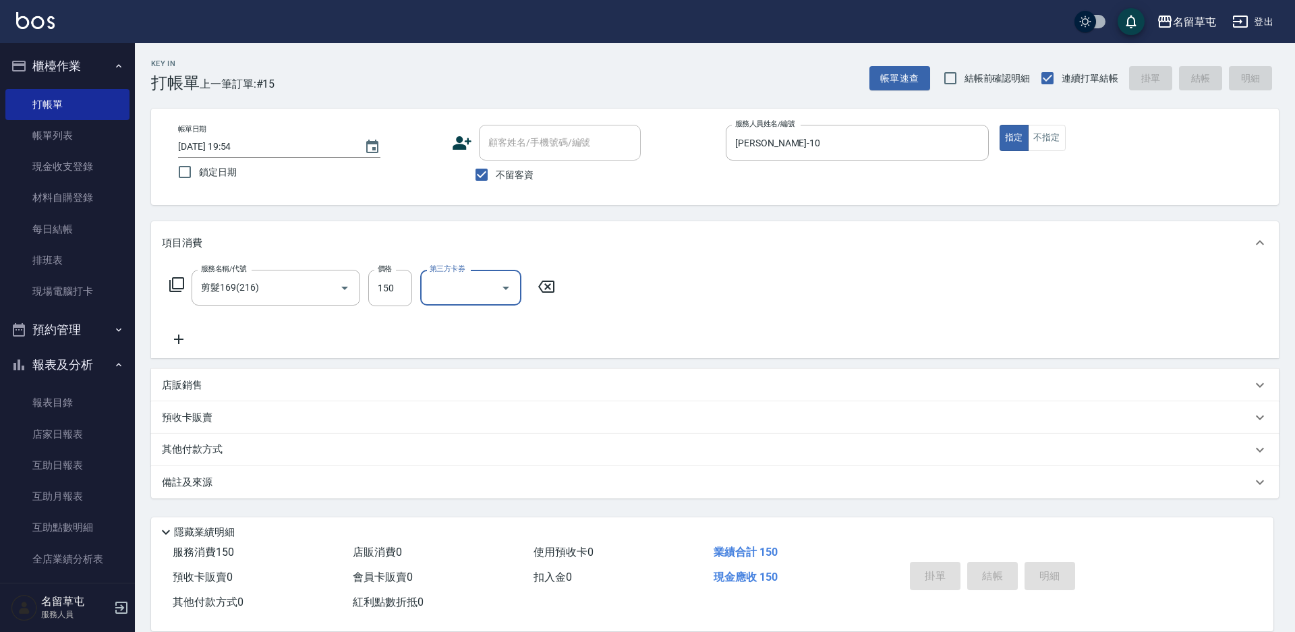
type input "[DATE] 19:56"
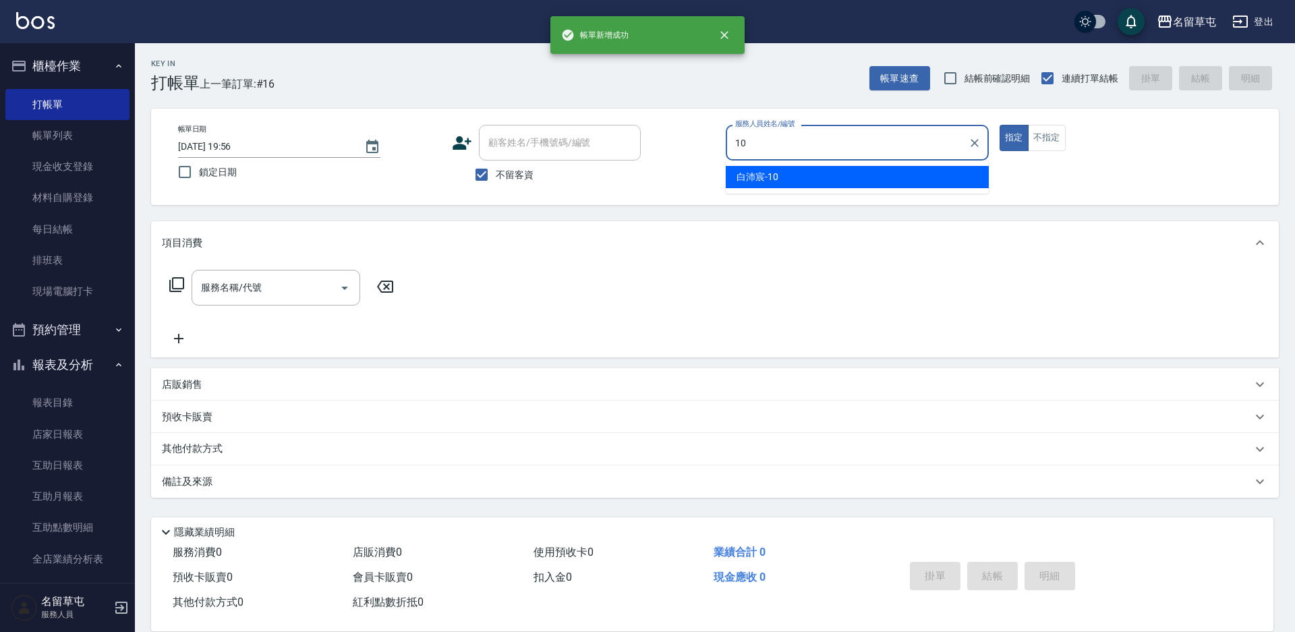
type input "[PERSON_NAME]-10"
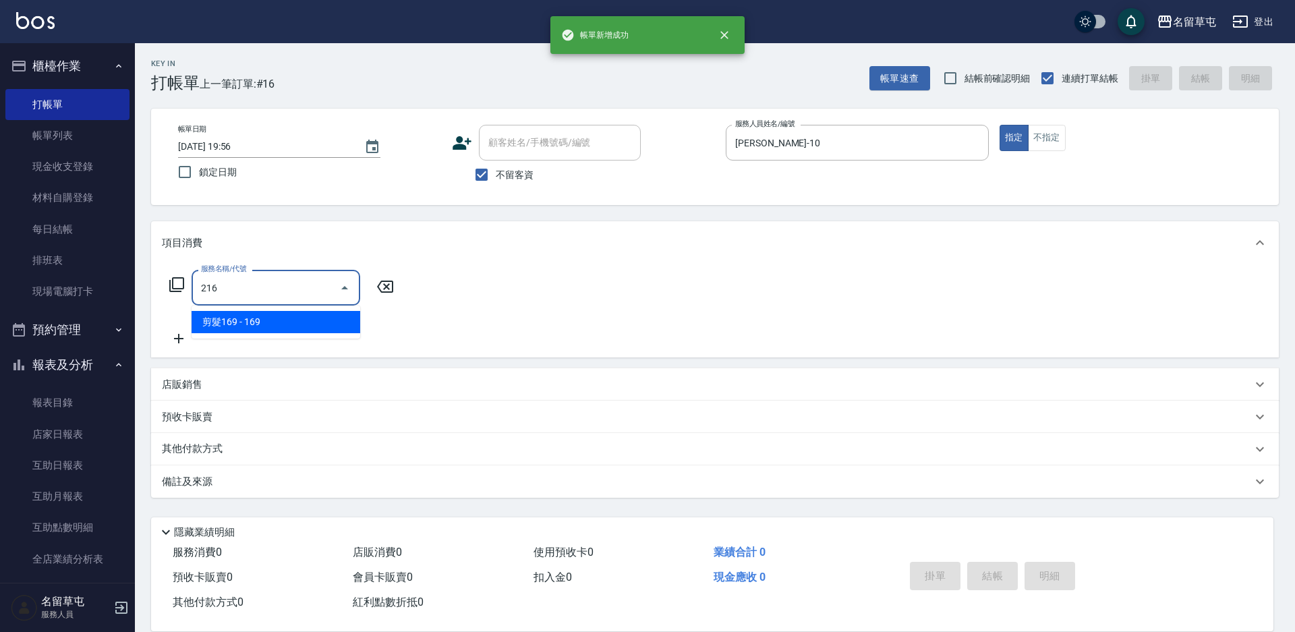
type input "剪髮169(216)"
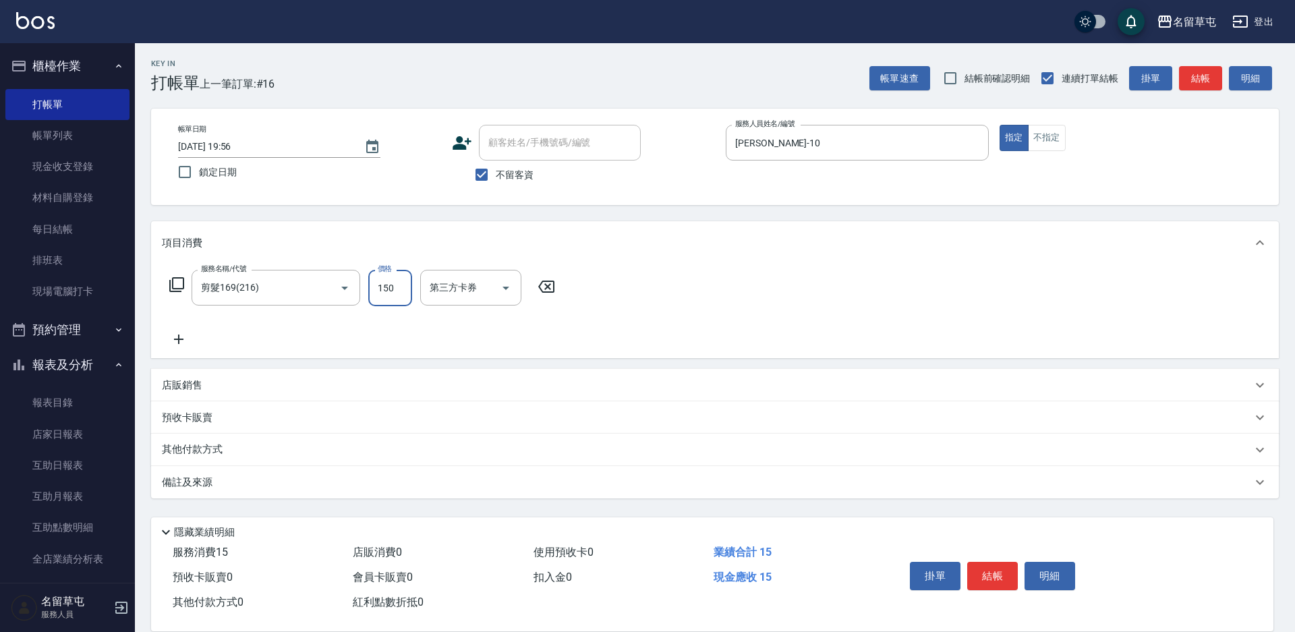
type input "150"
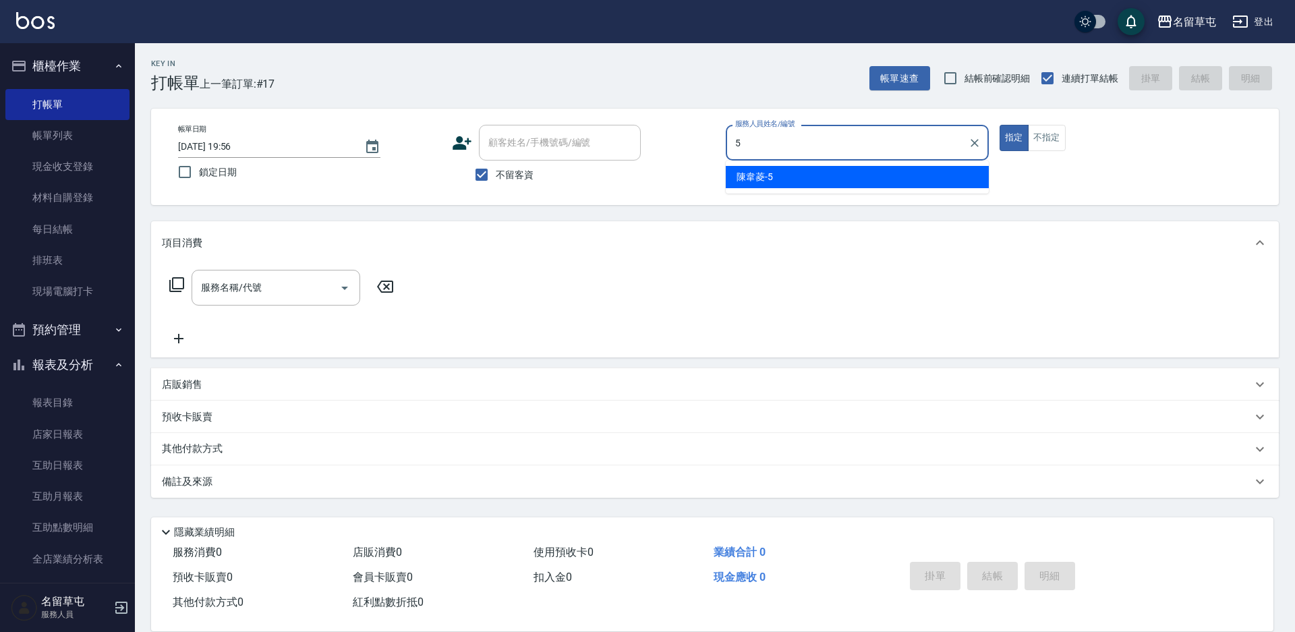
type input "[PERSON_NAME]-5"
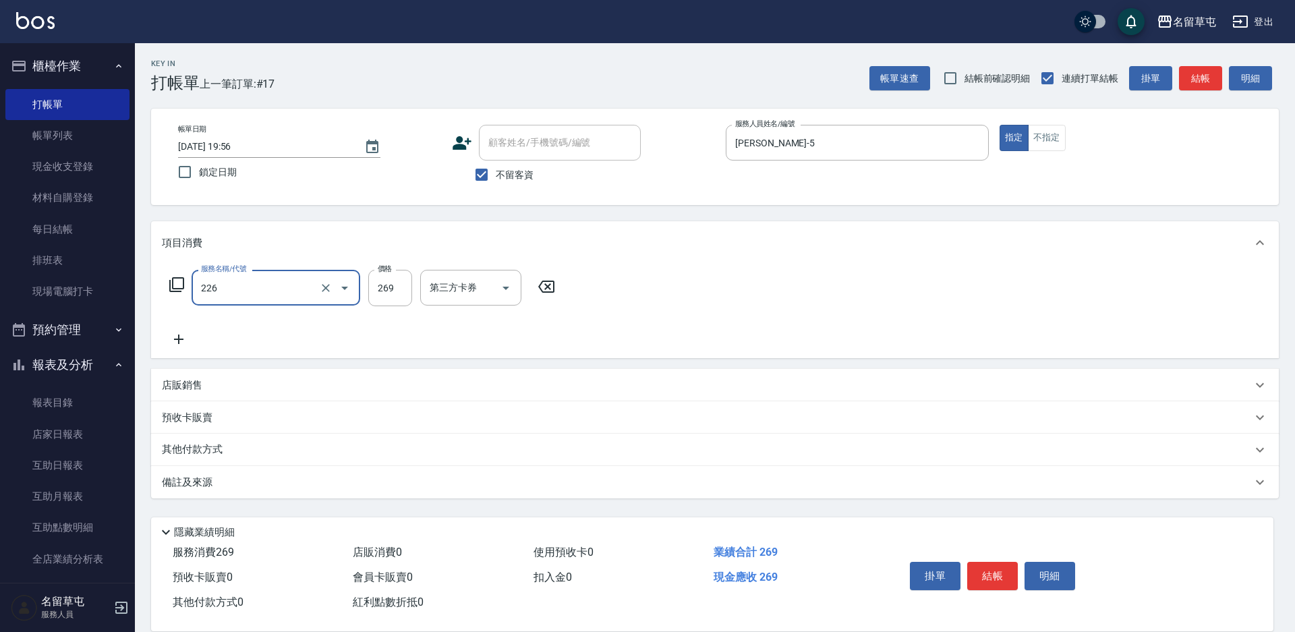
type input "洗剪269(226)"
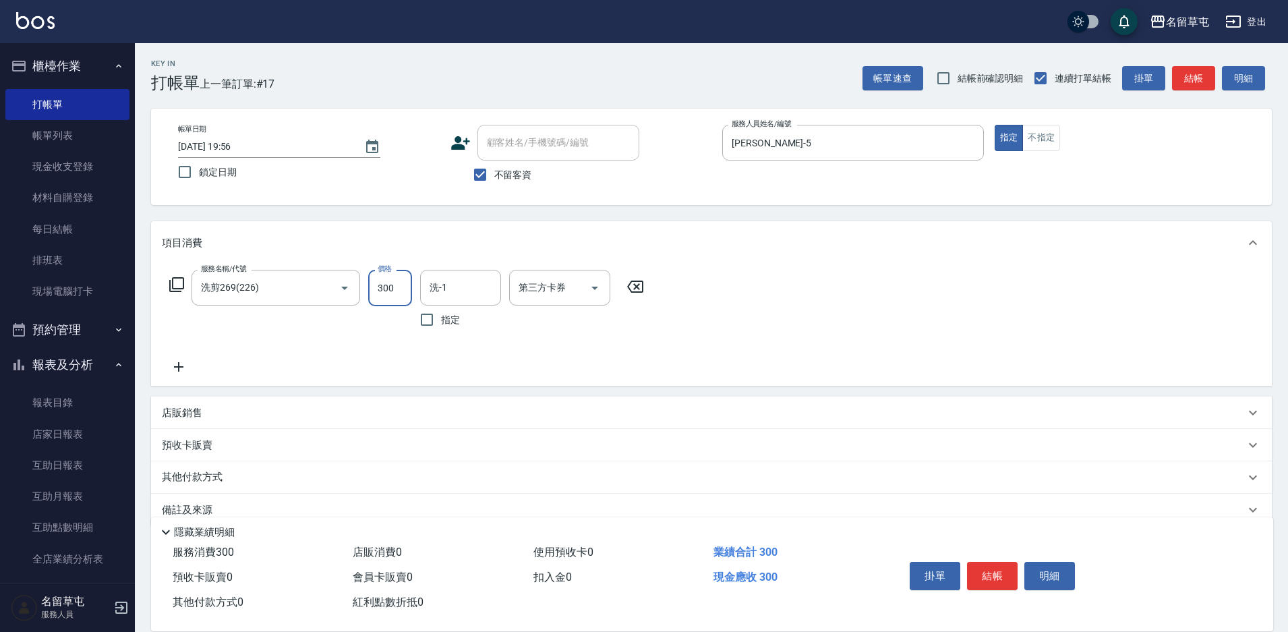
type input "300"
type input "[PERSON_NAME]-39"
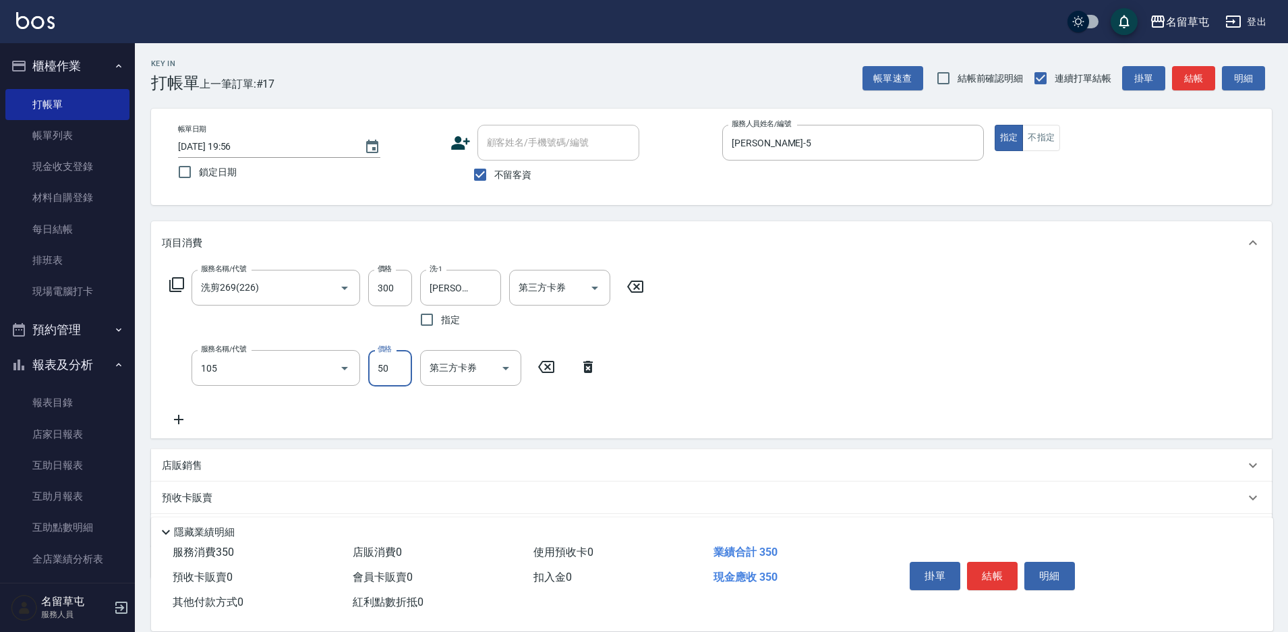
type input "精油50(105)"
type input "[PERSON_NAME]-39"
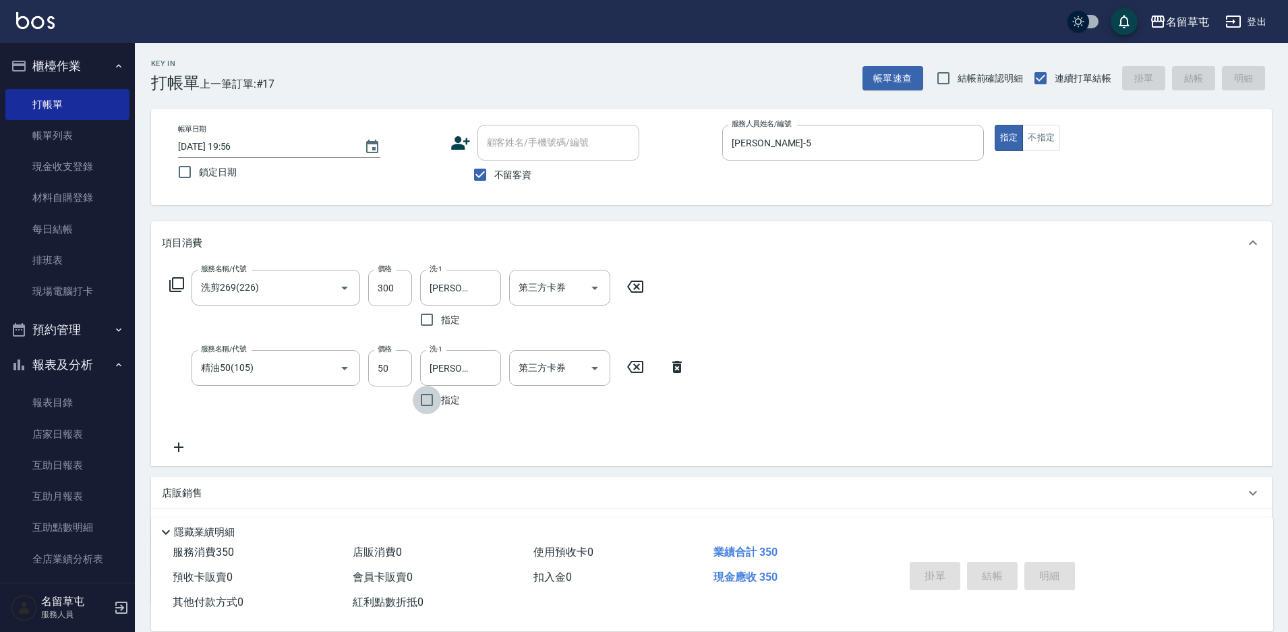
type input "[DATE] 19:57"
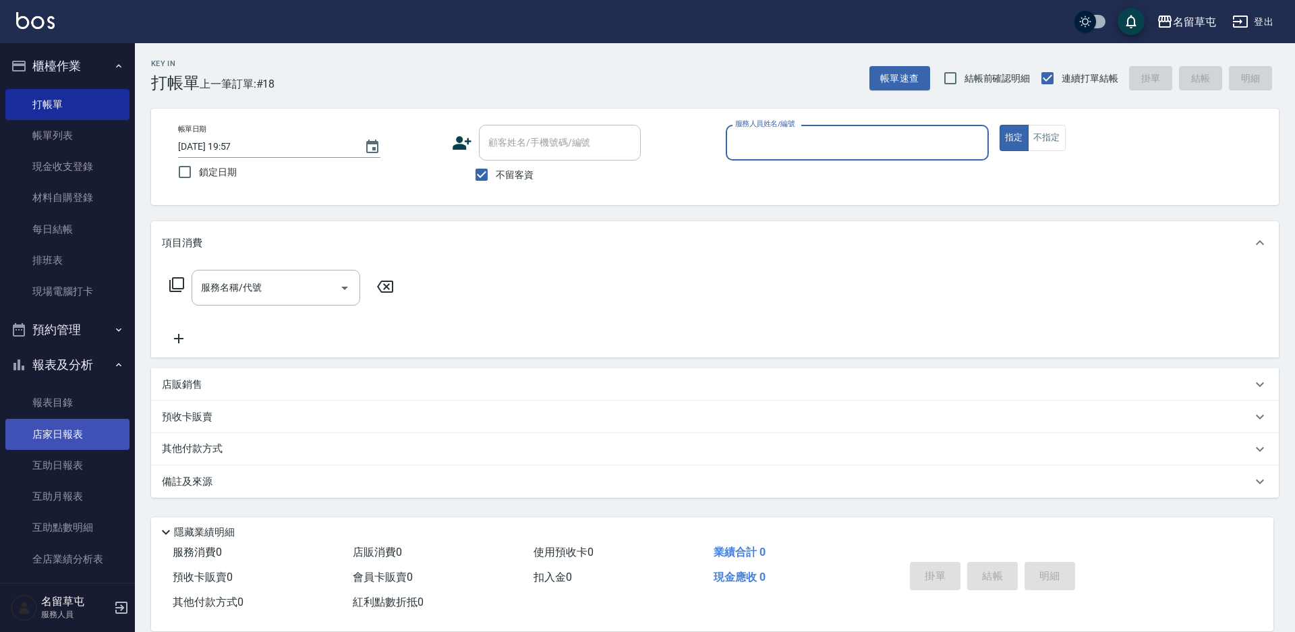
click at [74, 440] on link "店家日報表" at bounding box center [67, 434] width 124 height 31
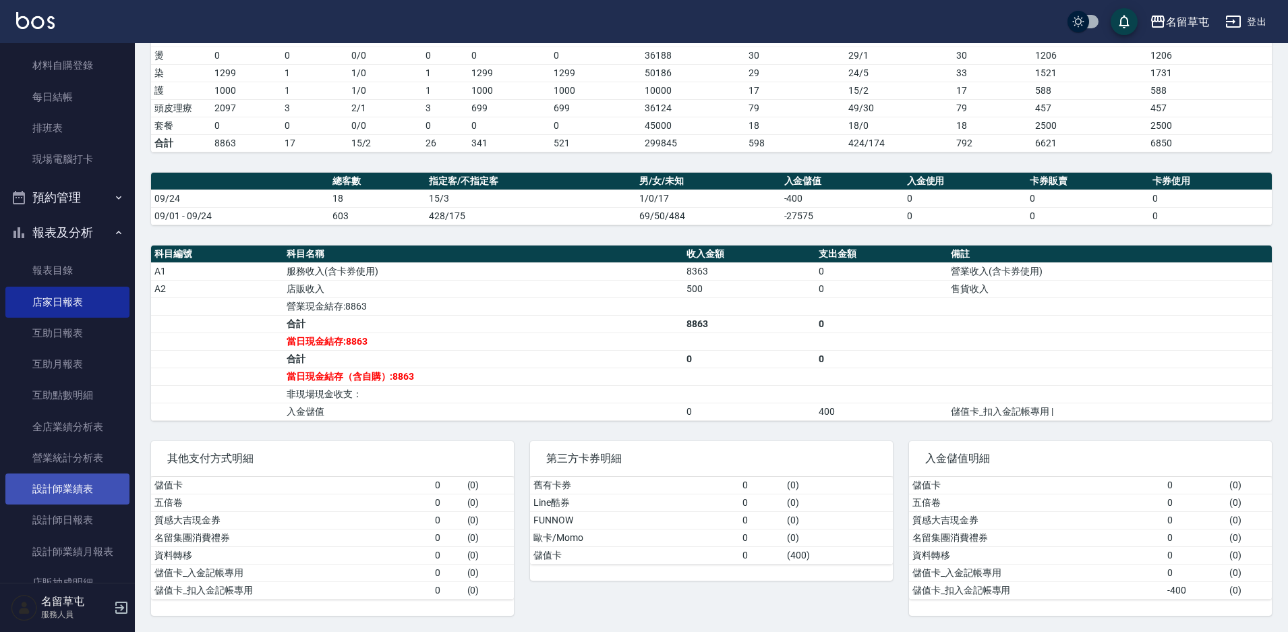
scroll to position [135, 0]
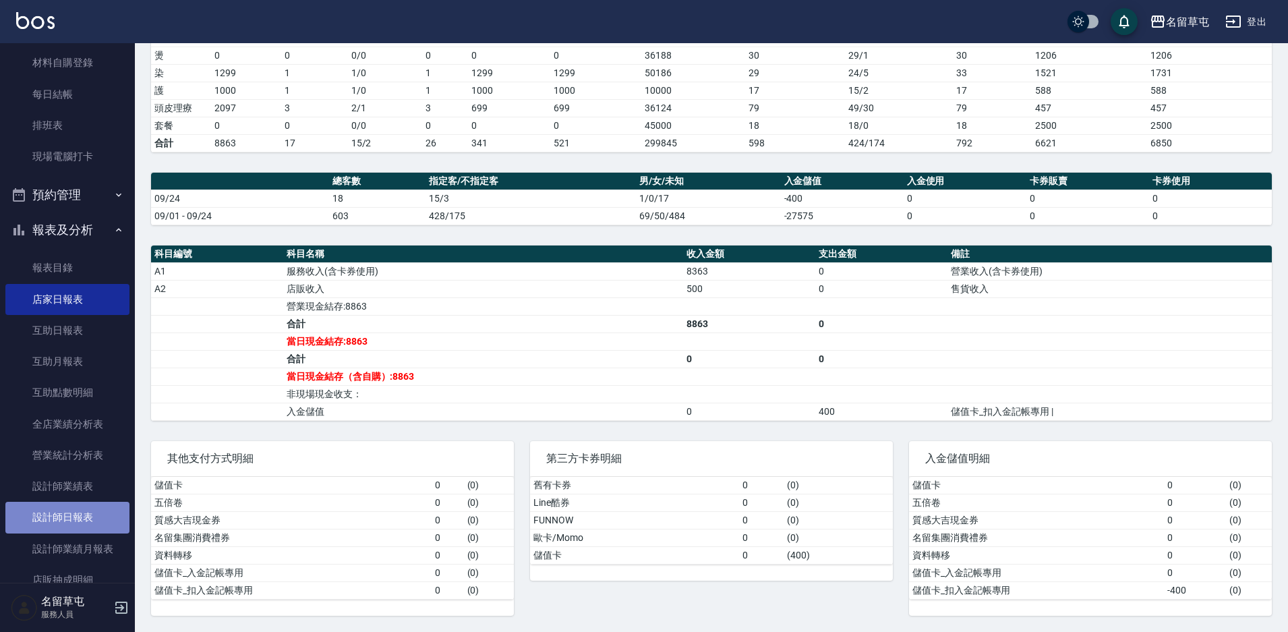
click at [85, 529] on link "設計師日報表" at bounding box center [67, 517] width 124 height 31
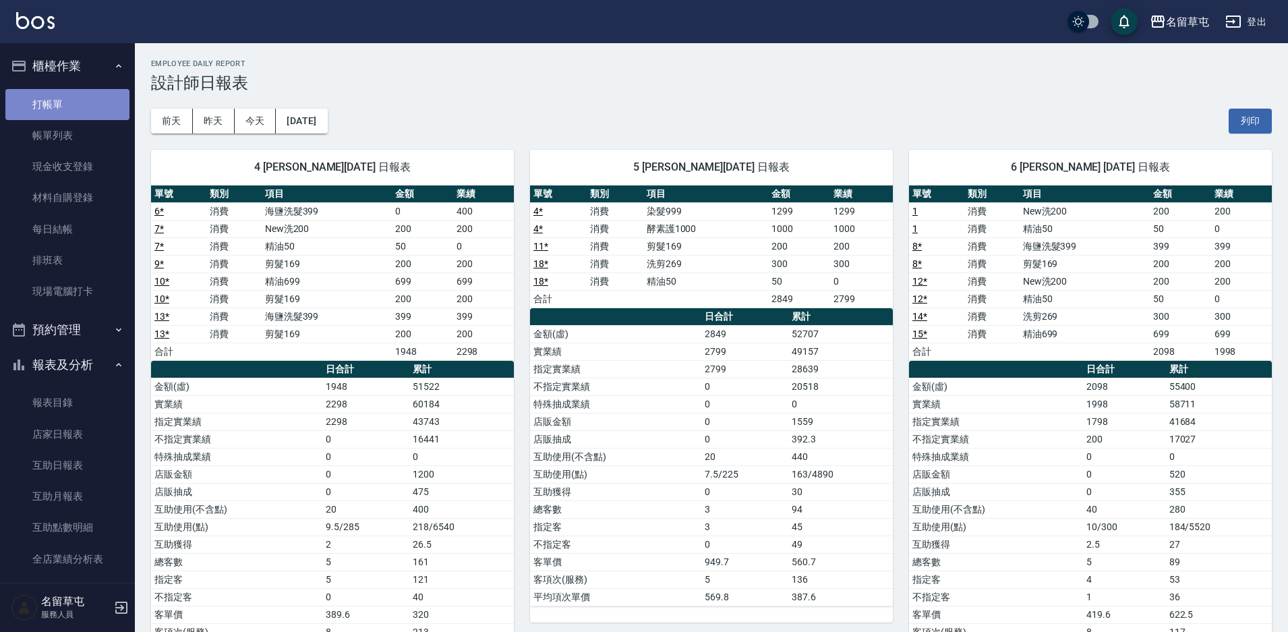
click at [78, 108] on link "打帳單" at bounding box center [67, 104] width 124 height 31
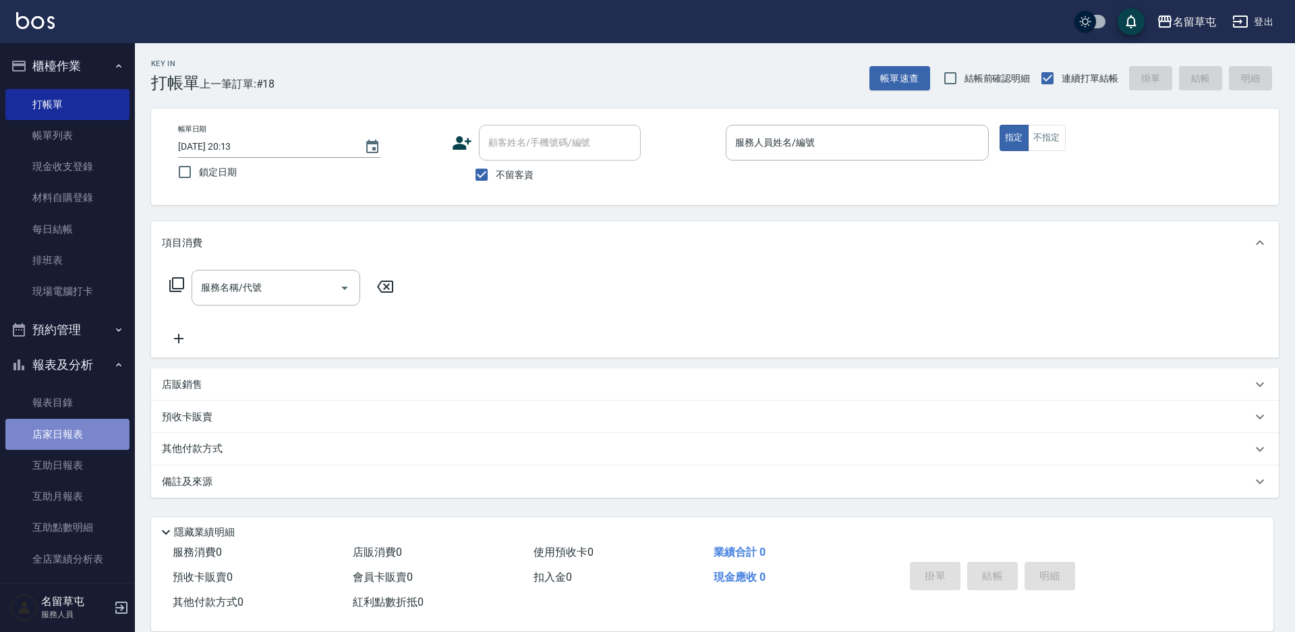
click at [77, 440] on link "店家日報表" at bounding box center [67, 434] width 124 height 31
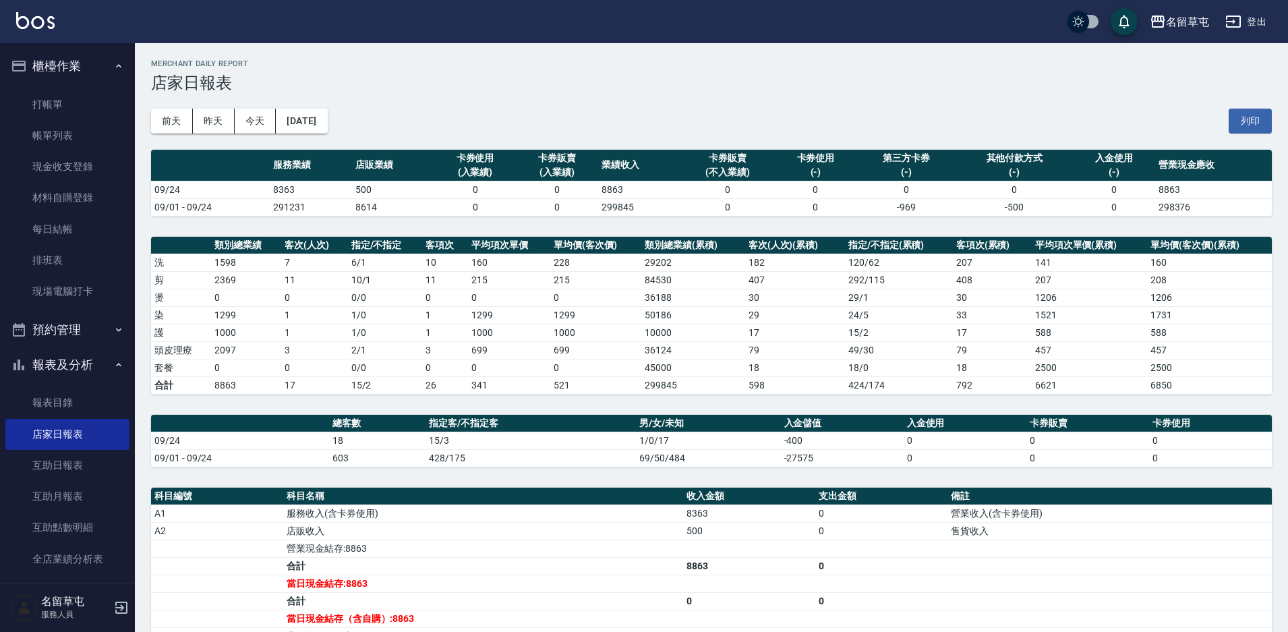
scroll to position [67, 0]
